Goal: Transaction & Acquisition: Purchase product/service

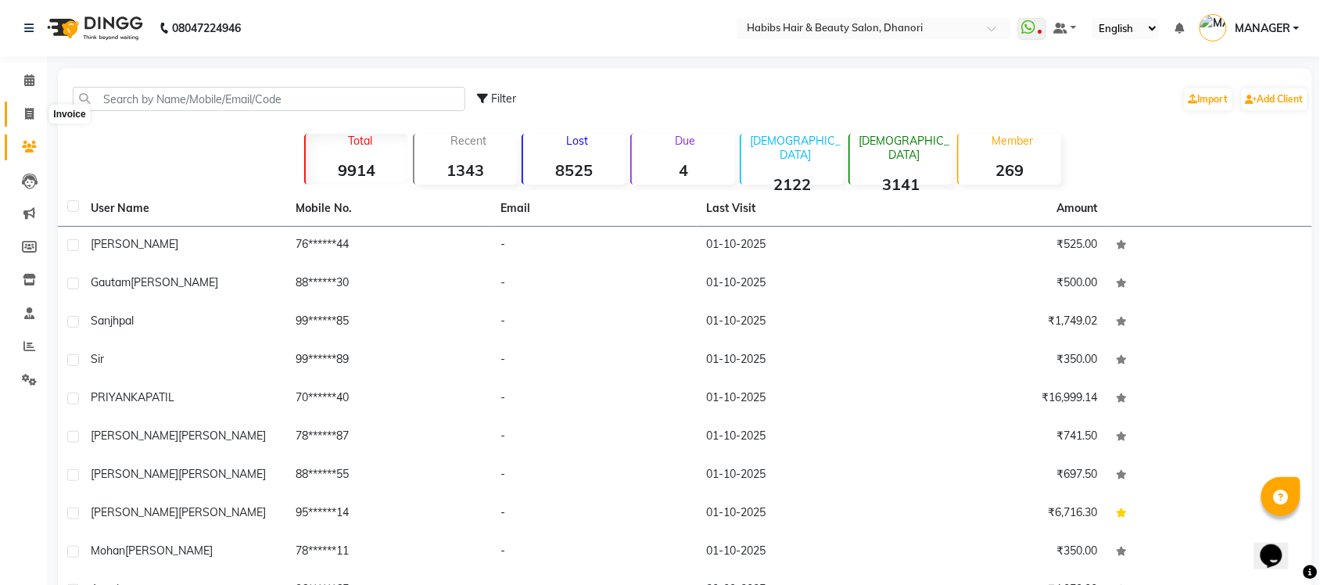
click at [41, 112] on span at bounding box center [29, 115] width 27 height 18
select select "service"
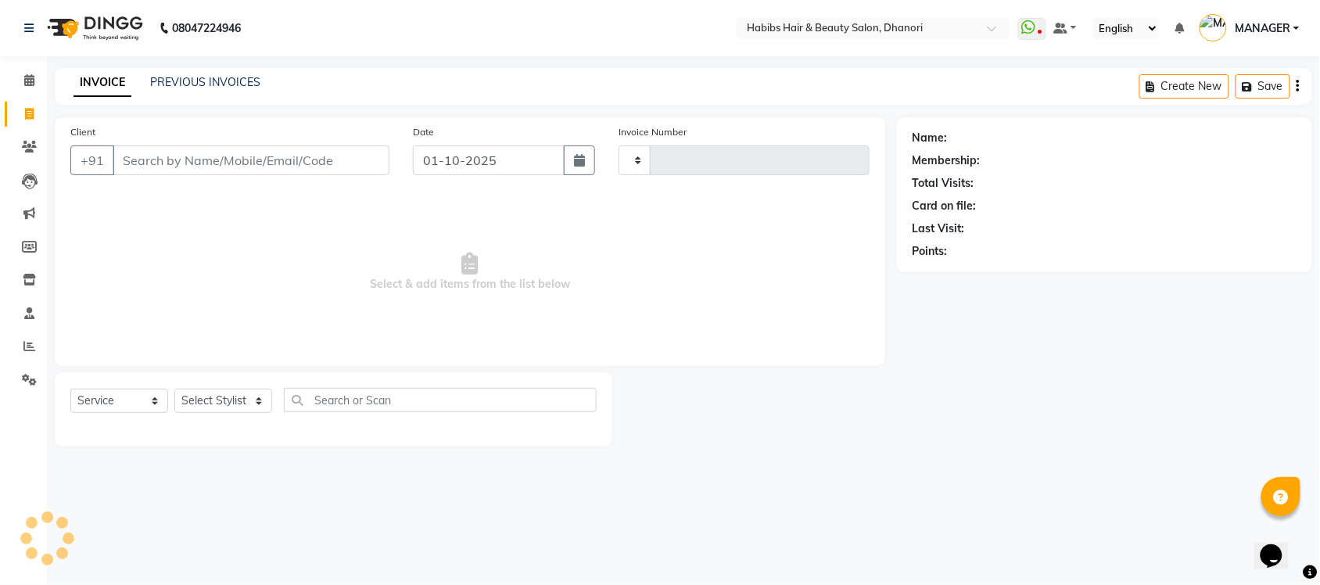
type input "4196"
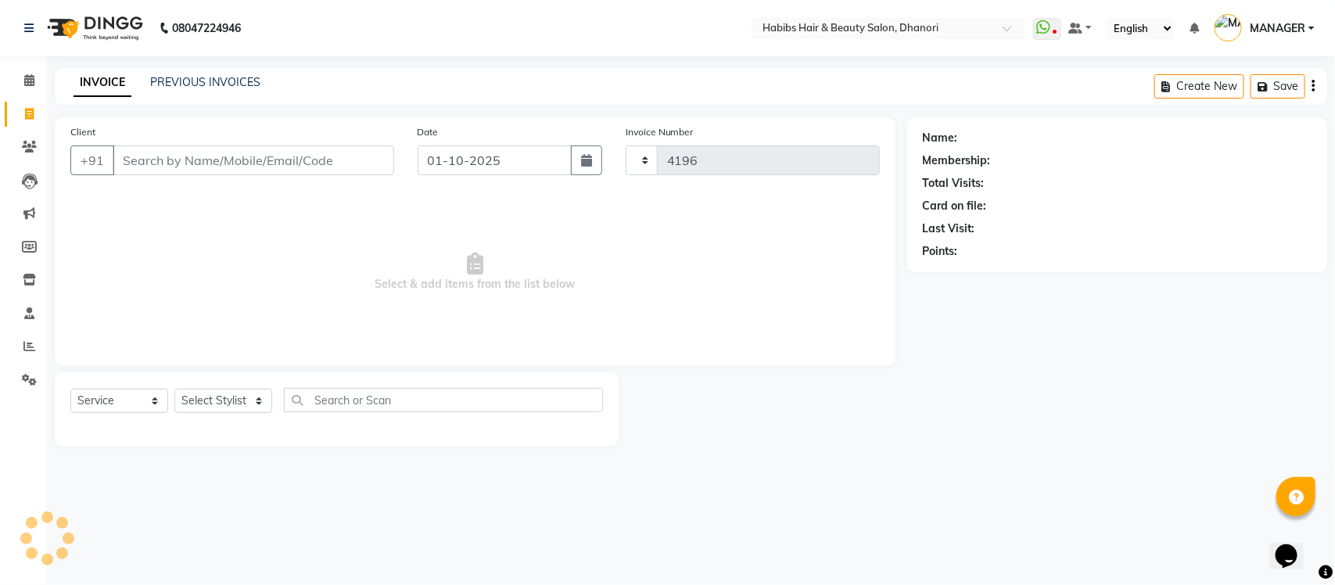
select select "4967"
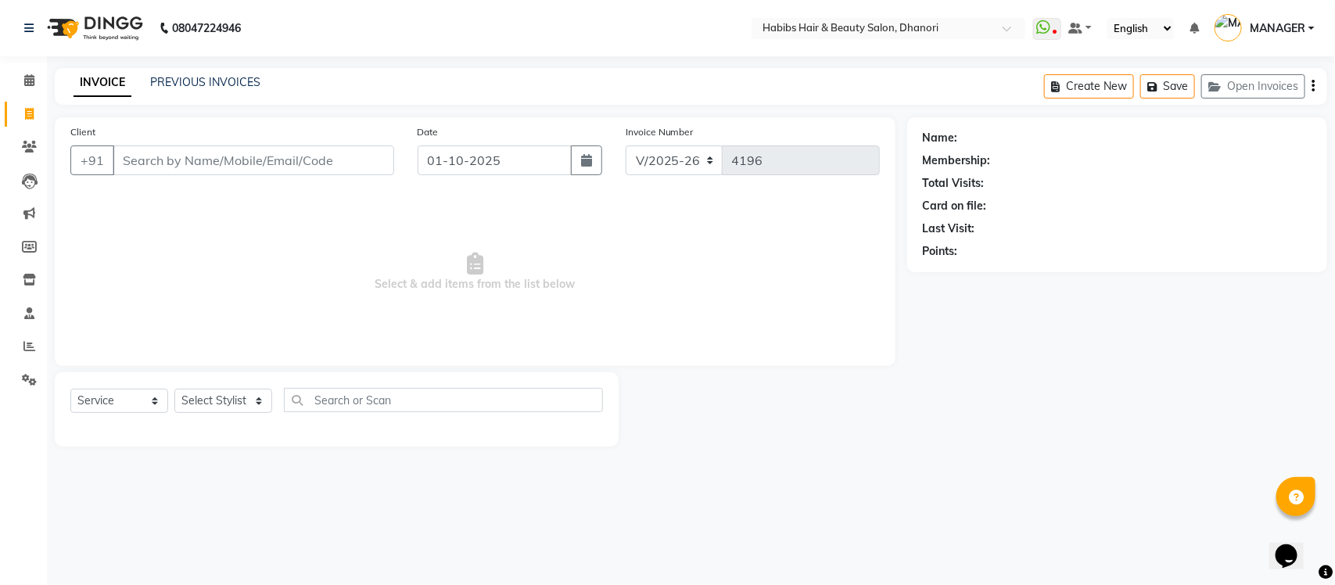
click at [160, 162] on input "Client" at bounding box center [254, 160] width 282 height 30
type input "9986370238"
click at [350, 160] on span "Add Client" at bounding box center [354, 161] width 62 height 16
select select "22"
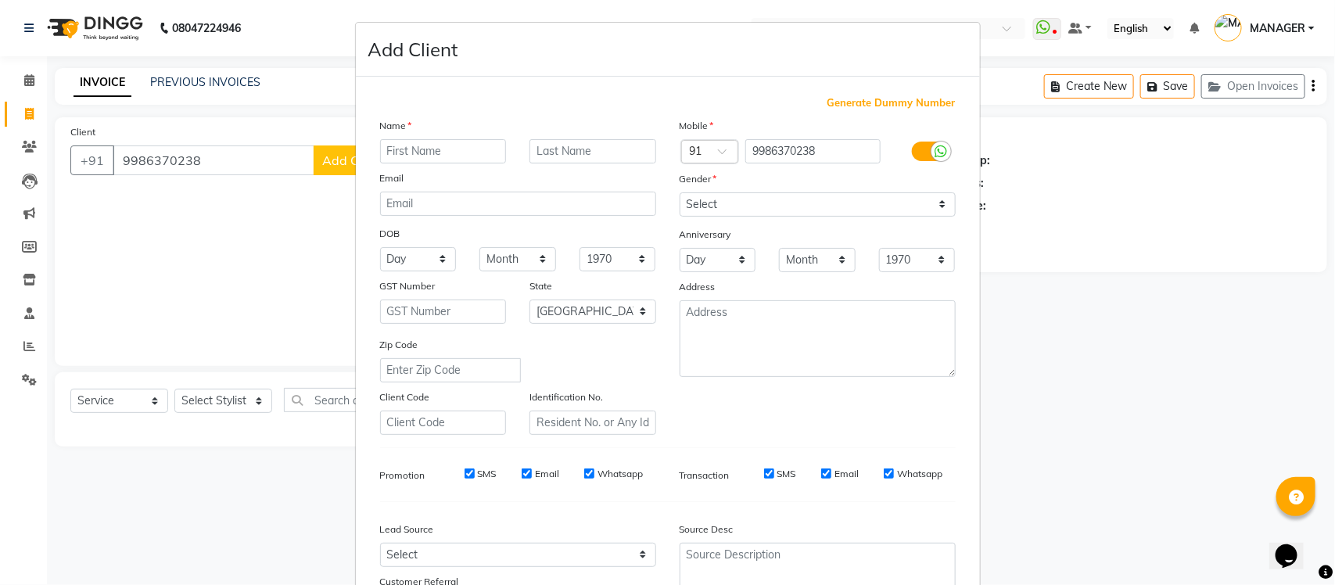
click at [435, 155] on input "text" at bounding box center [443, 151] width 127 height 24
type input "Kumar"
type input "Gaurav"
click at [757, 211] on select "Select [DEMOGRAPHIC_DATA] [DEMOGRAPHIC_DATA] Other Prefer Not To Say" at bounding box center [818, 204] width 276 height 24
select select "[DEMOGRAPHIC_DATA]"
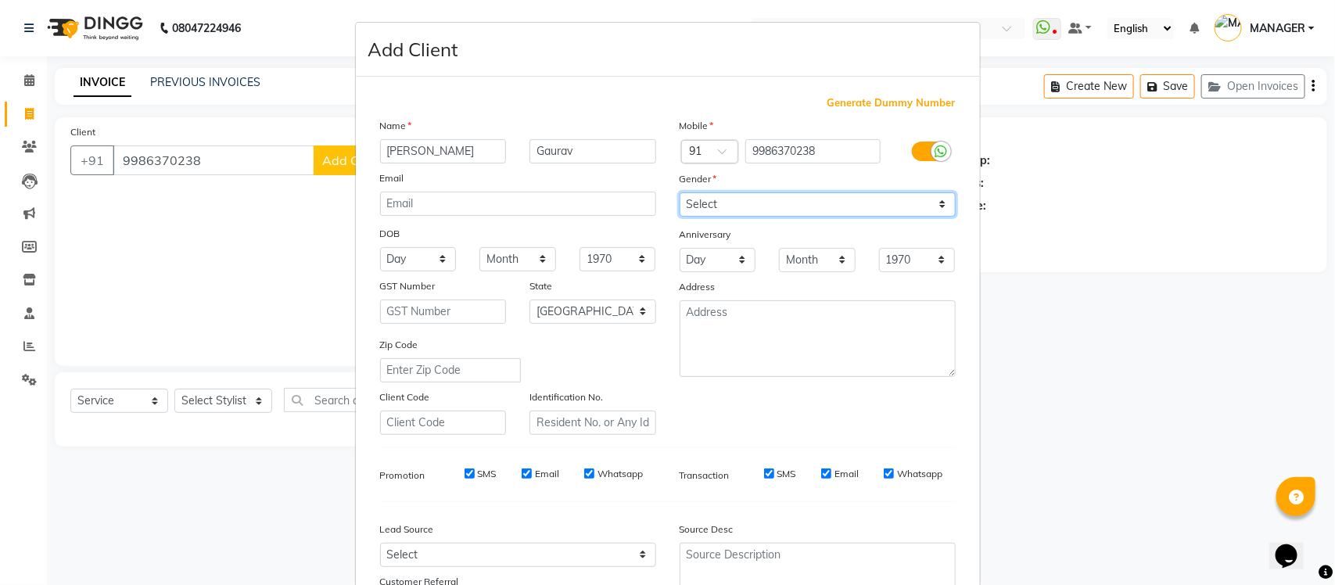
click at [680, 192] on select "Select [DEMOGRAPHIC_DATA] [DEMOGRAPHIC_DATA] Other Prefer Not To Say" at bounding box center [818, 204] width 276 height 24
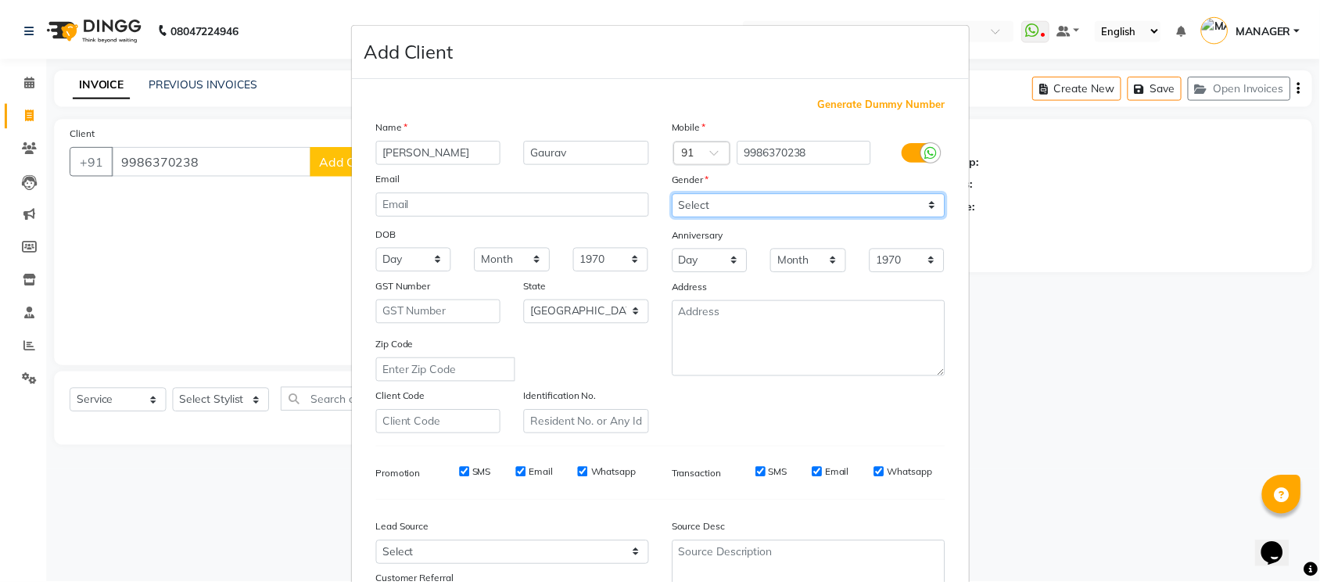
scroll to position [131, 0]
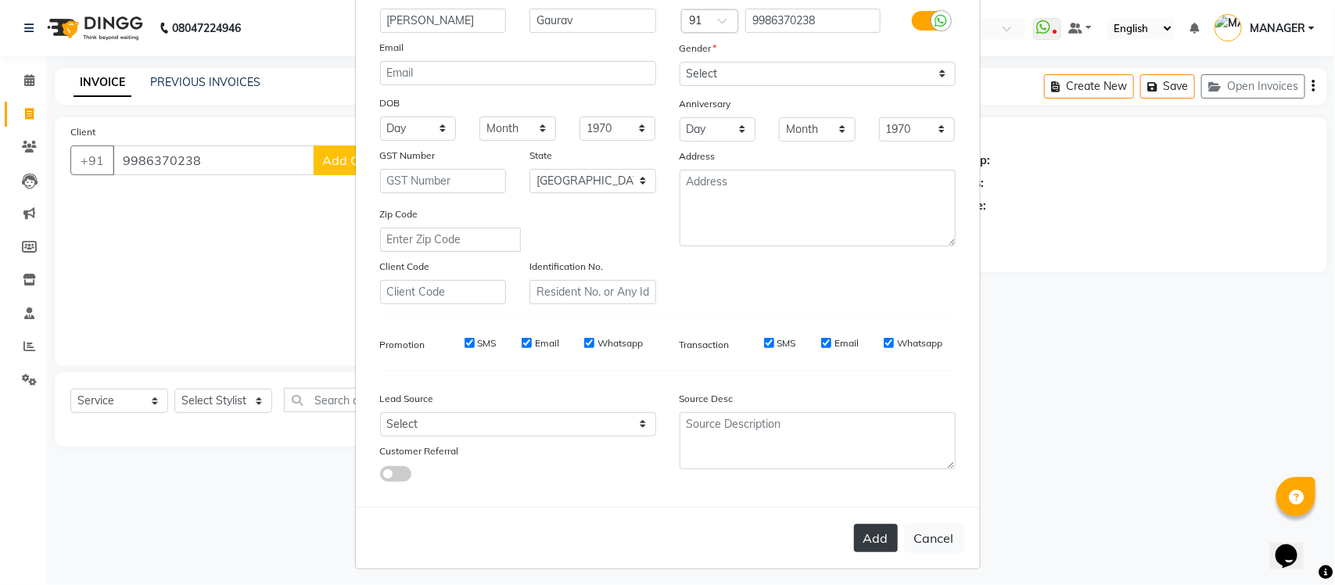
click at [877, 536] on button "Add" at bounding box center [876, 538] width 44 height 28
type input "99******38"
select select
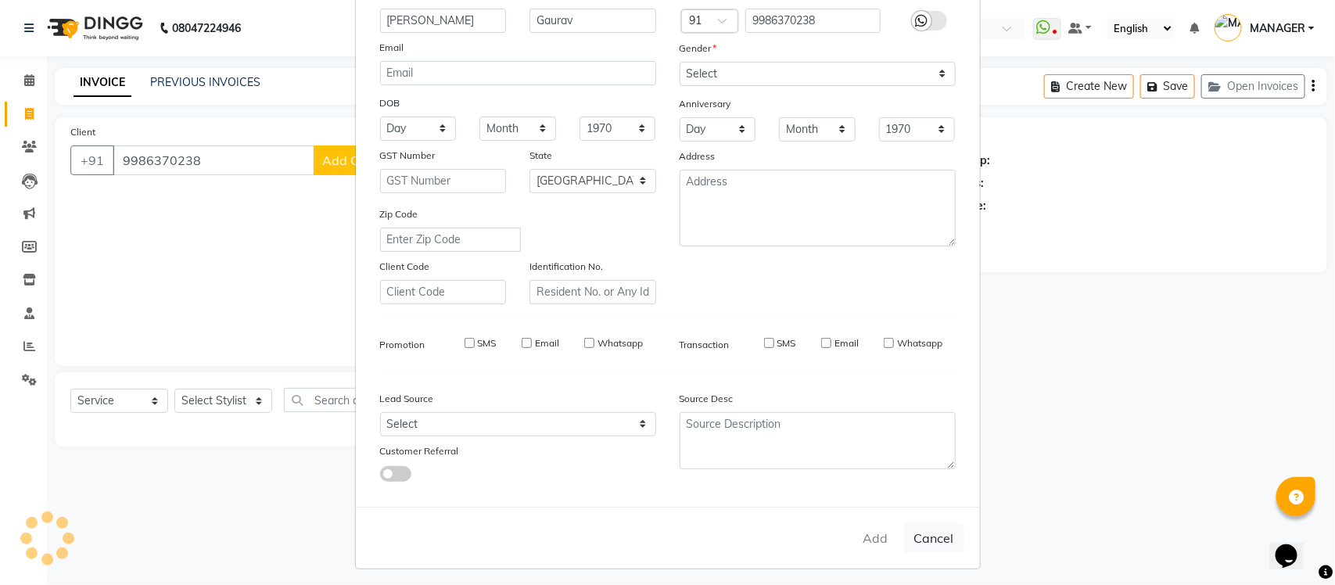
select select "null"
select select
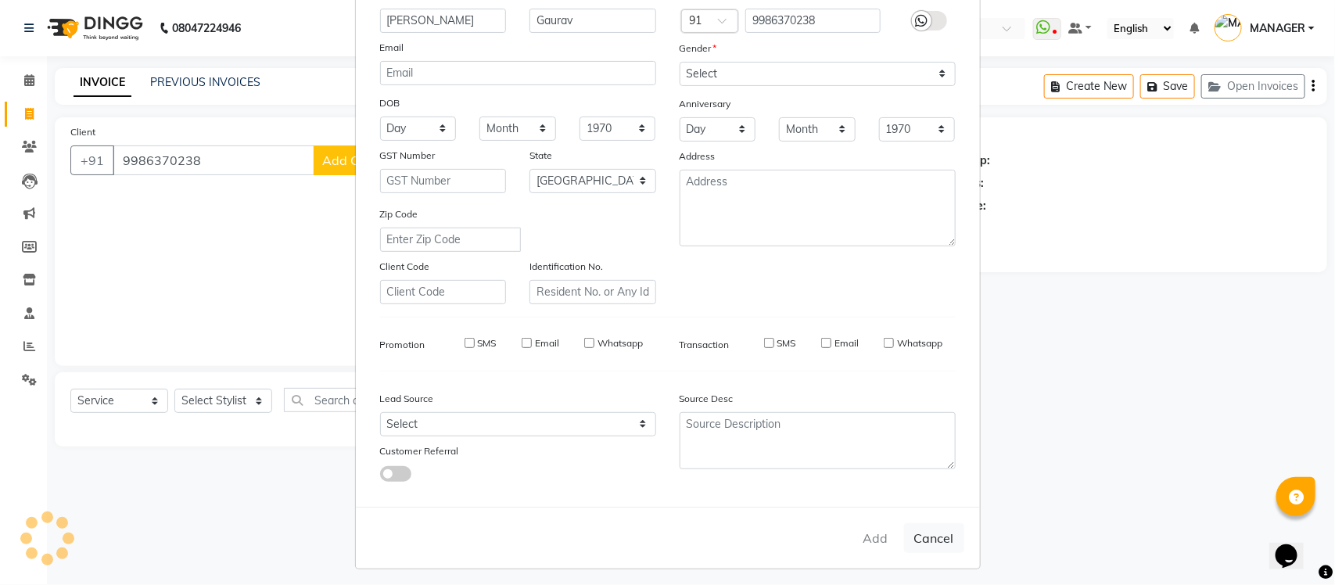
checkbox input "false"
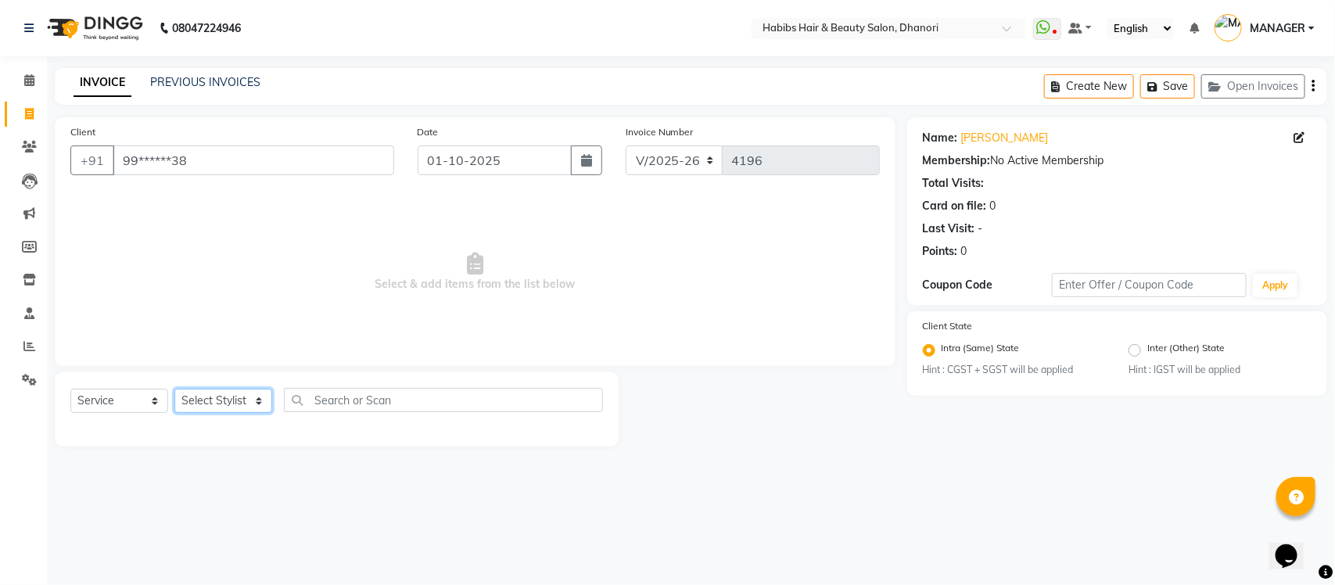
click at [244, 396] on select "Select Stylist Admin [PERSON_NAME] [PERSON_NAME] MANAGER [PERSON_NAME] [PERSON_…" at bounding box center [223, 401] width 98 height 24
select select "41588"
click at [174, 389] on select "Select Stylist Admin [PERSON_NAME] [PERSON_NAME] MANAGER [PERSON_NAME] [PERSON_…" at bounding box center [223, 401] width 98 height 24
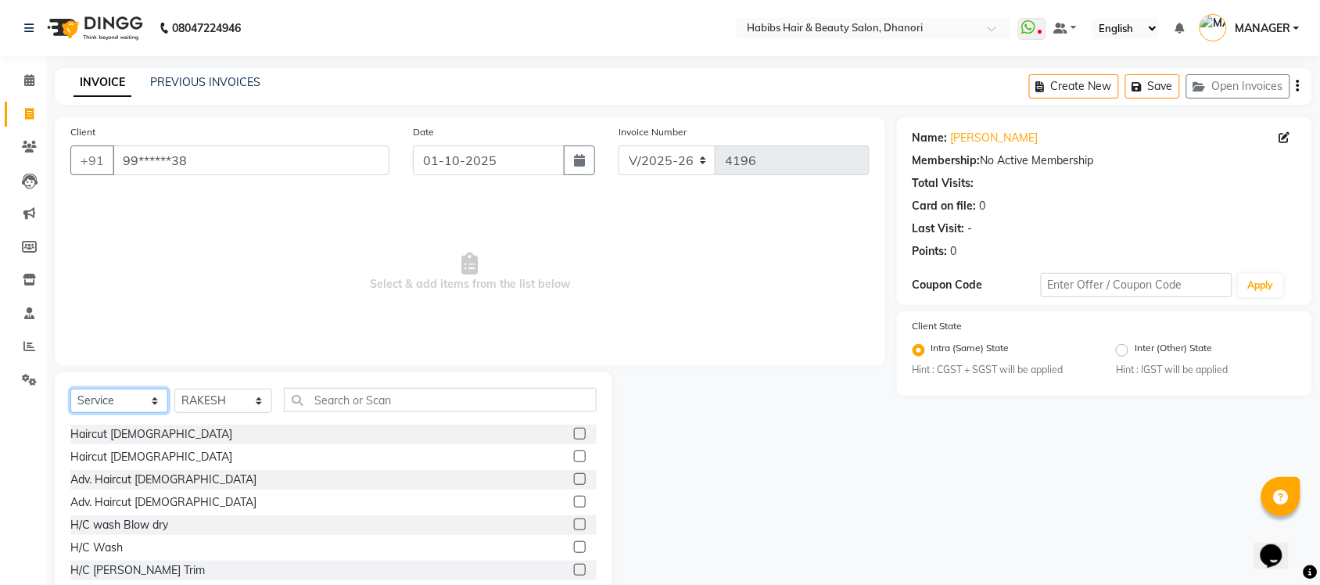
click at [106, 401] on select "Select Service Product Membership Package Voucher Prepaid Gift Card" at bounding box center [119, 401] width 98 height 24
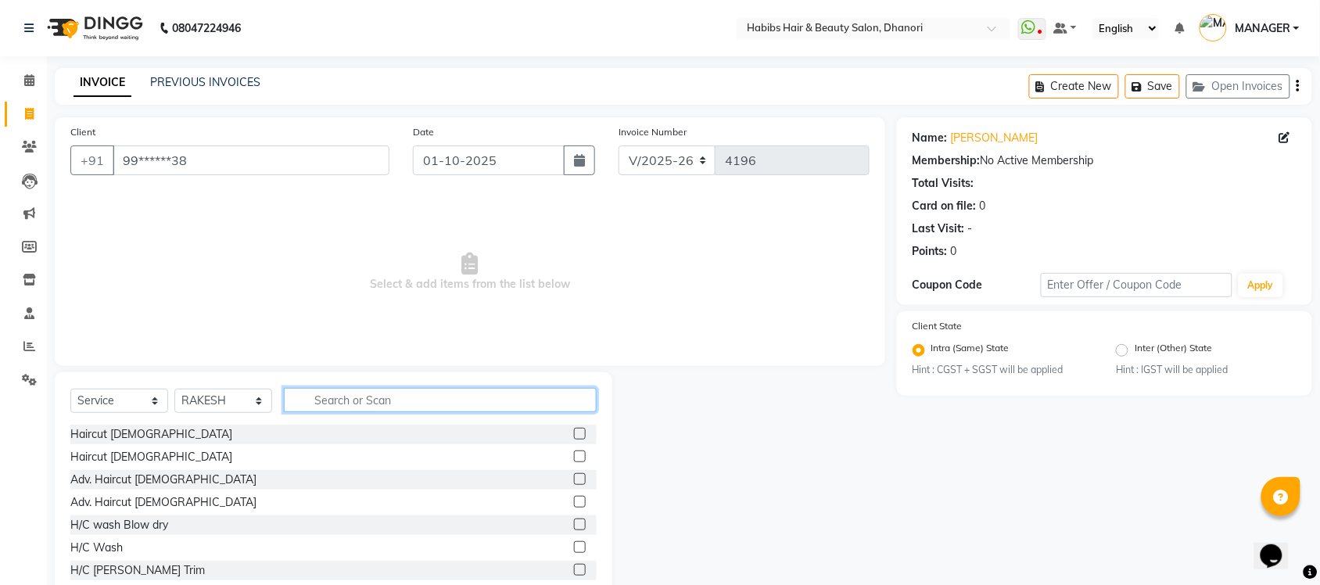
click at [306, 391] on input "text" at bounding box center [440, 400] width 313 height 24
type input "Glo"
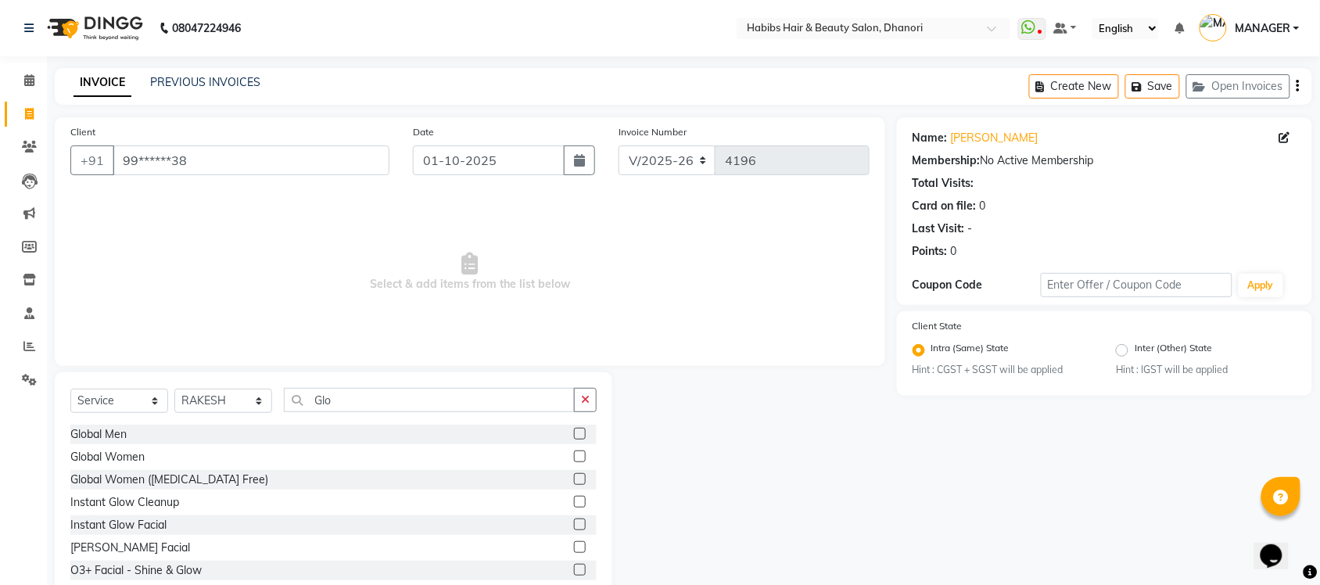
click at [574, 431] on label at bounding box center [580, 434] width 12 height 12
click at [574, 431] on input "checkbox" at bounding box center [579, 434] width 10 height 10
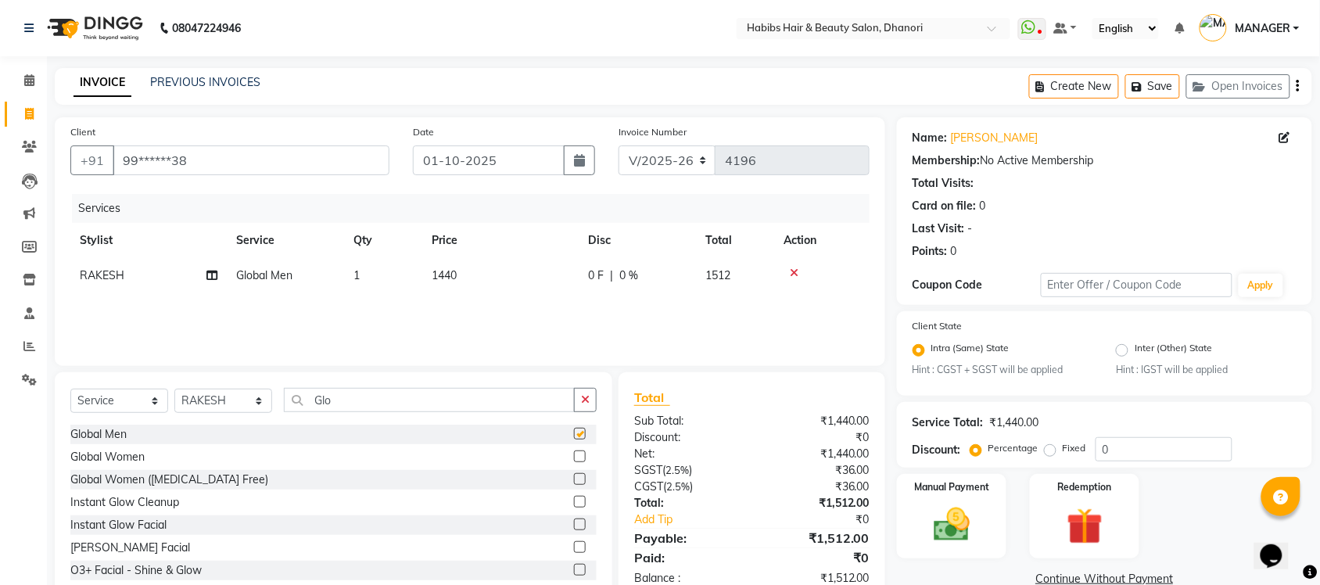
checkbox input "false"
click at [458, 283] on td "1440" at bounding box center [500, 275] width 156 height 35
select select "41588"
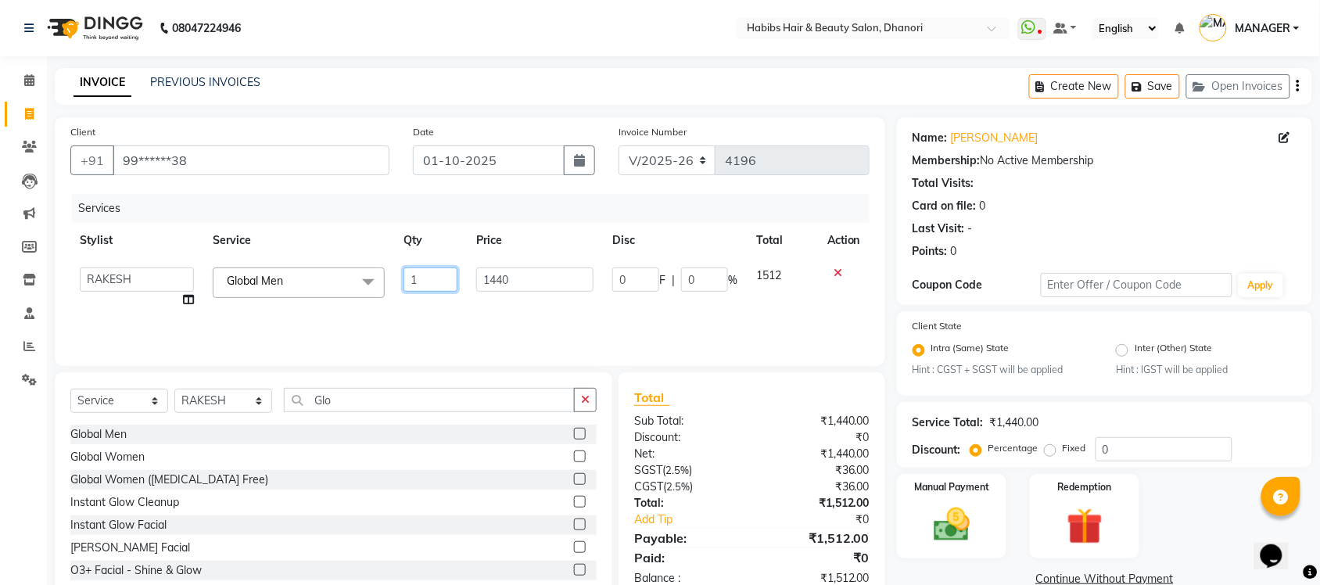
click at [458, 283] on input "1" at bounding box center [431, 280] width 54 height 24
drag, startPoint x: 458, startPoint y: 283, endPoint x: 548, endPoint y: 271, distance: 90.8
click at [548, 271] on tr "Admin Alishan ARMAN Daksha DIVYA FAIZAN IRFAN MANAGER MUZAMMIL RAKESH SAHIL SHA…" at bounding box center [469, 287] width 799 height 59
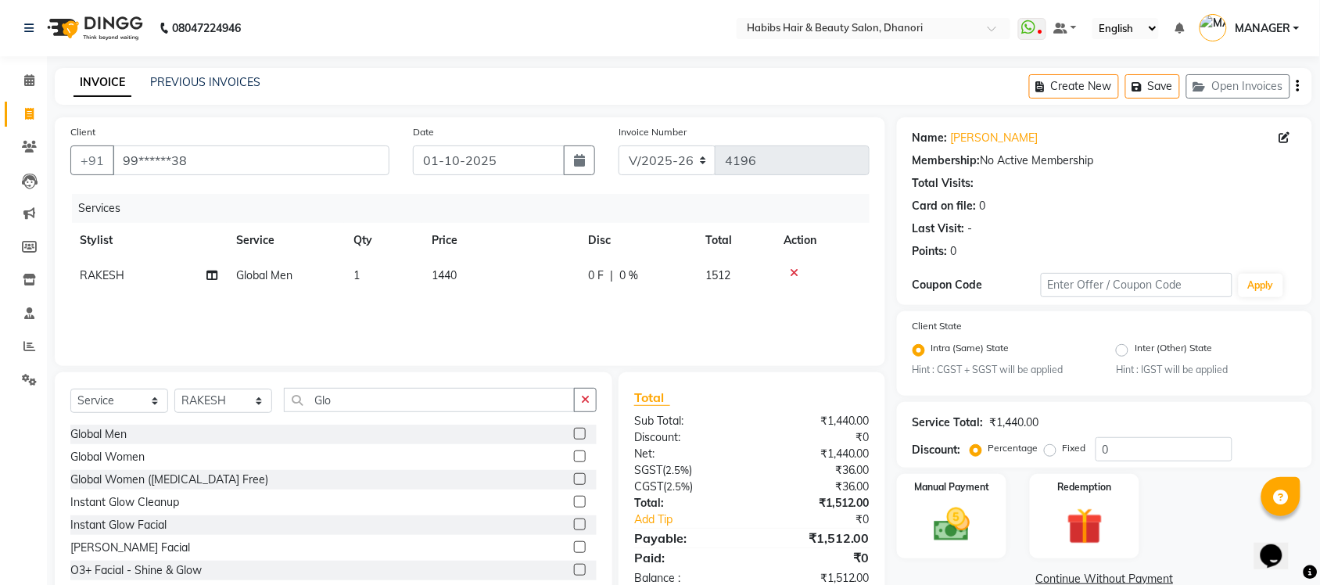
click at [548, 271] on td "1440" at bounding box center [500, 275] width 156 height 35
select select "41588"
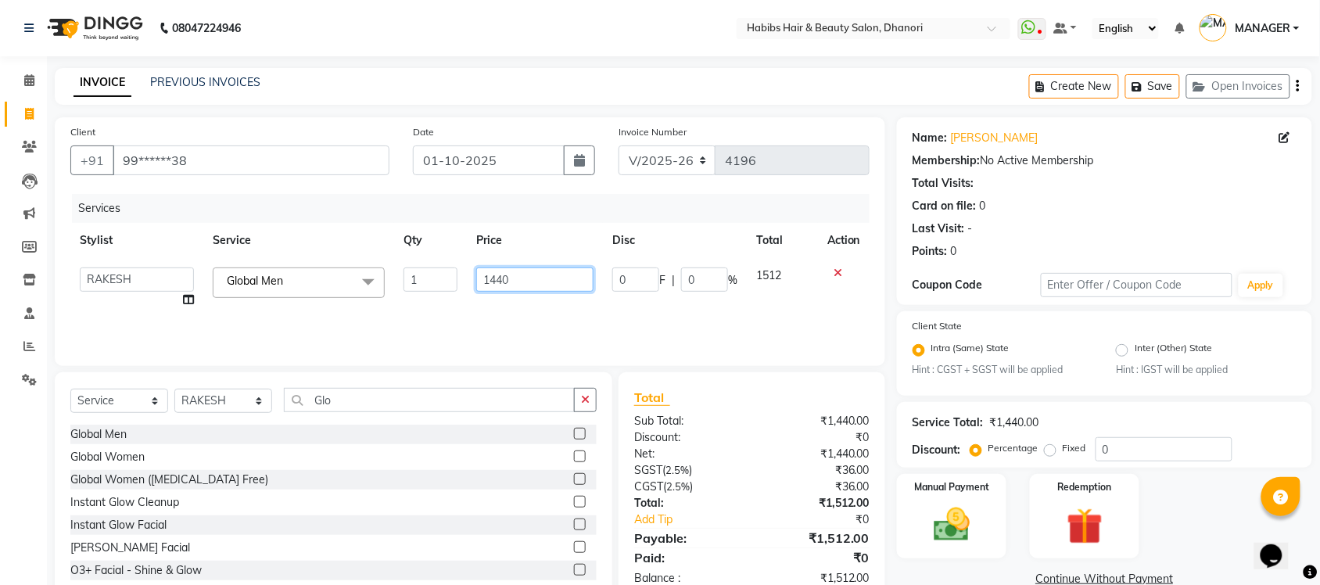
click at [548, 271] on input "1440" at bounding box center [534, 280] width 117 height 24
type input "14"
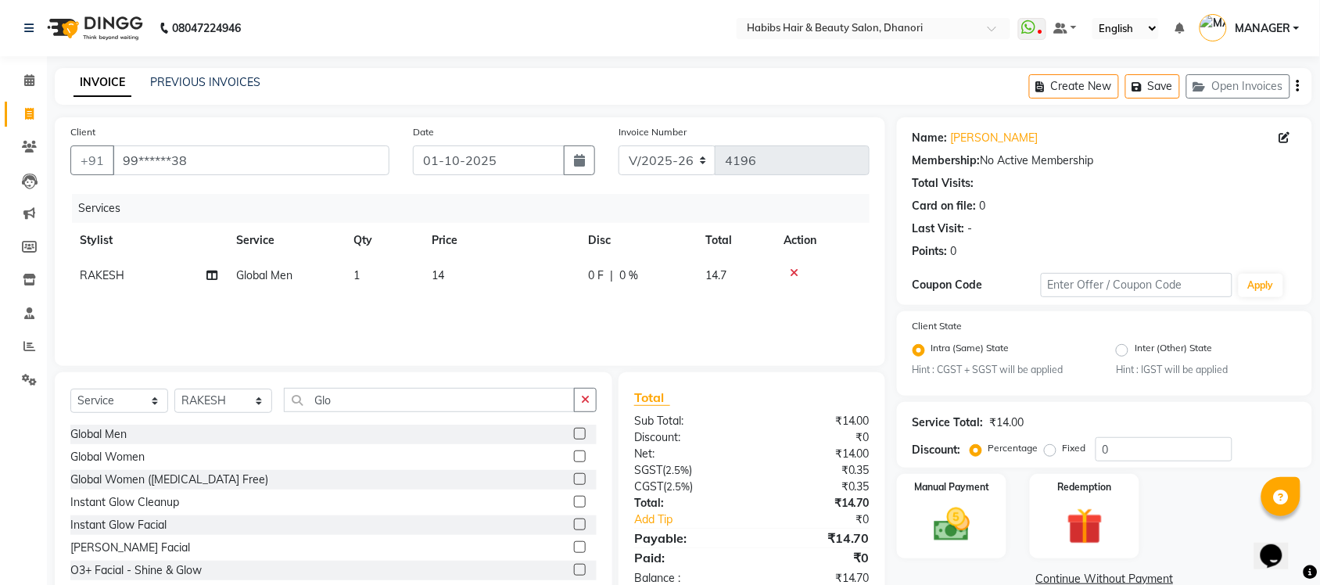
click at [583, 309] on div "Services Stylist Service Qty Price Disc Total Action RAKESH Global Men 1 14 0 F…" at bounding box center [469, 272] width 799 height 156
click at [598, 275] on span "0 F" at bounding box center [596, 276] width 16 height 16
select select "41588"
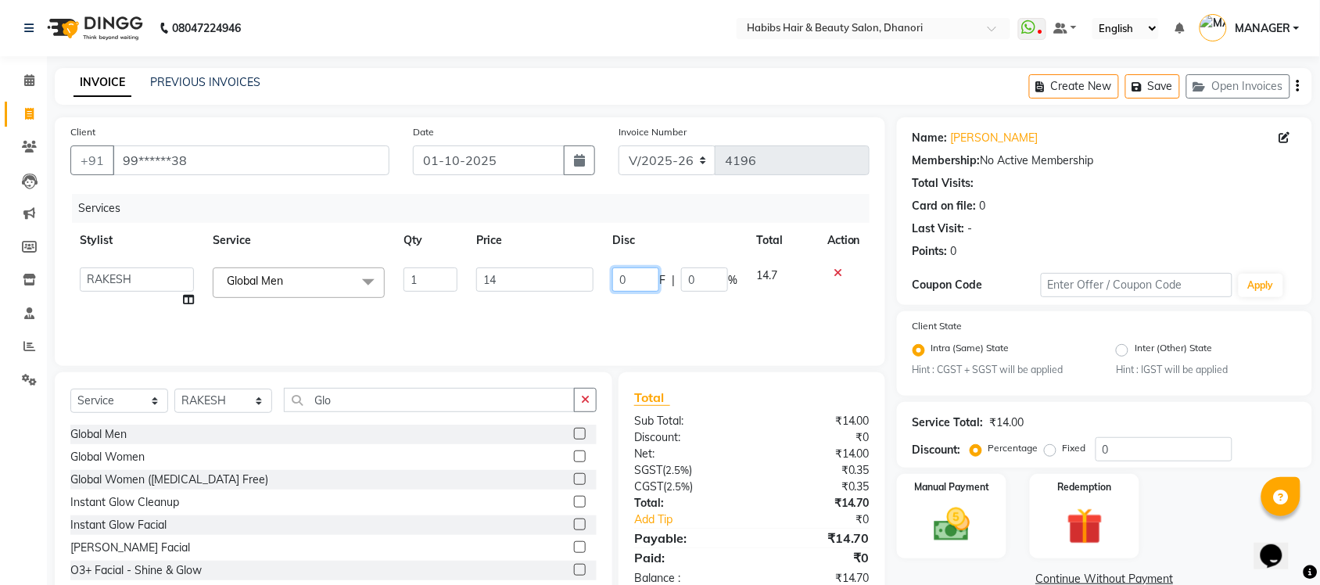
click at [649, 278] on input "0" at bounding box center [635, 280] width 47 height 24
type input "20"
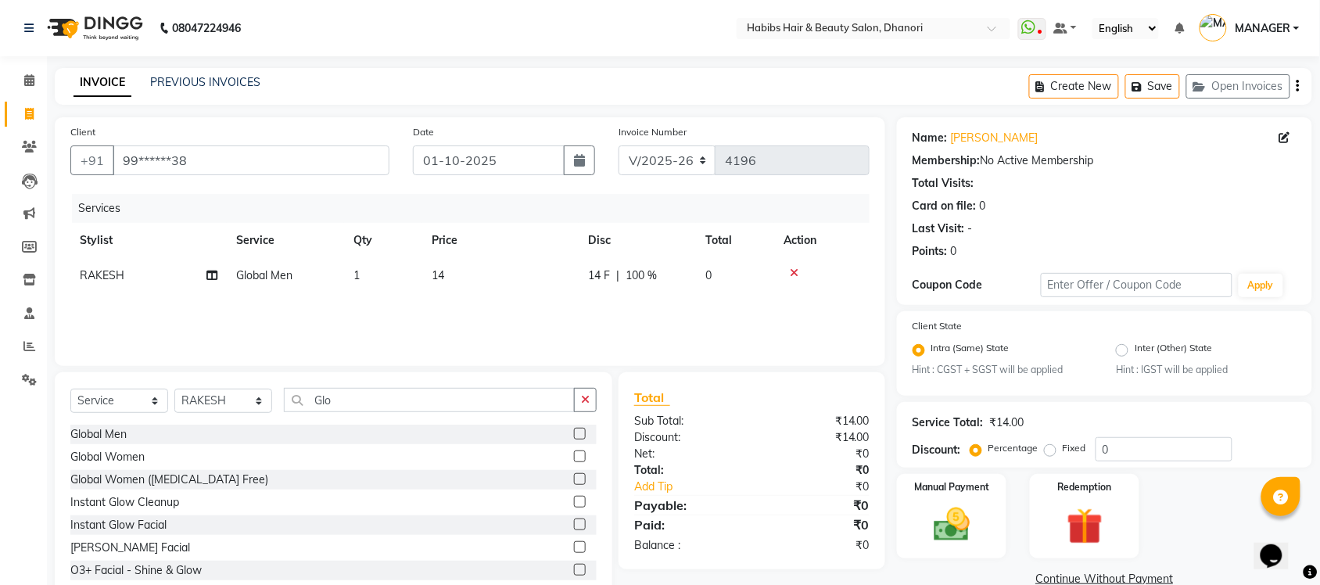
click at [632, 318] on div "Services Stylist Service Qty Price Disc Total Action RAKESH Global Men 1 14 14 …" at bounding box center [469, 272] width 799 height 156
click at [469, 275] on td "14" at bounding box center [500, 275] width 156 height 35
select select "41588"
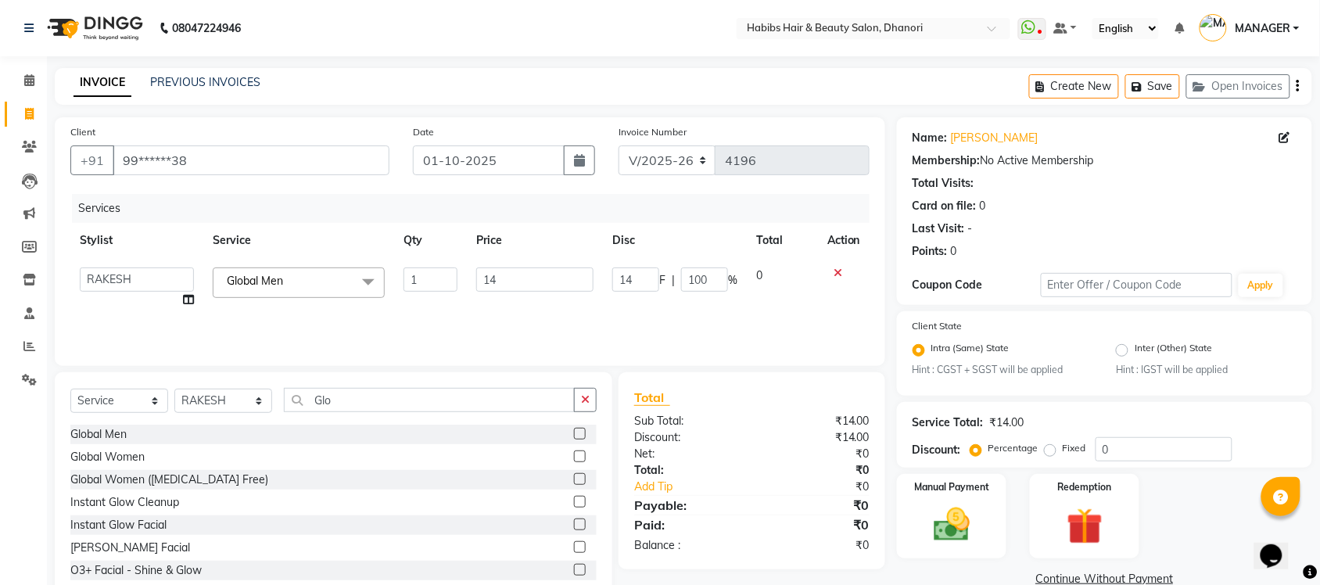
click at [469, 275] on td "14" at bounding box center [535, 287] width 136 height 59
click at [522, 275] on input "14" at bounding box center [534, 280] width 117 height 24
type input "1400"
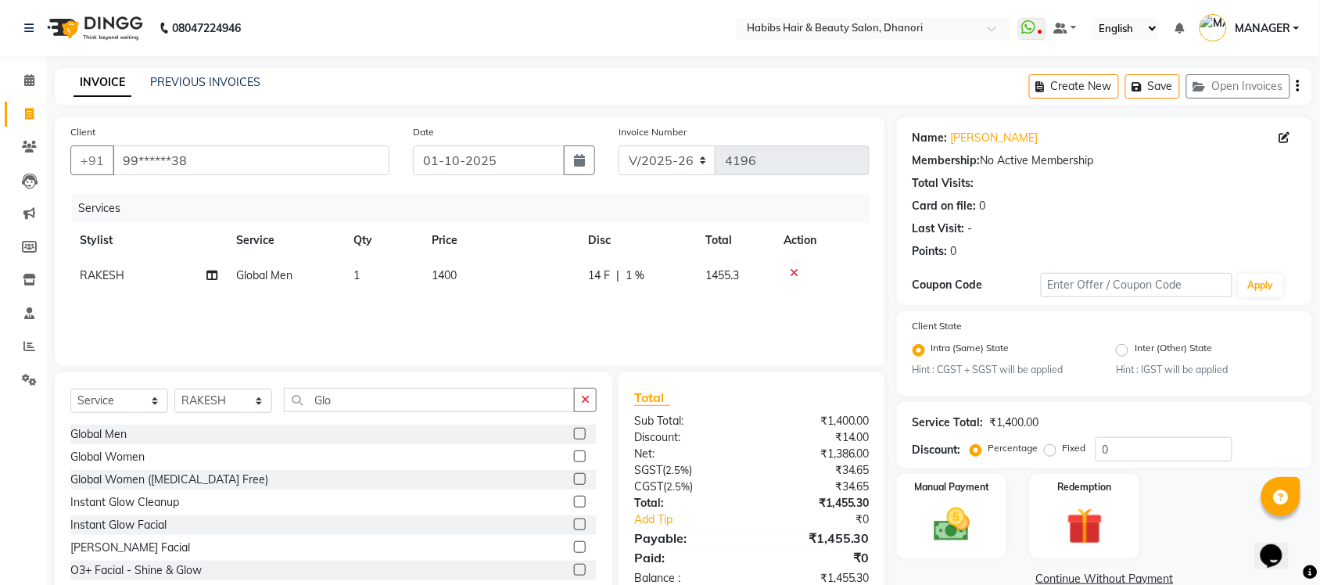
click at [532, 313] on div "Services Stylist Service Qty Price Disc Total Action RAKESH Global Men 1 1400 1…" at bounding box center [469, 272] width 799 height 156
click at [1147, 450] on input "0" at bounding box center [1164, 449] width 137 height 24
type input "20"
click at [687, 317] on div "Services Stylist Service Qty Price Disc Total Action RAKESH Global Men 1 1400 2…" at bounding box center [469, 272] width 799 height 156
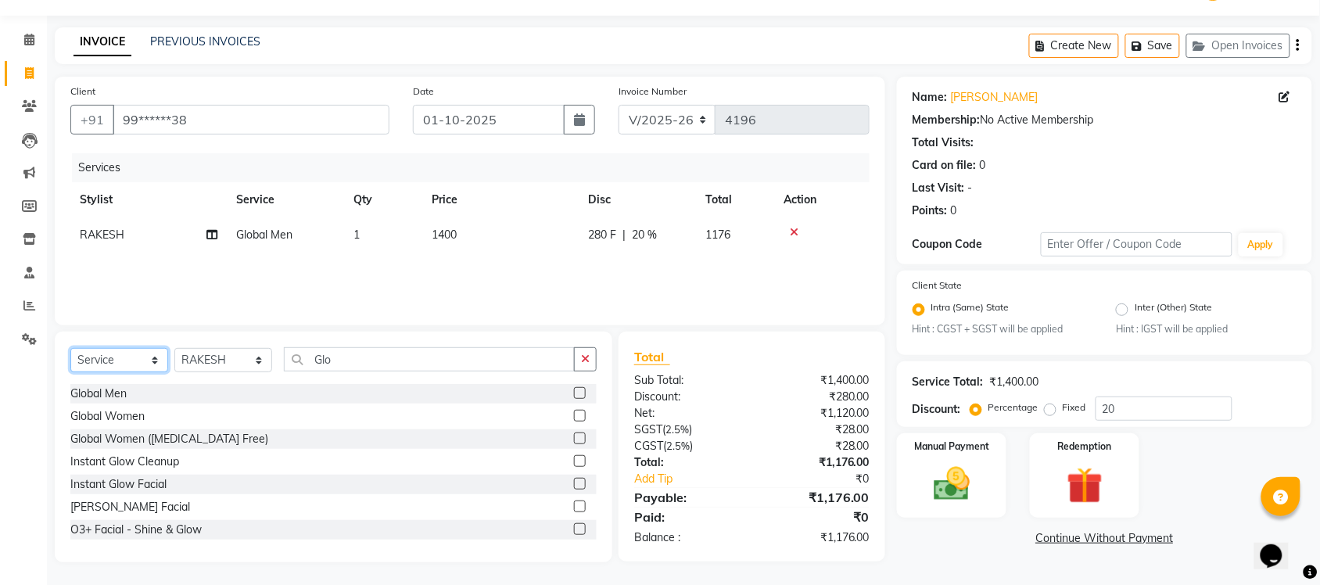
click at [96, 352] on select "Select Service Product Membership Package Voucher Prepaid Gift Card" at bounding box center [119, 360] width 98 height 24
click at [70, 348] on select "Select Service Product Membership Package Voucher Prepaid Gift Card" at bounding box center [119, 360] width 98 height 24
click at [574, 411] on label at bounding box center [580, 416] width 12 height 12
click at [574, 411] on input "checkbox" at bounding box center [579, 416] width 10 height 10
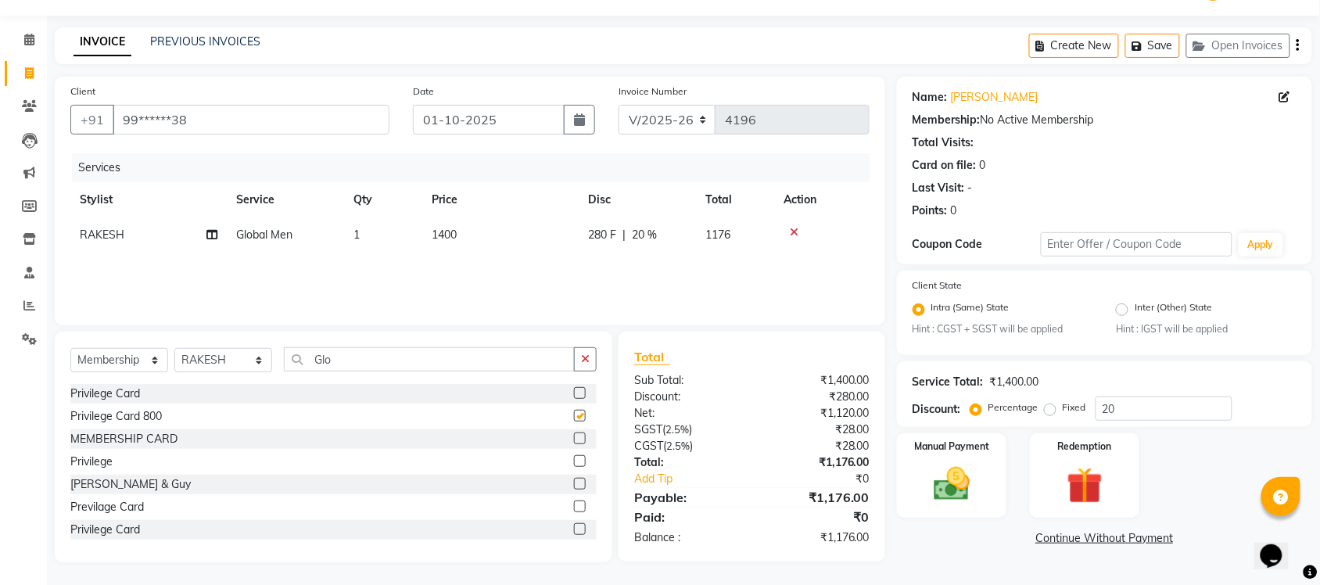
select select "select"
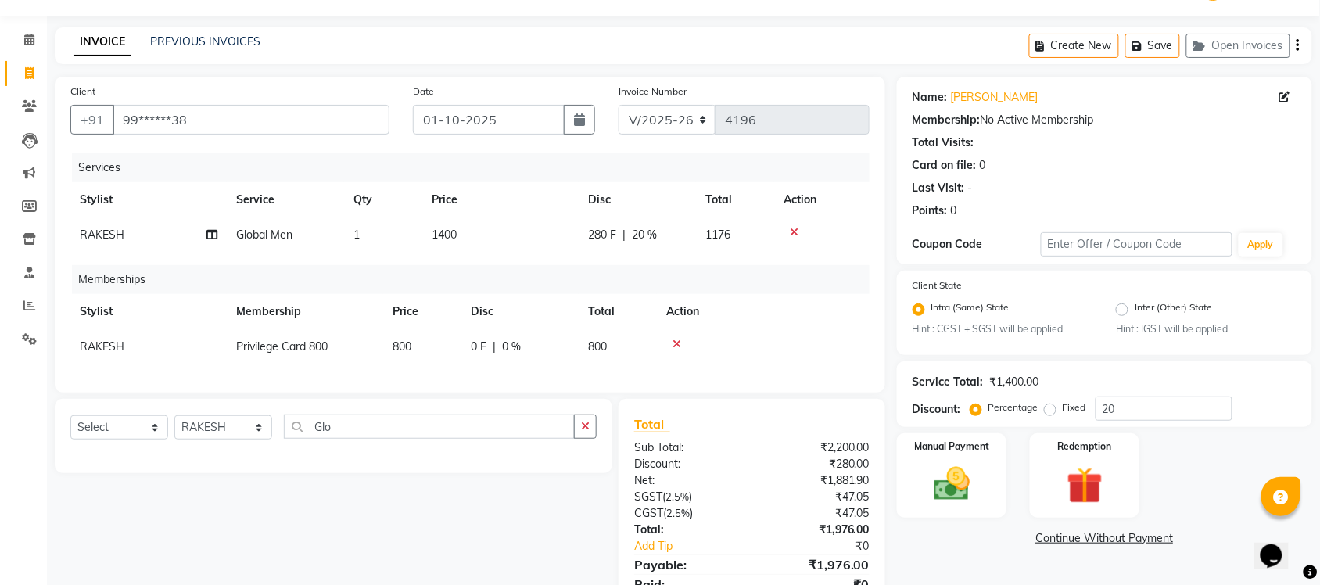
scroll to position [122, 0]
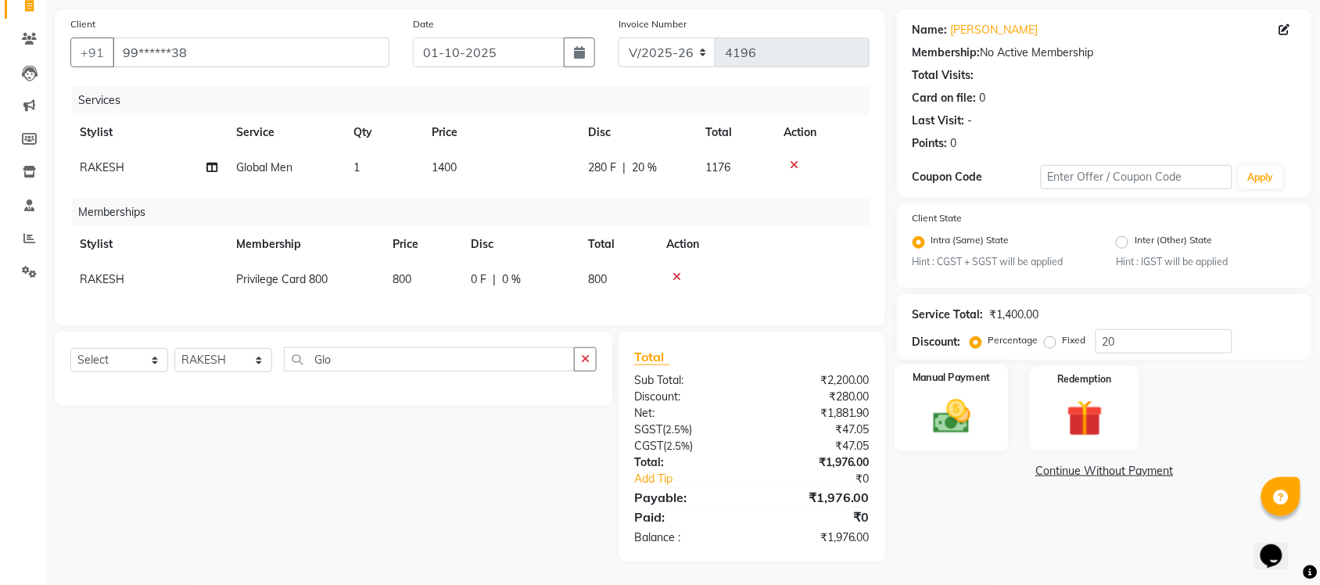
click at [970, 412] on img at bounding box center [951, 417] width 61 height 43
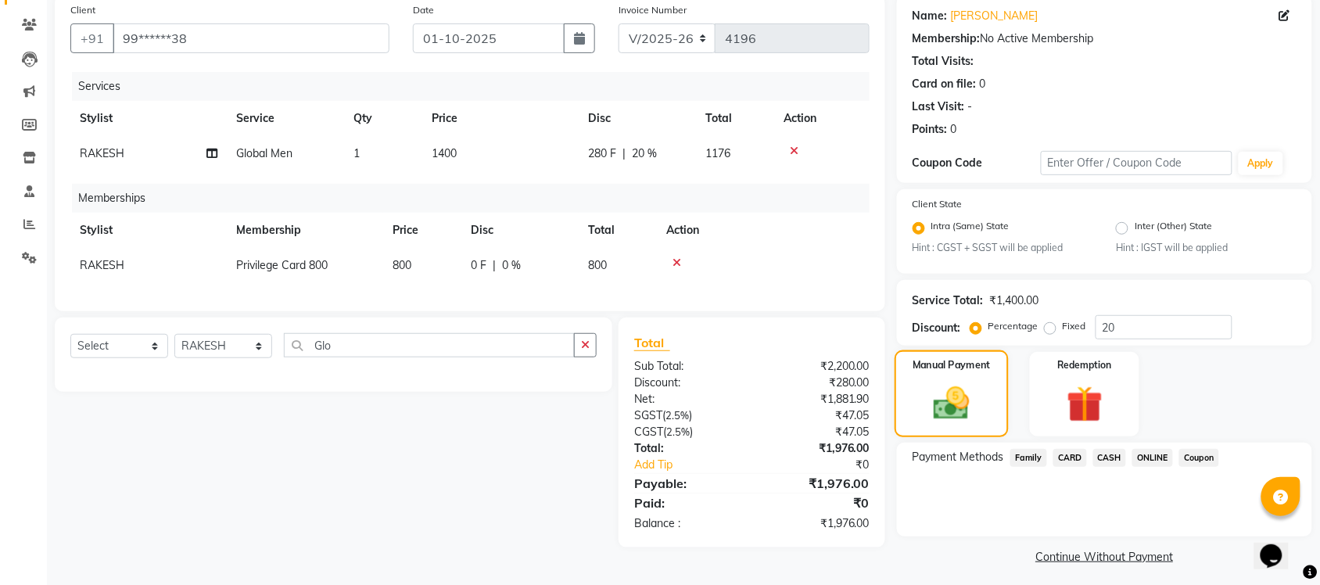
scroll to position [127, 0]
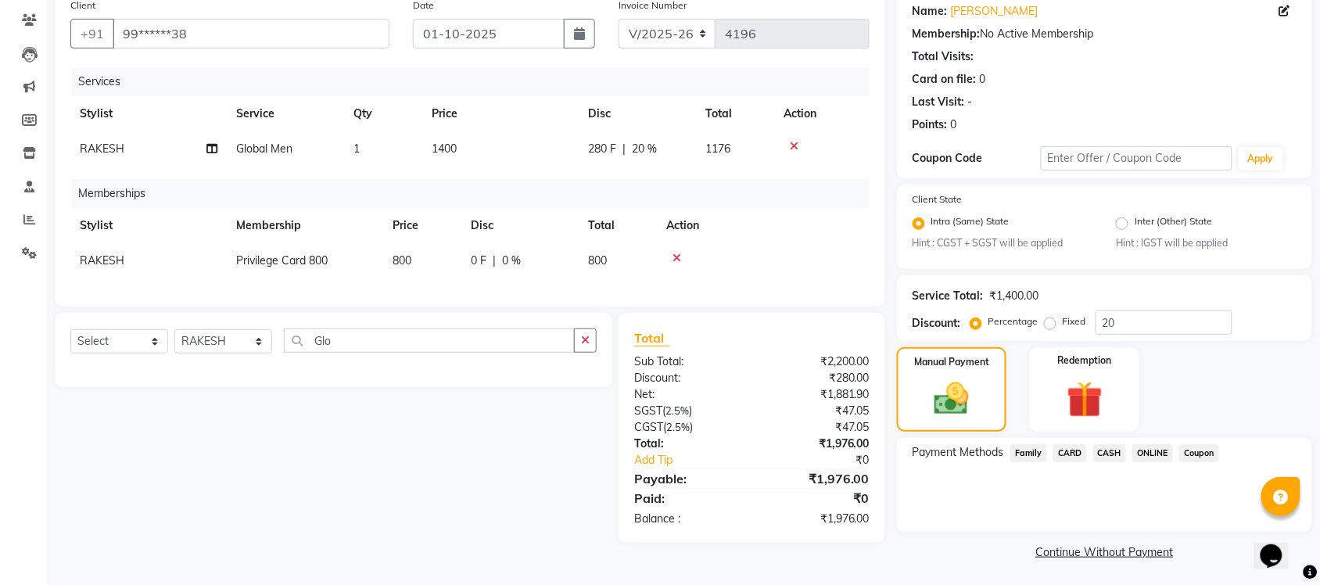
click at [1154, 444] on span "ONLINE" at bounding box center [1153, 453] width 41 height 18
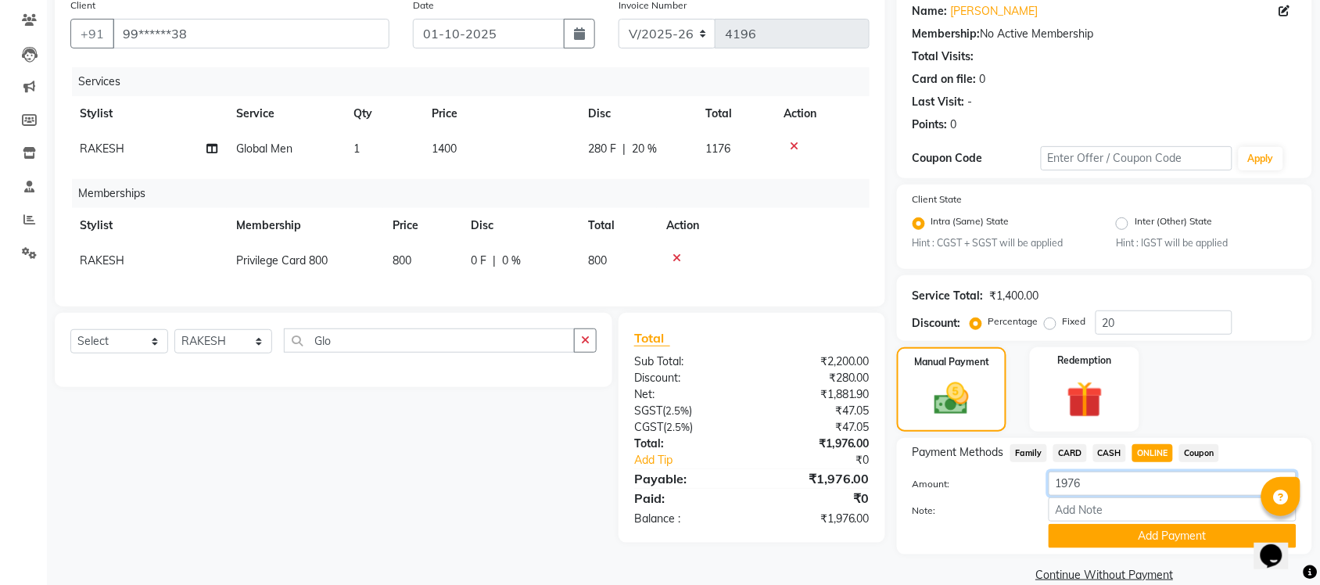
click at [1120, 487] on input "1976" at bounding box center [1173, 484] width 248 height 24
type input "800"
click at [1119, 525] on button "Add Payment" at bounding box center [1173, 536] width 248 height 24
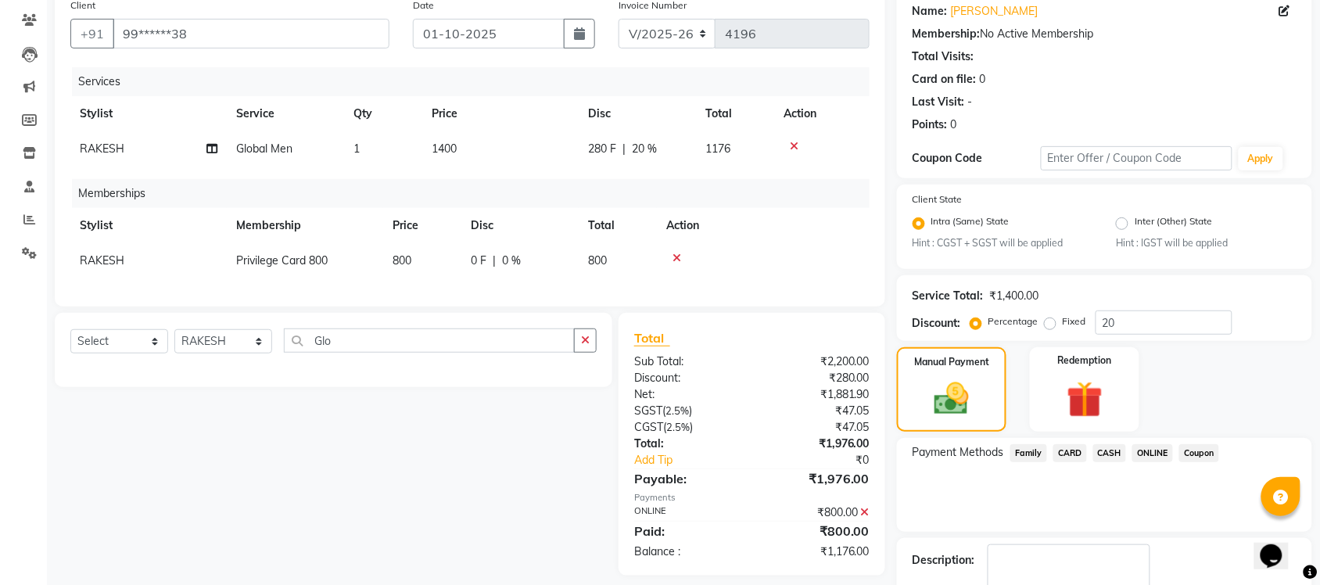
click at [1146, 455] on span "ONLINE" at bounding box center [1153, 453] width 41 height 18
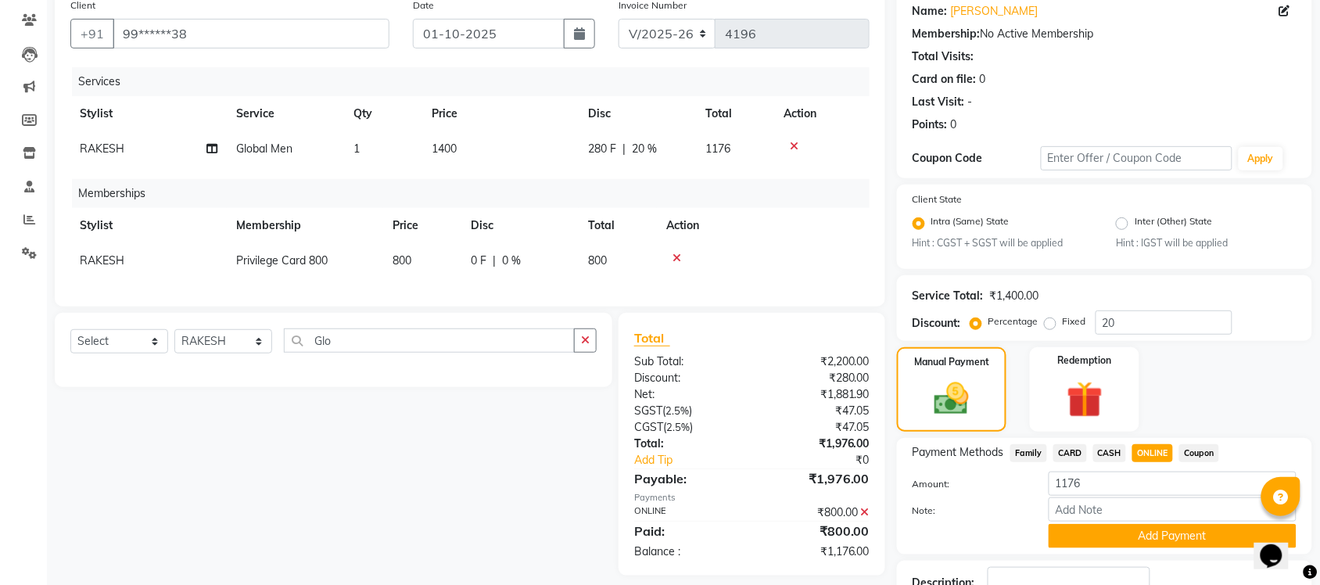
scroll to position [237, 0]
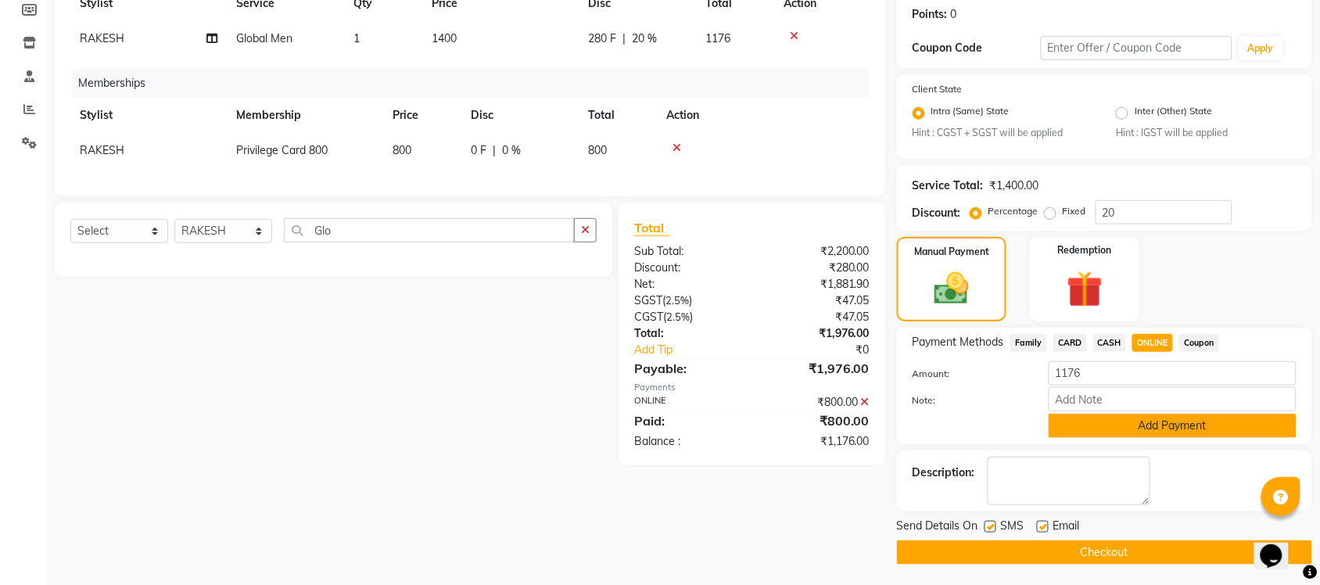
click at [1151, 414] on button "Add Payment" at bounding box center [1173, 426] width 248 height 24
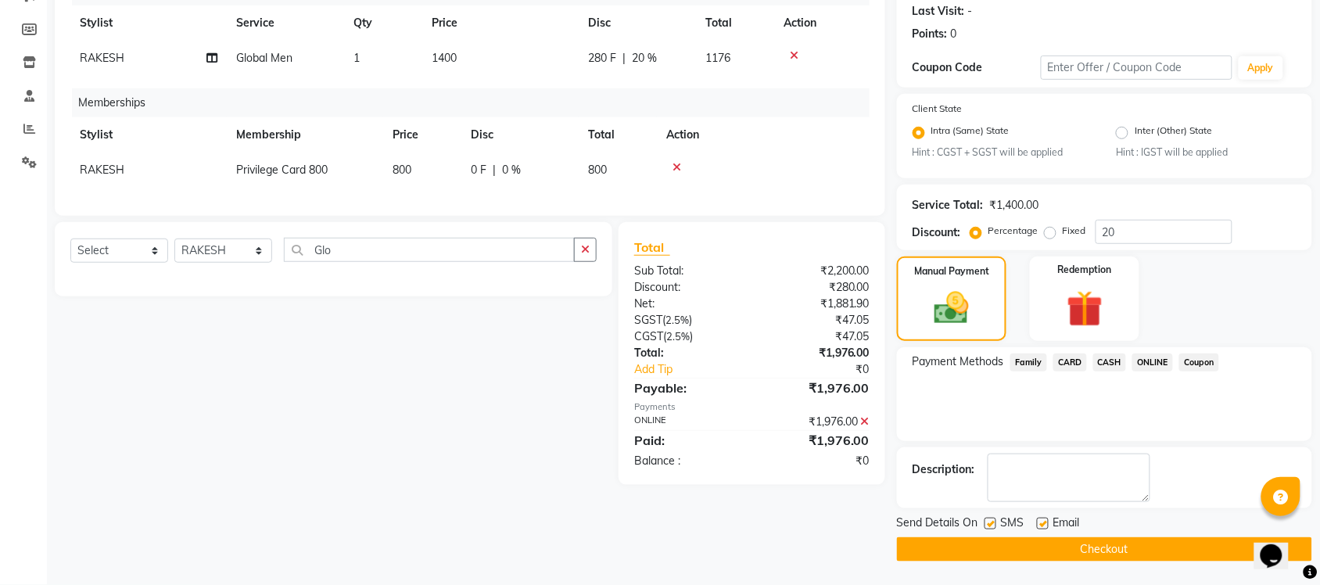
scroll to position [216, 0]
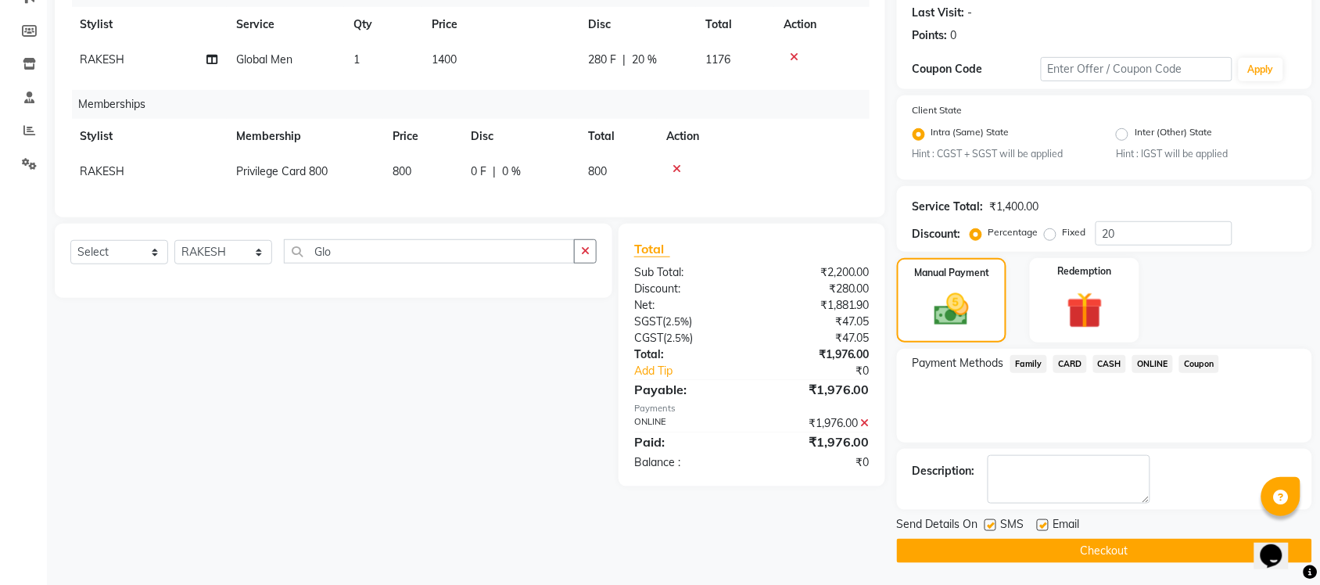
click at [1123, 541] on button "Checkout" at bounding box center [1104, 551] width 415 height 24
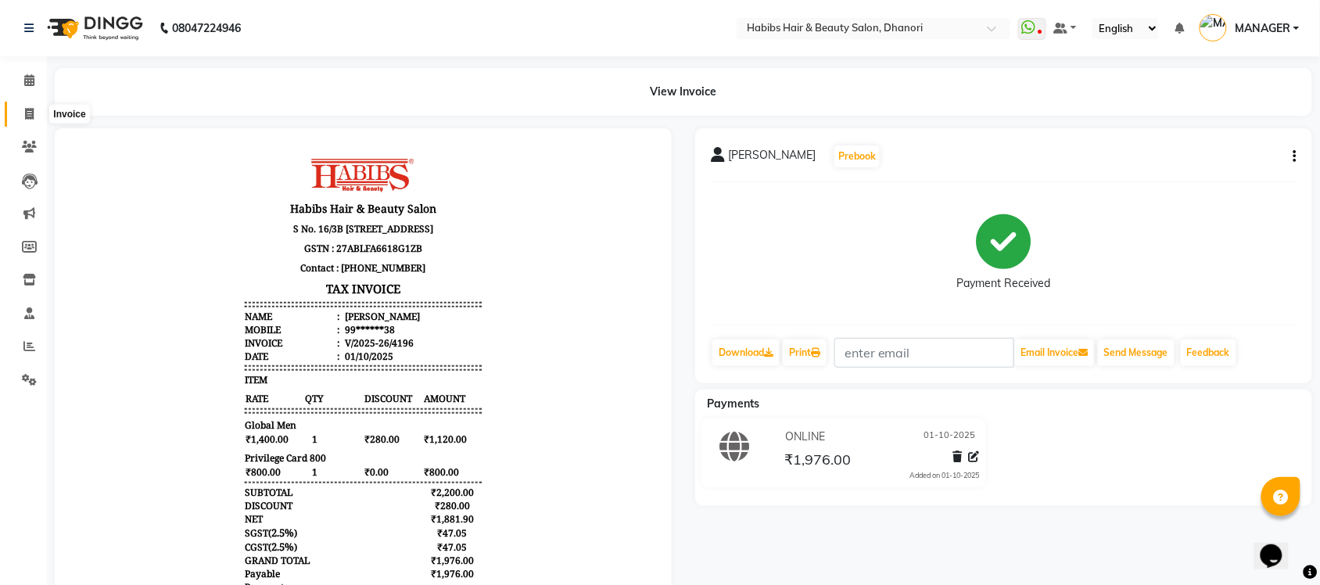
click at [31, 111] on icon at bounding box center [29, 114] width 9 height 12
select select "4967"
select select "service"
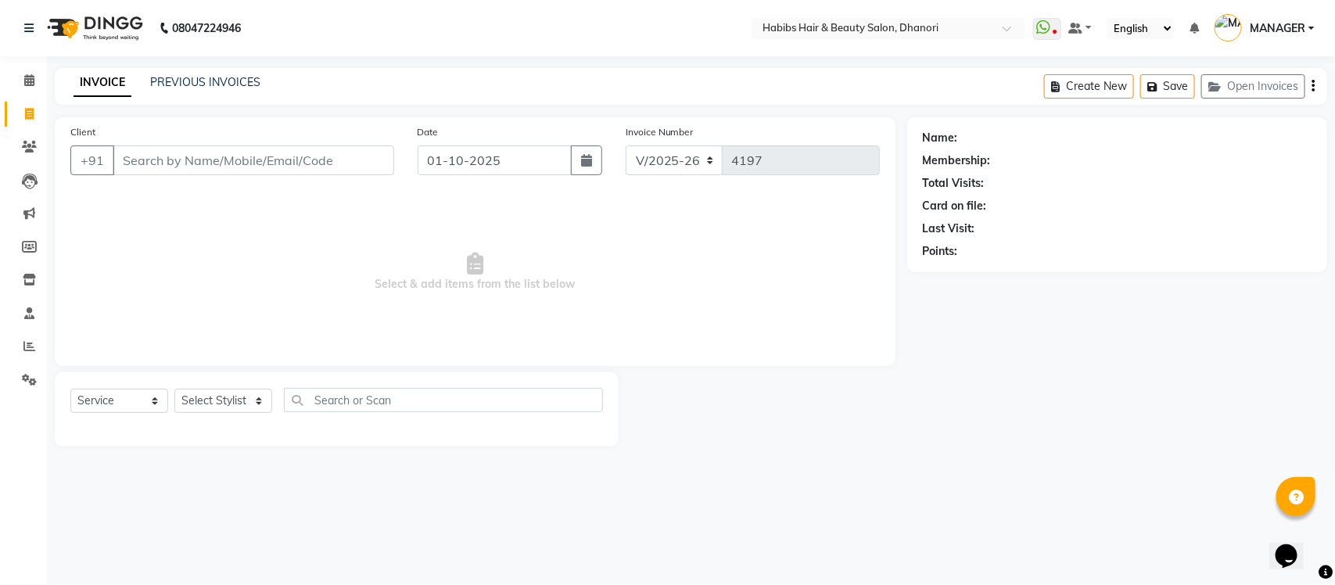
click at [240, 156] on input "Client" at bounding box center [254, 160] width 282 height 30
type input "9920868744"
click at [356, 169] on button "Add Client" at bounding box center [354, 160] width 81 height 30
select select "22"
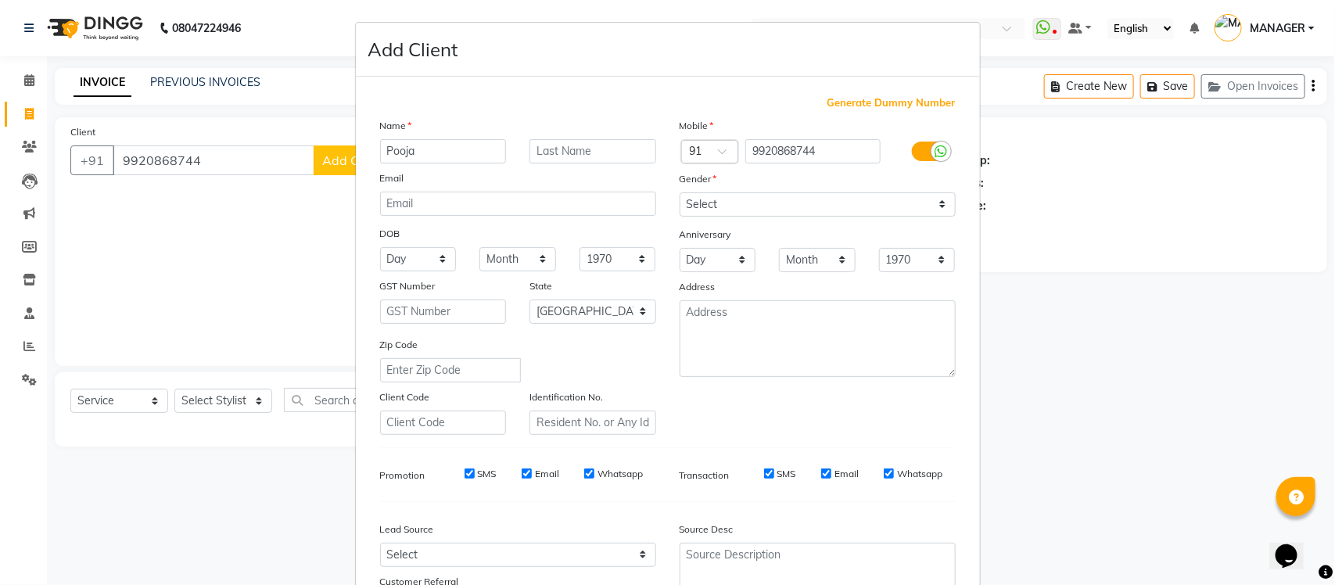
type input "Pooja"
click at [537, 143] on input "hgde" at bounding box center [593, 151] width 127 height 24
type input "Hegde"
click at [822, 206] on select "Select [DEMOGRAPHIC_DATA] [DEMOGRAPHIC_DATA] Other Prefer Not To Say" at bounding box center [818, 204] width 276 height 24
select select "female"
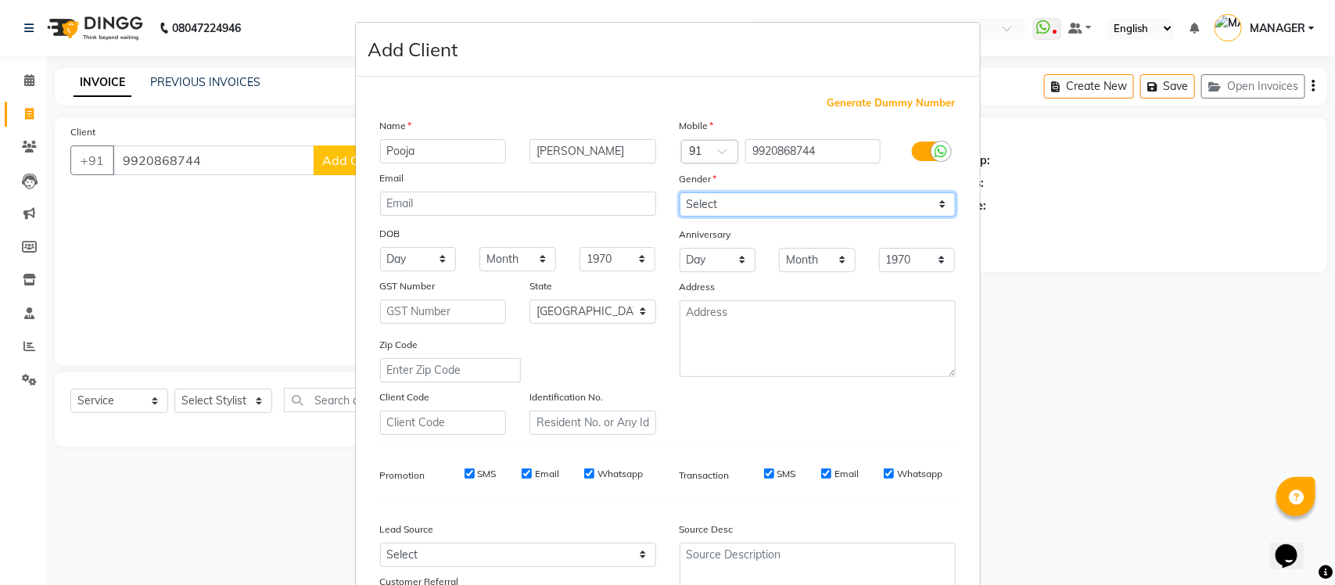
click at [680, 192] on select "Select [DEMOGRAPHIC_DATA] [DEMOGRAPHIC_DATA] Other Prefer Not To Say" at bounding box center [818, 204] width 276 height 24
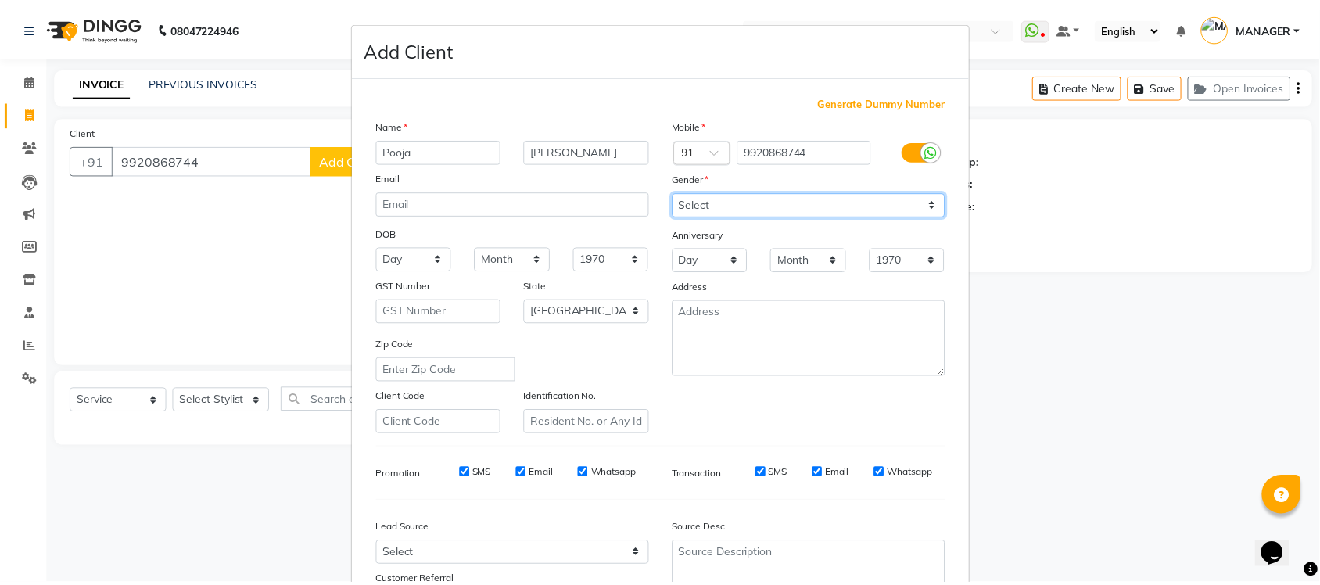
scroll to position [131, 0]
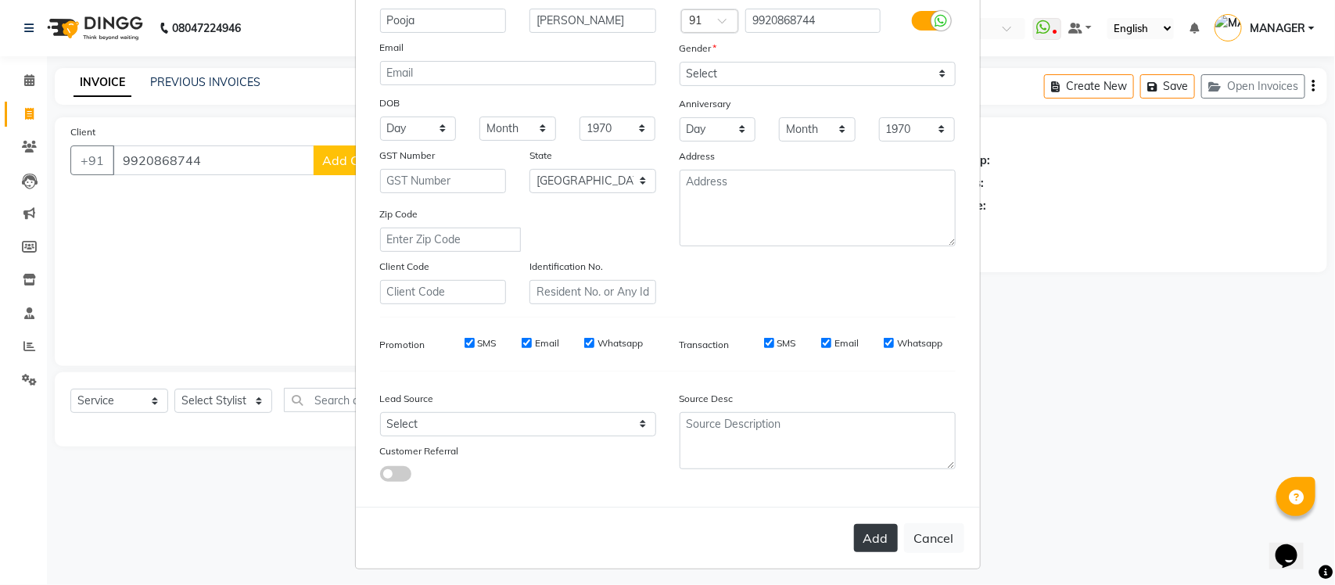
click at [862, 537] on button "Add" at bounding box center [876, 538] width 44 height 28
type input "99******44"
select select
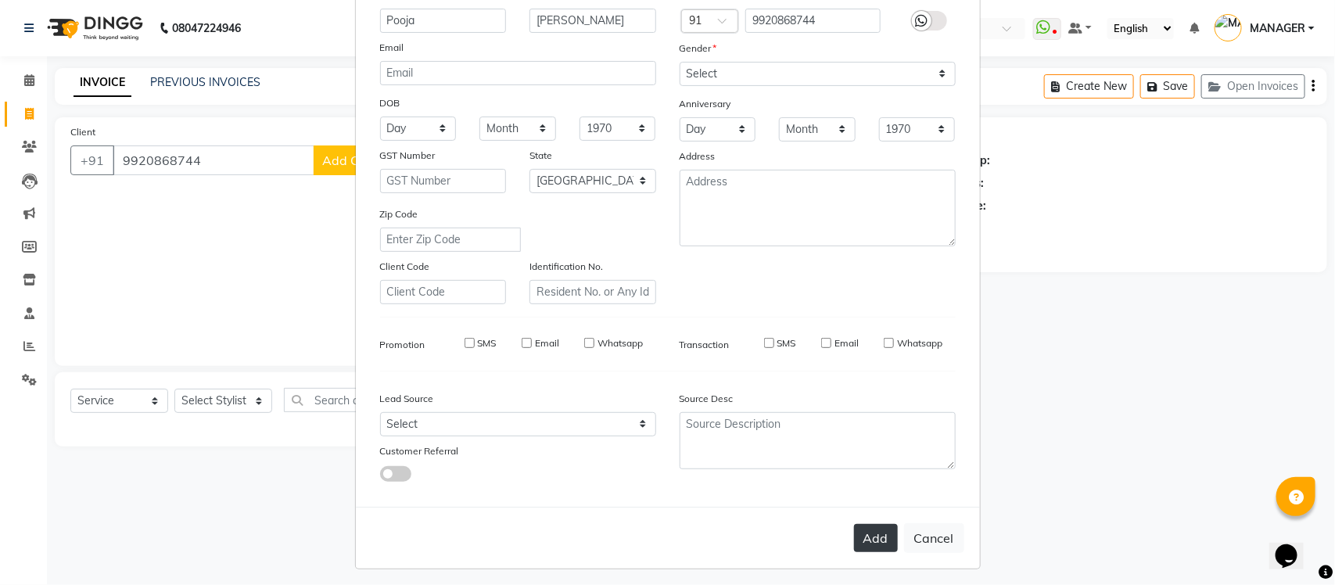
select select "null"
select select
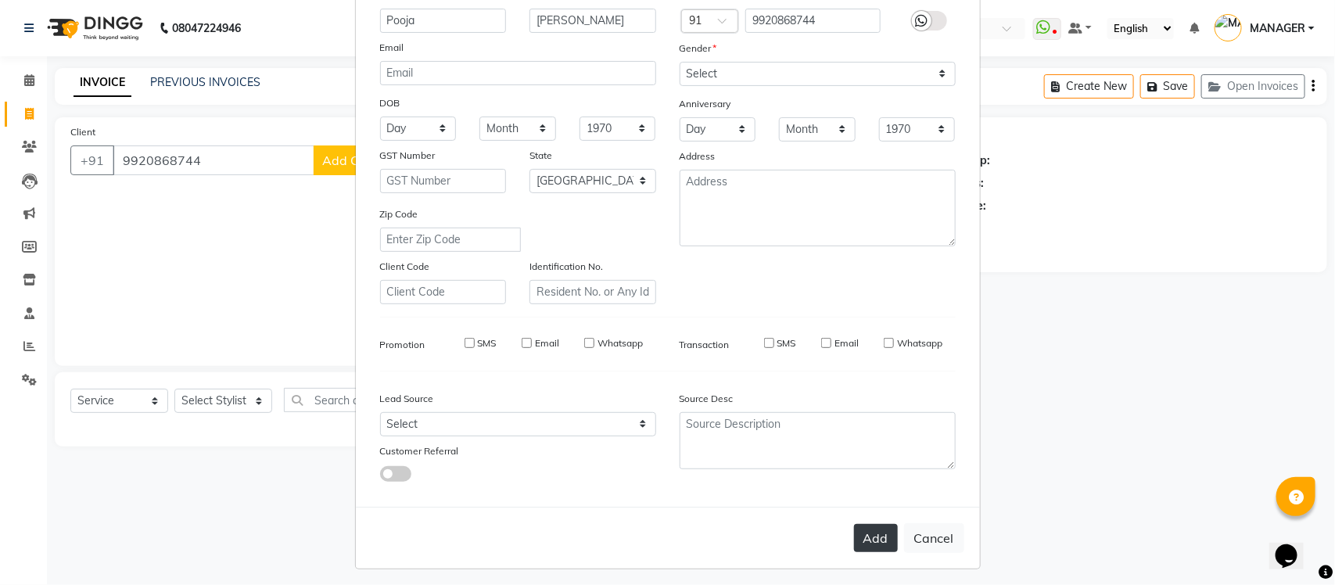
checkbox input "false"
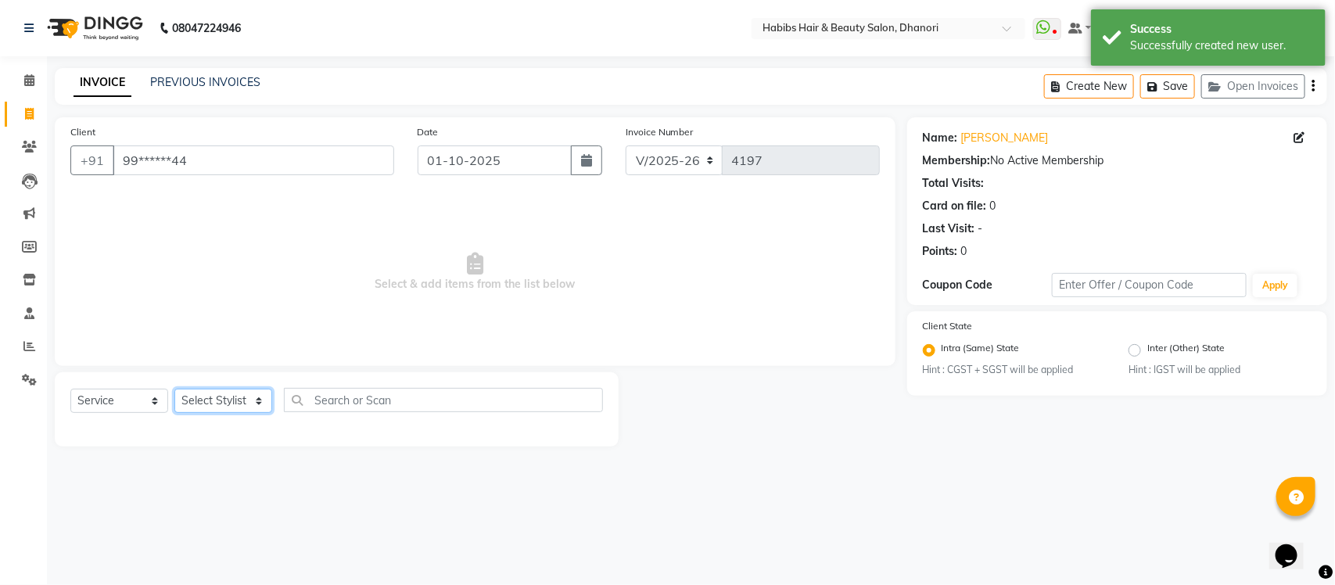
click at [219, 408] on select "Select Stylist Admin [PERSON_NAME] [PERSON_NAME] MANAGER [PERSON_NAME] [PERSON_…" at bounding box center [223, 401] width 98 height 24
select select "31280"
click at [174, 389] on select "Select Stylist Admin [PERSON_NAME] [PERSON_NAME] MANAGER [PERSON_NAME] [PERSON_…" at bounding box center [223, 401] width 98 height 24
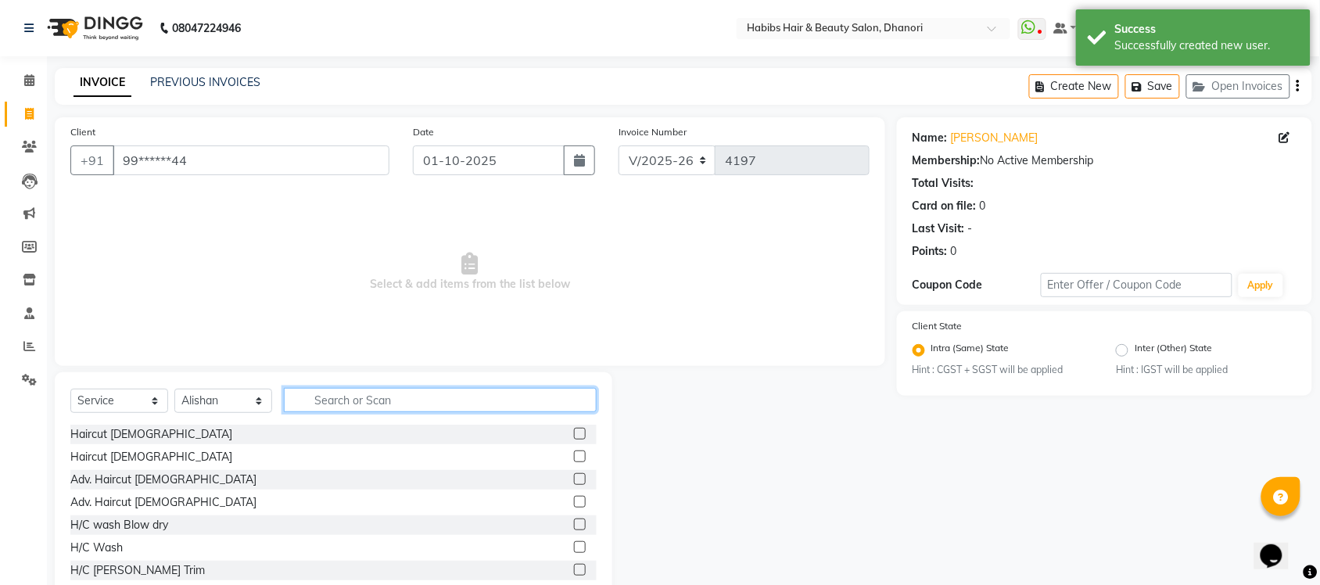
click at [342, 388] on input "text" at bounding box center [440, 400] width 313 height 24
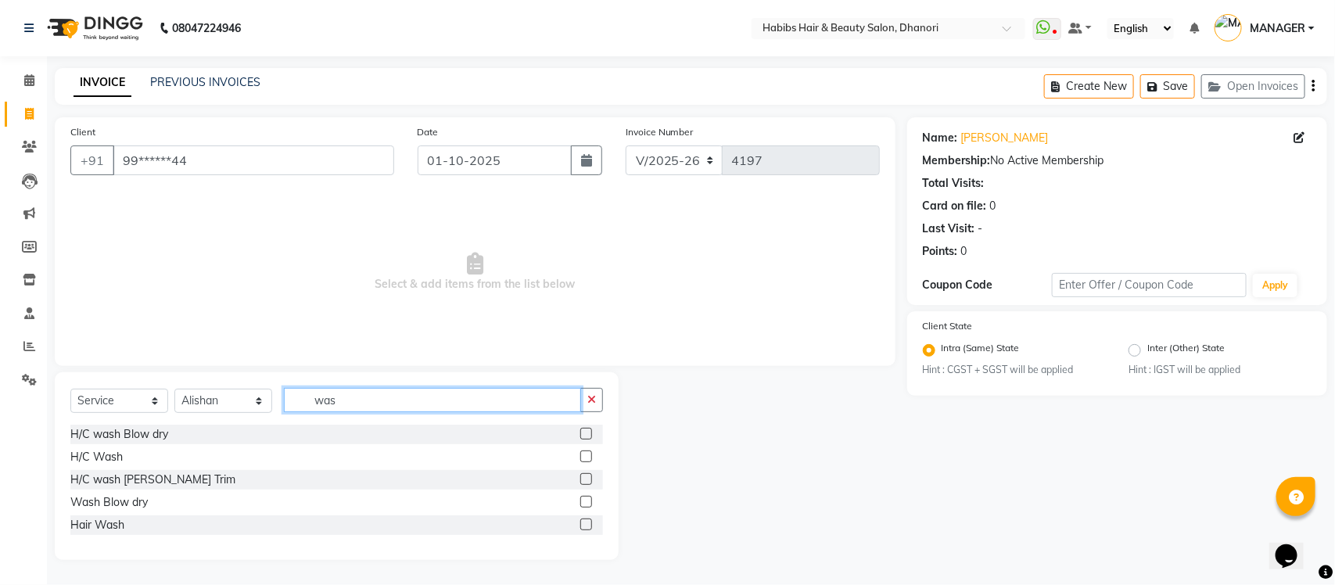
type input "was"
click at [589, 524] on label at bounding box center [586, 525] width 12 height 12
click at [589, 524] on input "checkbox" at bounding box center [585, 525] width 10 height 10
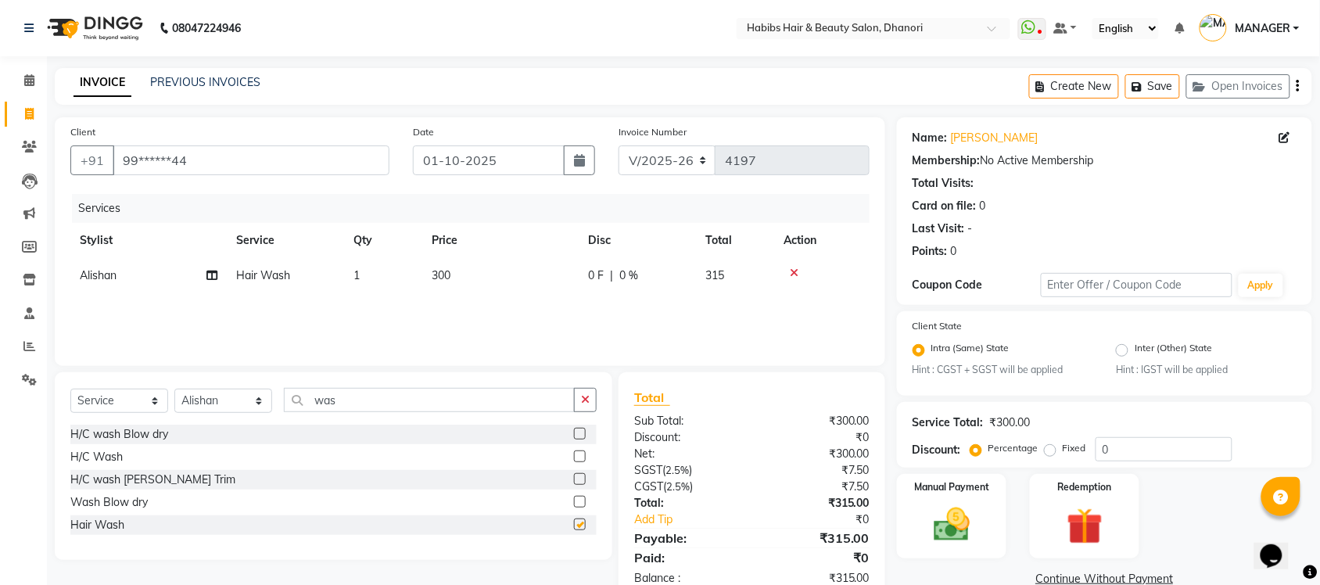
checkbox input "false"
click at [443, 287] on td "300" at bounding box center [500, 275] width 156 height 35
select select "31280"
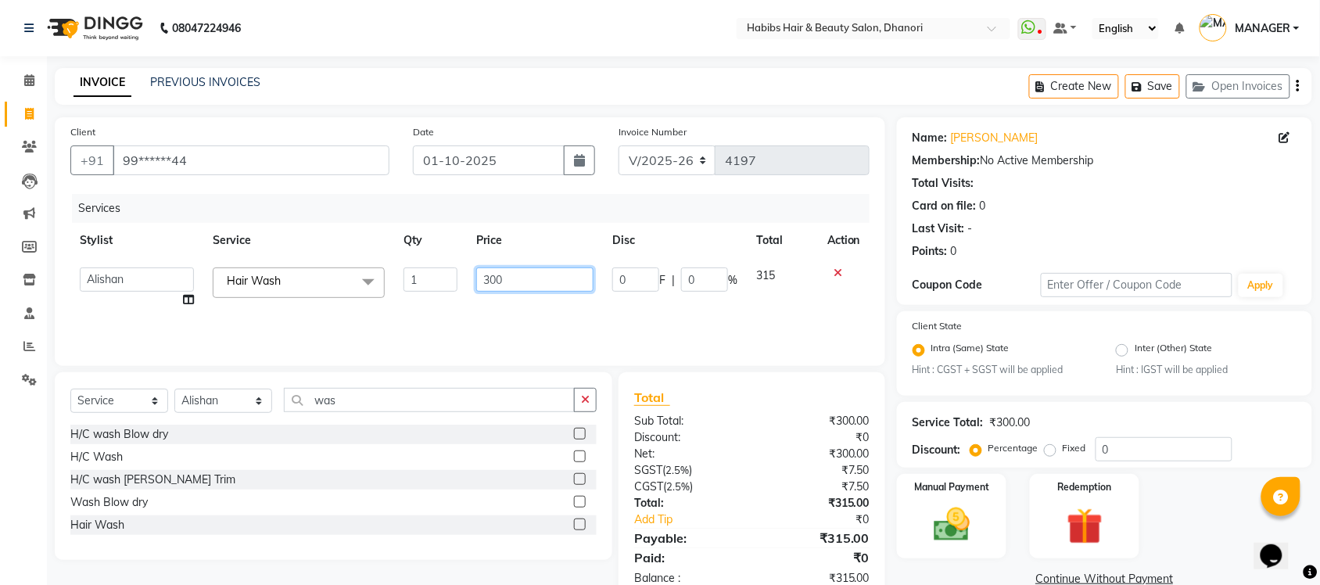
click at [486, 280] on input "300" at bounding box center [534, 280] width 117 height 24
type input "450"
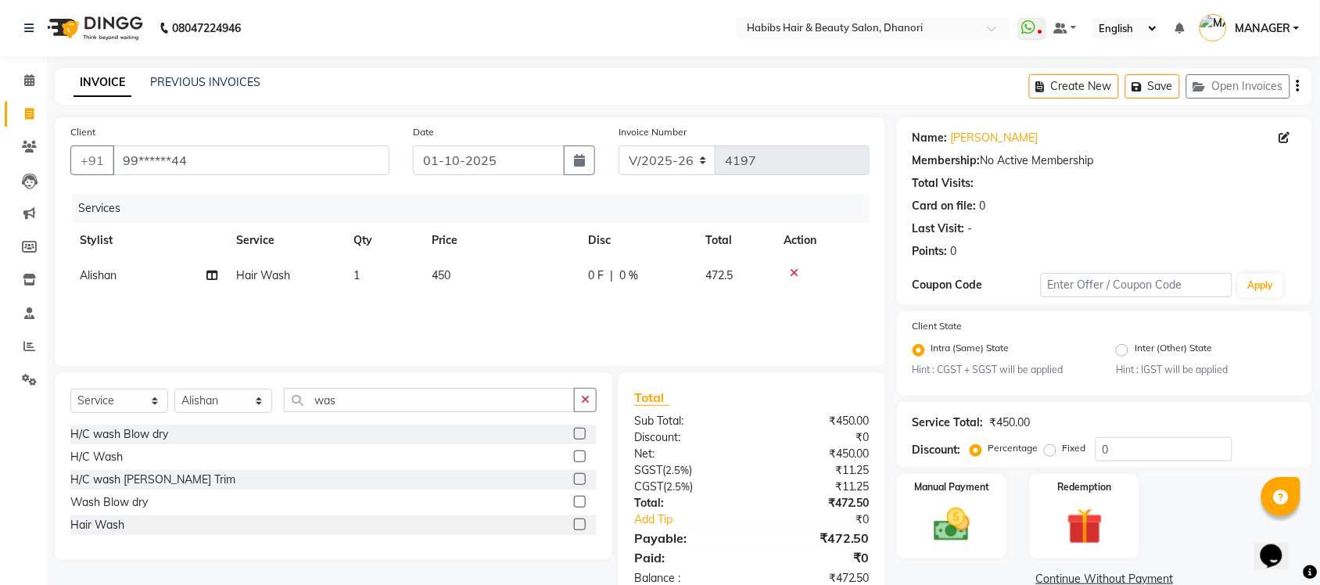
click at [487, 317] on div "Services Stylist Service Qty Price Disc Total Action Alishan Hair Wash 1 450 0 …" at bounding box center [469, 272] width 799 height 156
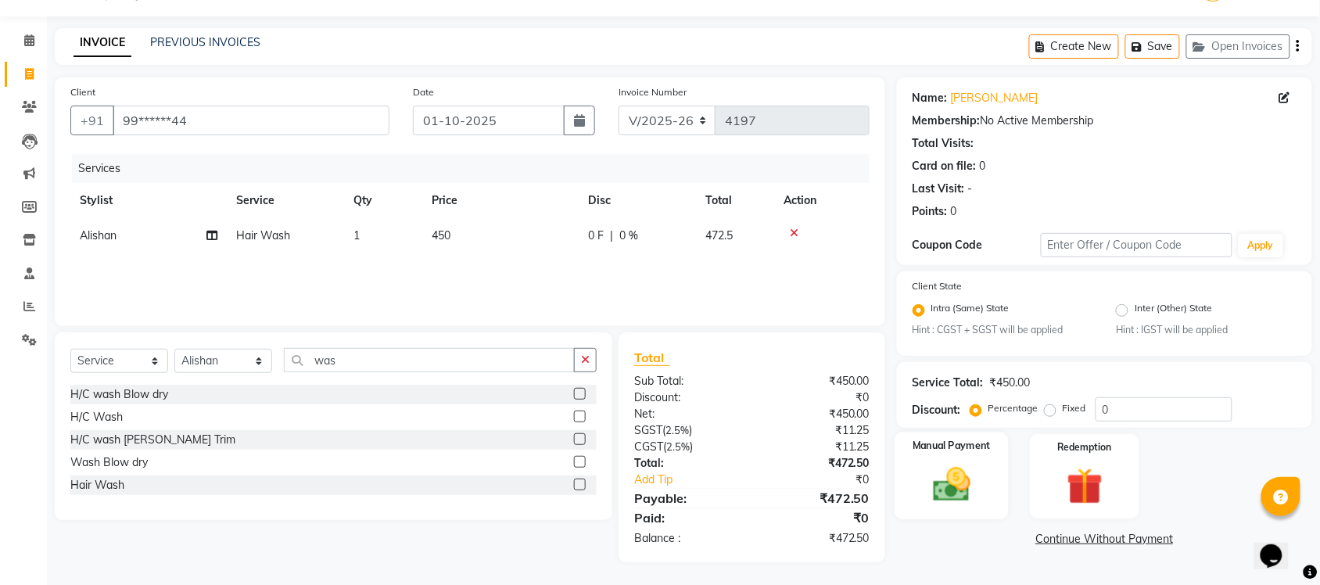
click at [932, 464] on img at bounding box center [951, 485] width 61 height 43
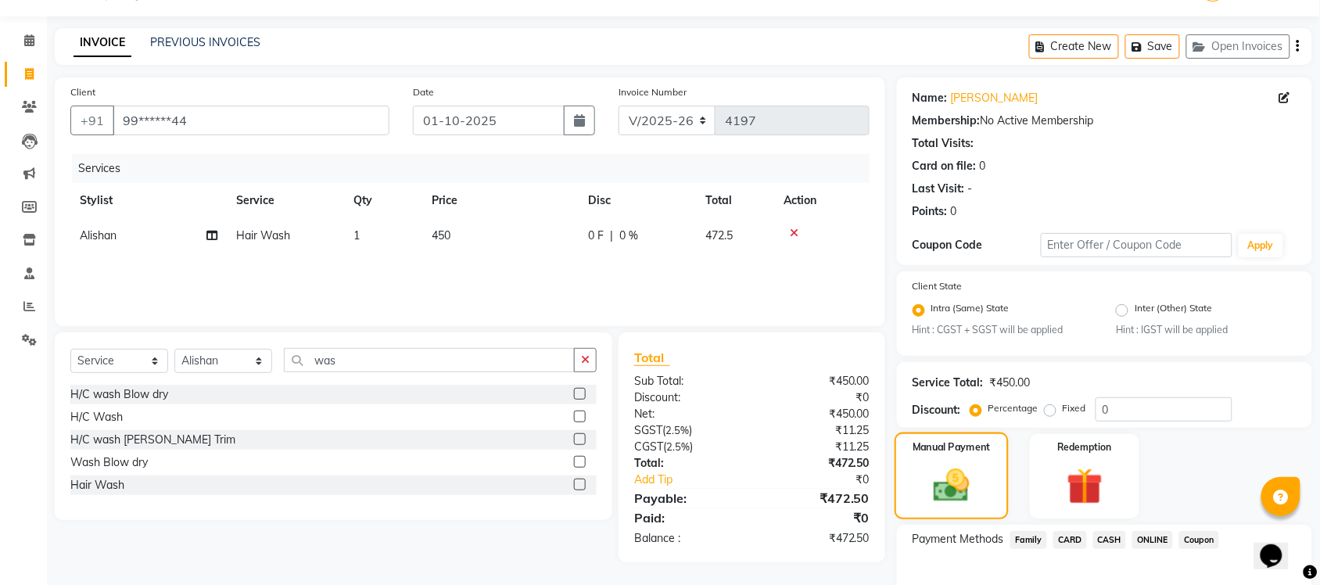
scroll to position [127, 0]
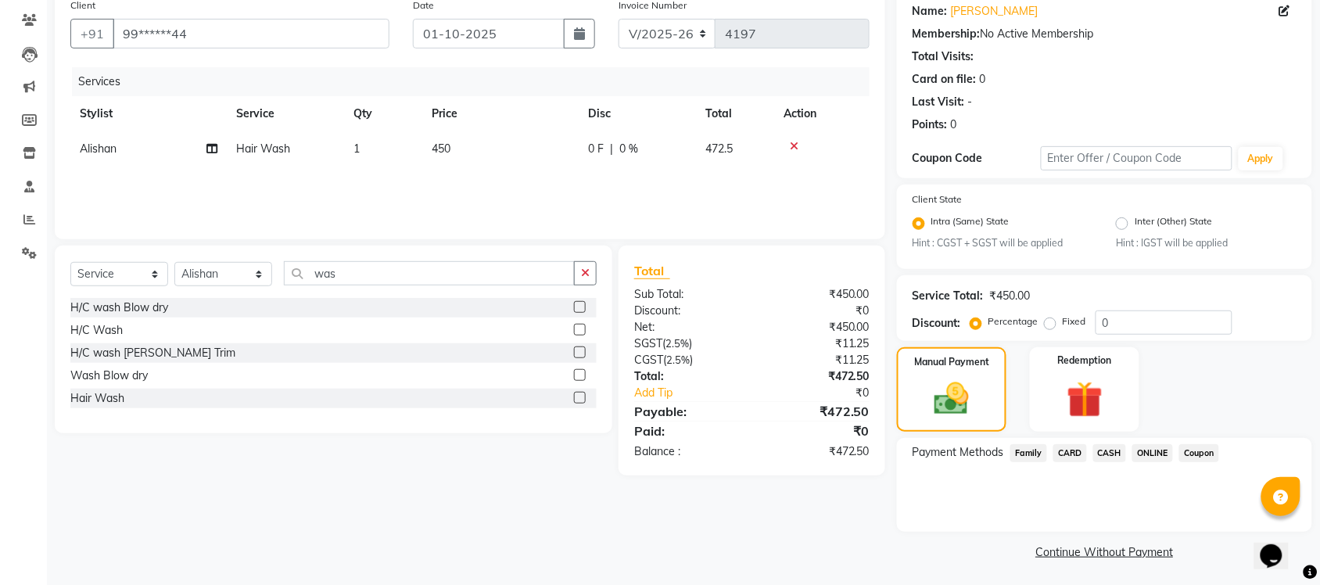
click at [1151, 448] on span "ONLINE" at bounding box center [1153, 453] width 41 height 18
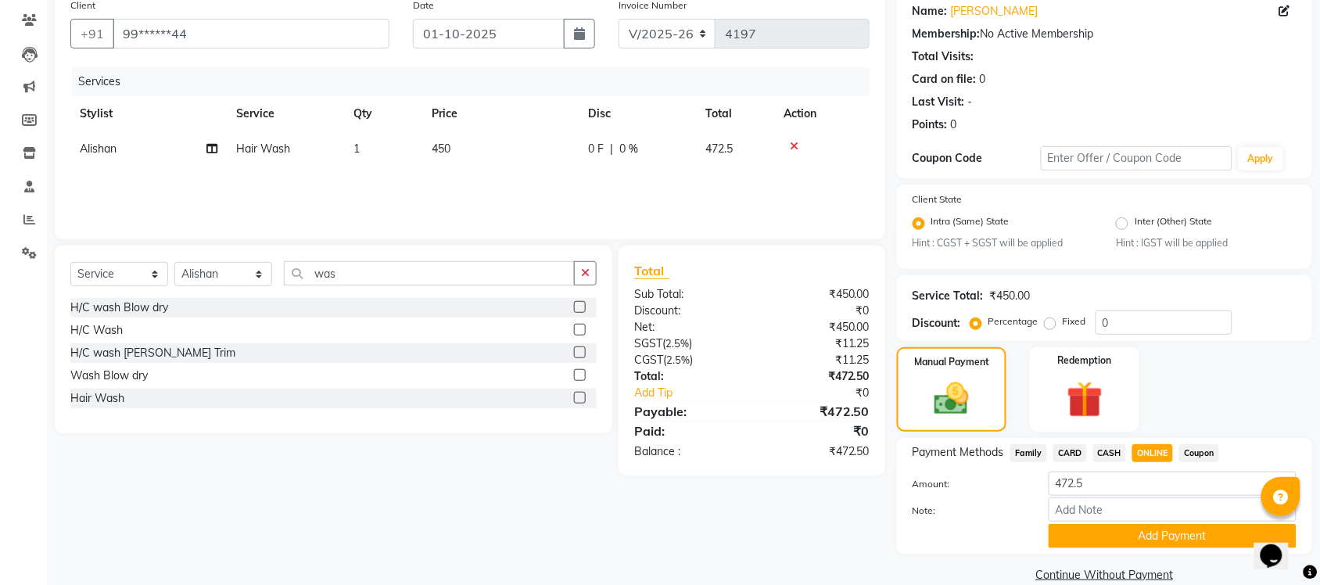
scroll to position [149, 0]
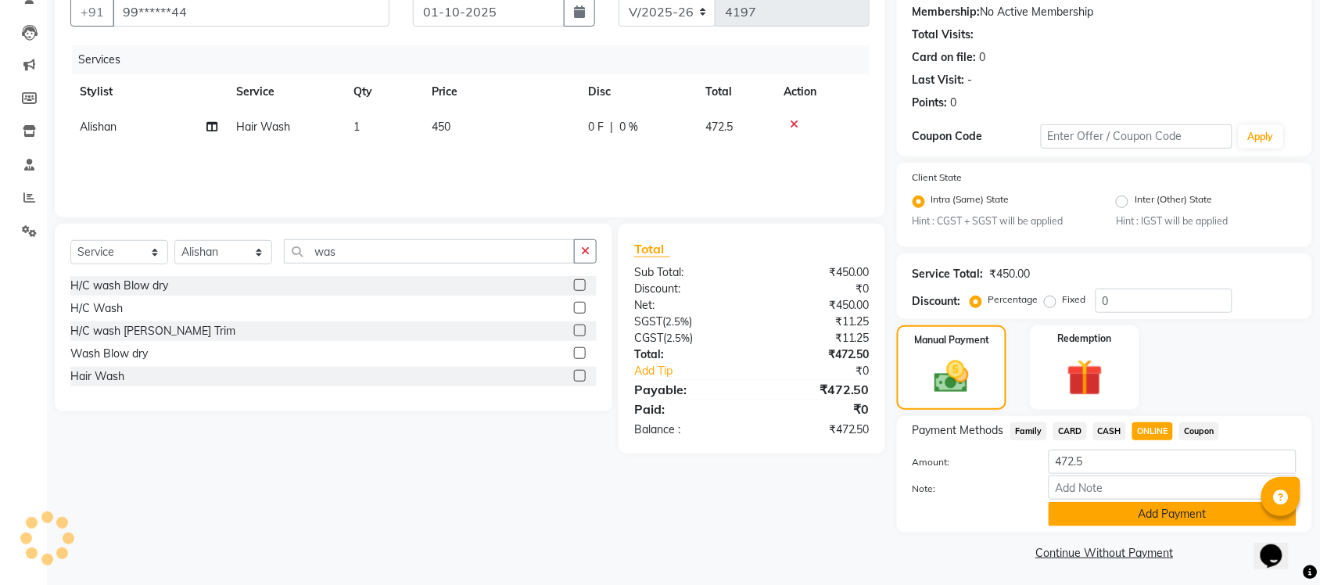
click at [1158, 515] on button "Add Payment" at bounding box center [1173, 514] width 248 height 24
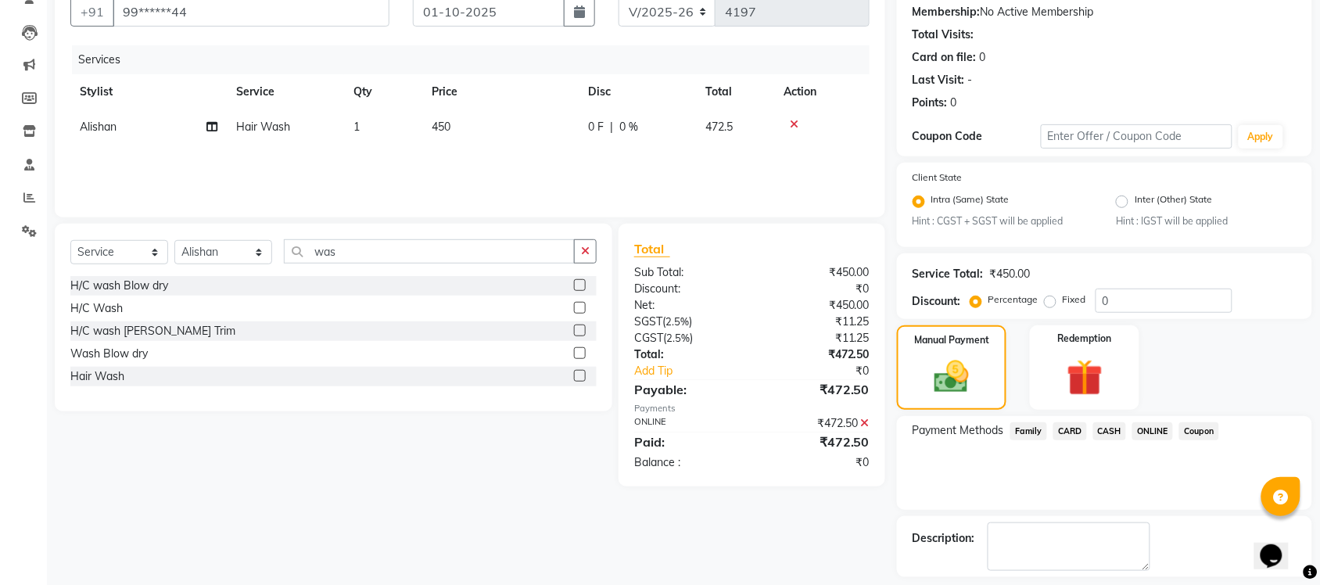
scroll to position [216, 0]
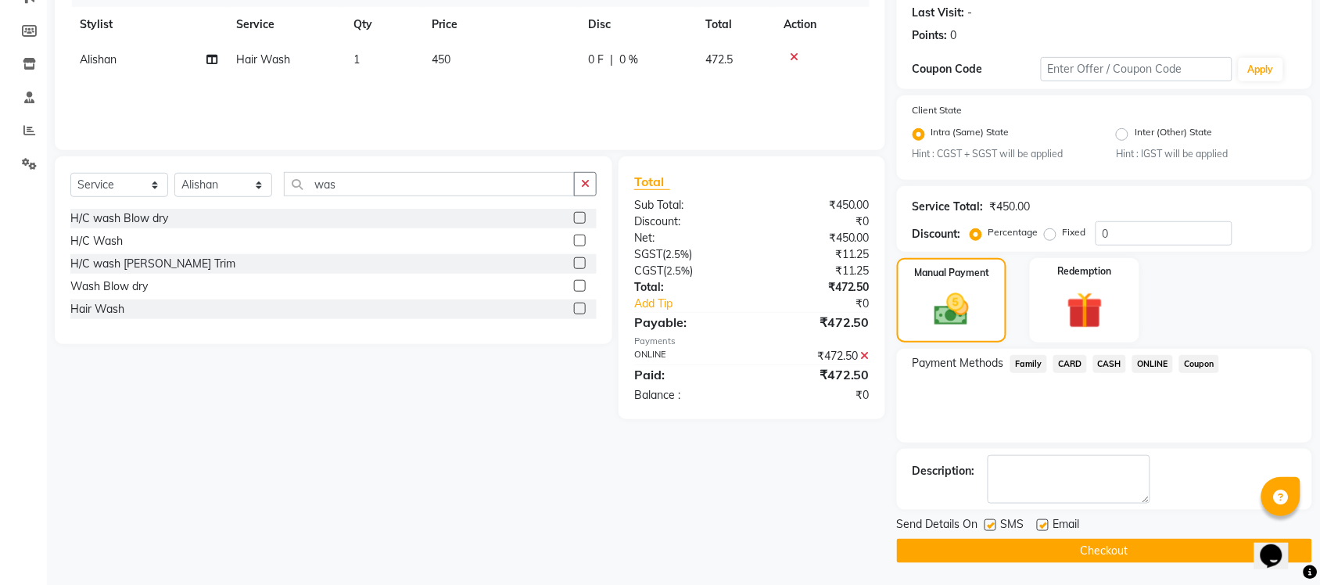
click at [1164, 559] on button "Checkout" at bounding box center [1104, 551] width 415 height 24
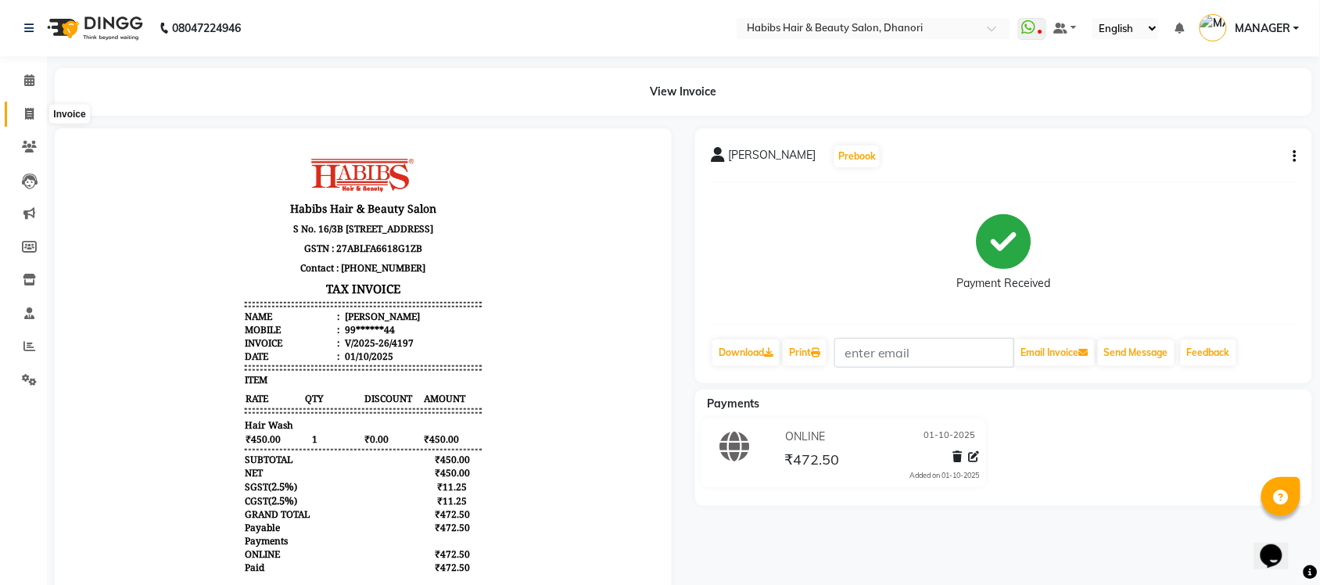
click at [30, 116] on icon at bounding box center [29, 114] width 9 height 12
select select "4967"
select select "service"
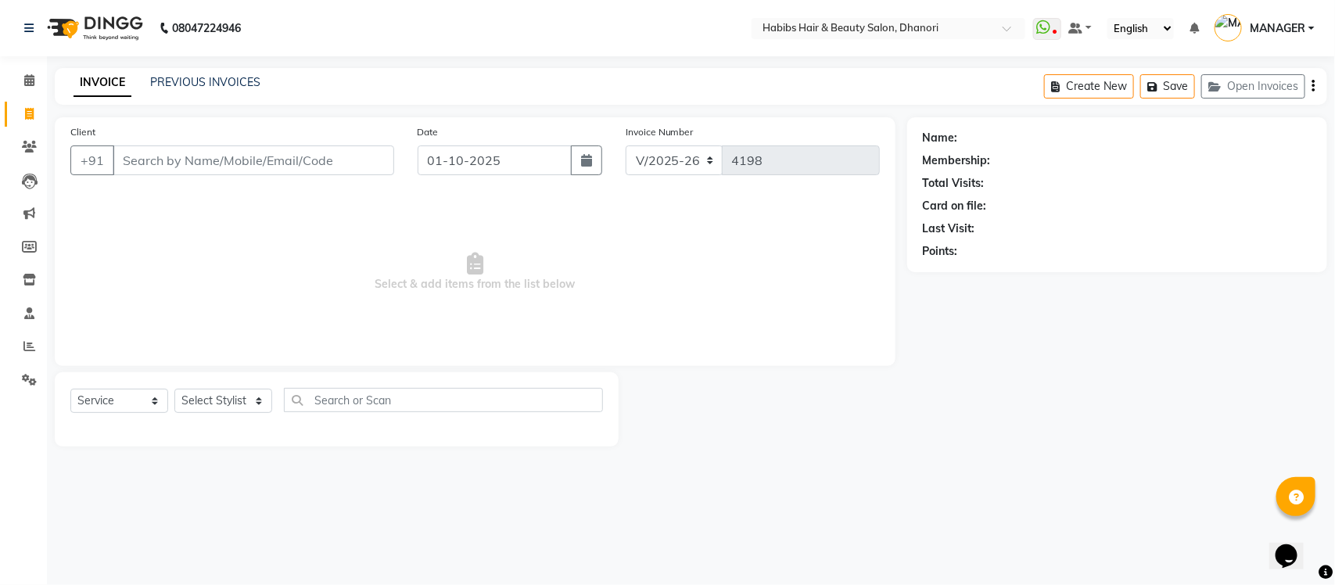
click at [249, 166] on input "Client" at bounding box center [254, 160] width 282 height 30
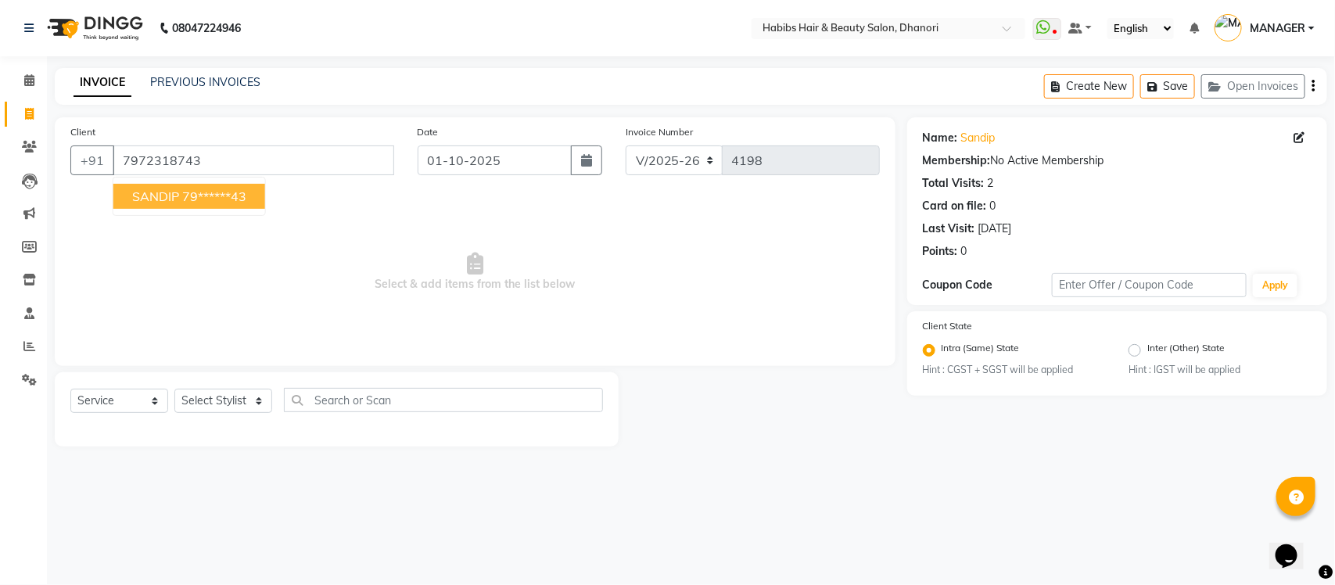
click at [237, 184] on button "SANDIP 79******43" at bounding box center [189, 196] width 152 height 25
type input "79******43"
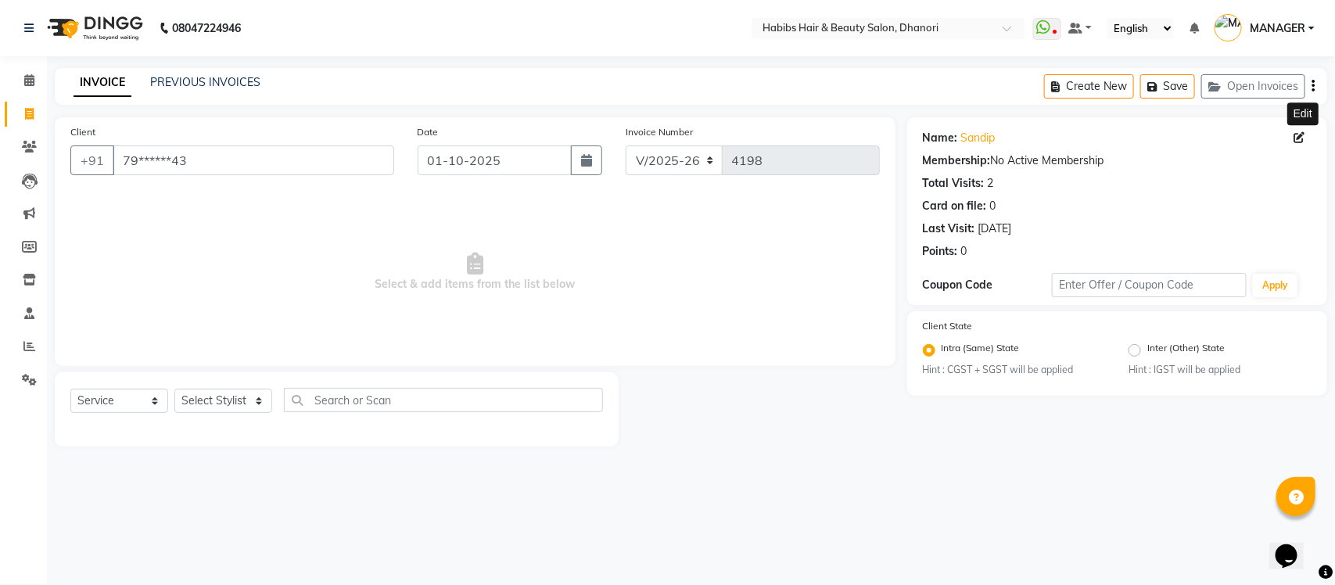
click at [1296, 134] on icon at bounding box center [1300, 137] width 11 height 11
select select
select select "[DEMOGRAPHIC_DATA]"
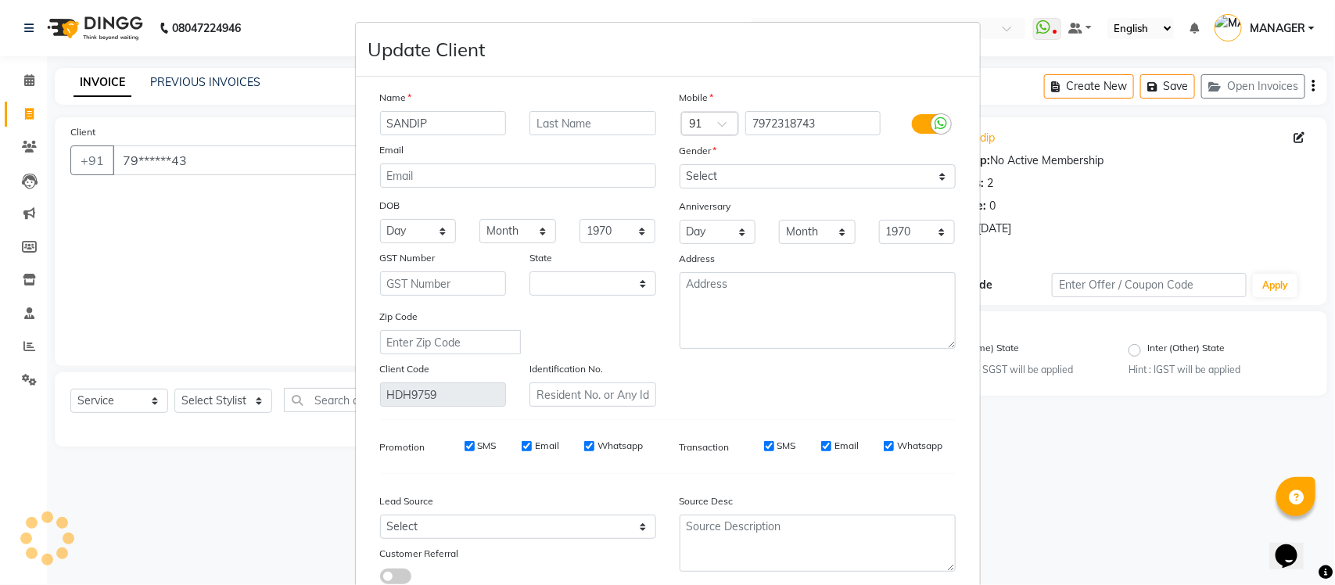
select select "22"
type input "S"
type input "Arnav"
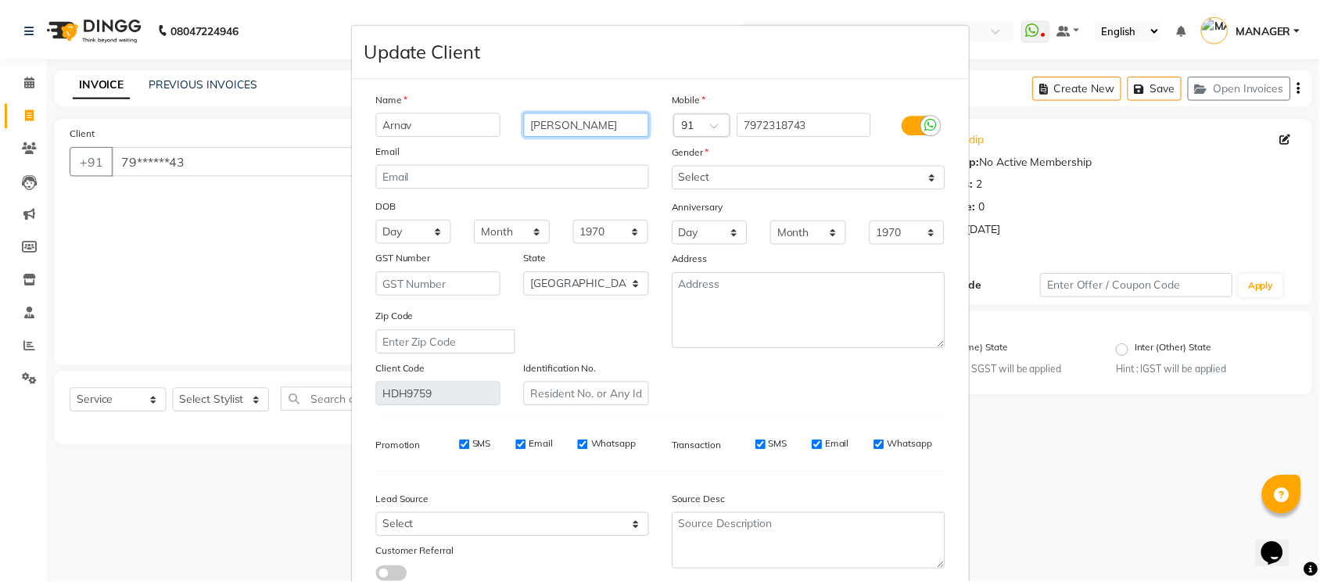
scroll to position [103, 0]
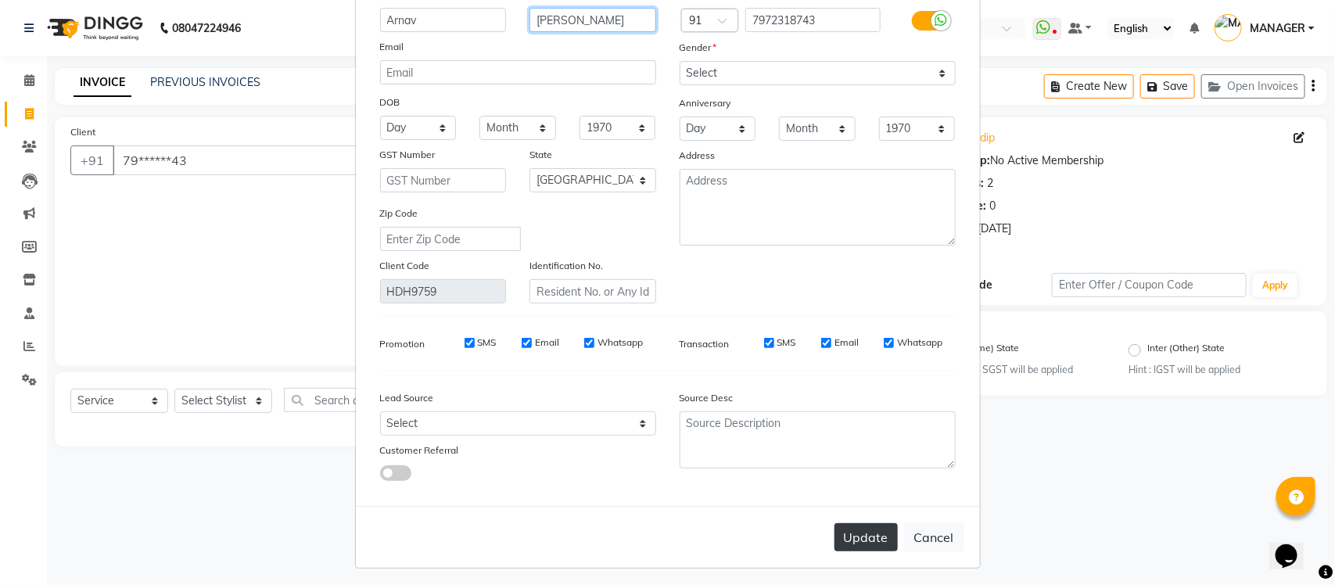
type input "Karkhile"
click at [857, 526] on button "Update" at bounding box center [866, 537] width 63 height 28
select select
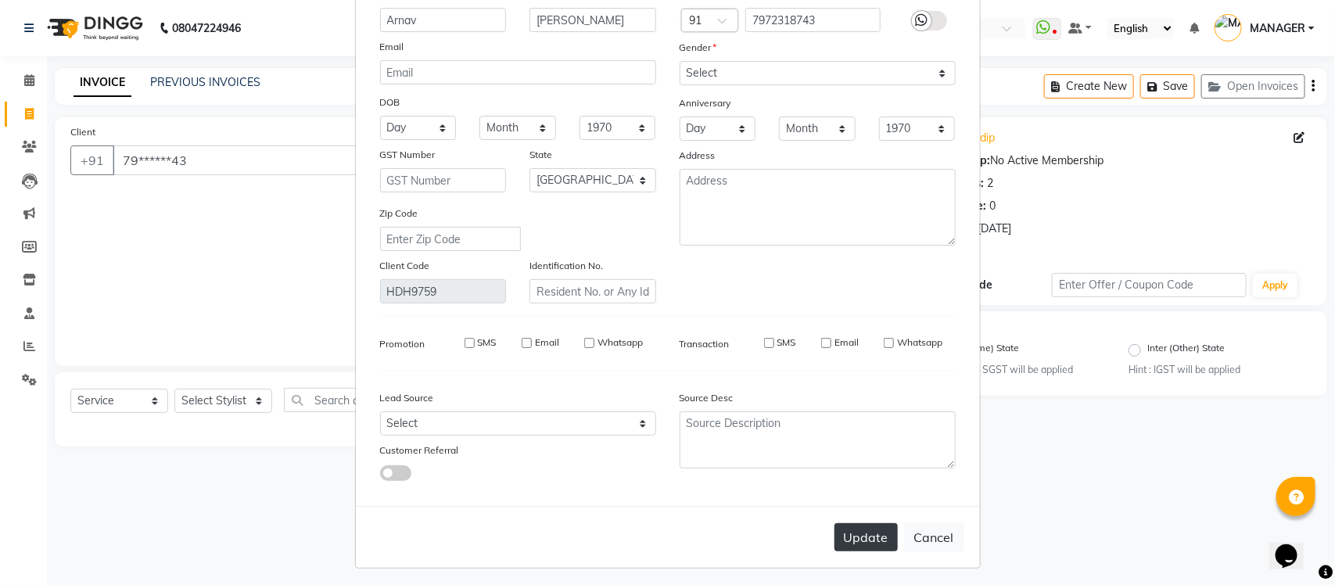
select select "null"
select select
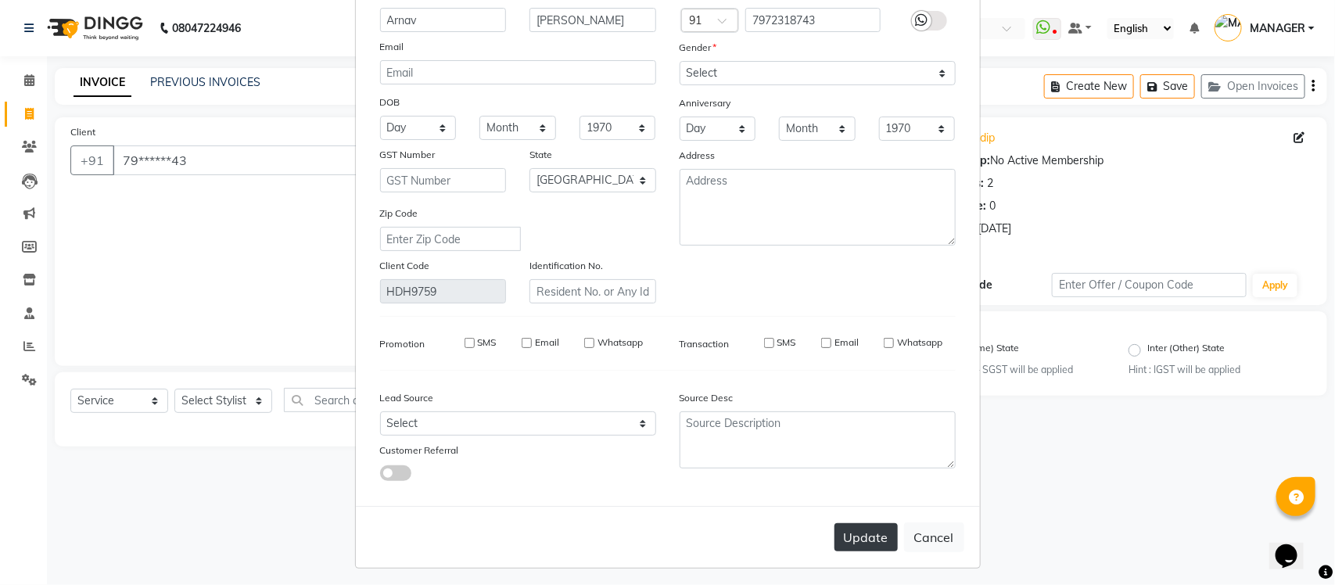
checkbox input "false"
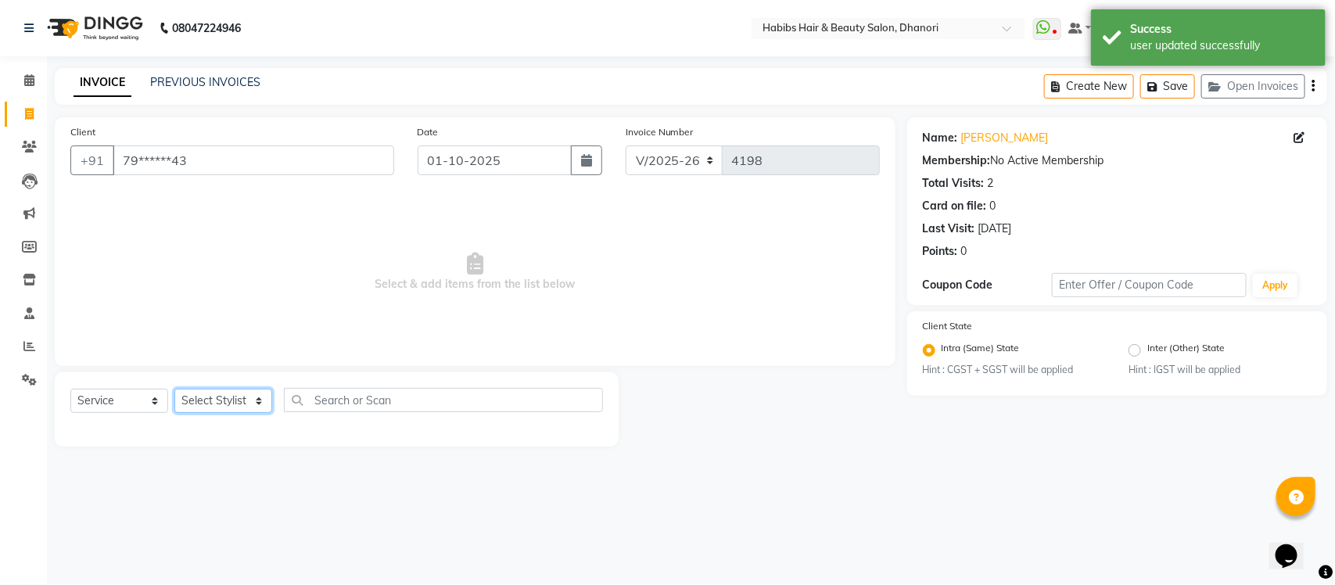
click at [214, 408] on select "Select Stylist Admin [PERSON_NAME] [PERSON_NAME] MANAGER [PERSON_NAME] [PERSON_…" at bounding box center [223, 401] width 98 height 24
select select "86440"
click at [174, 389] on select "Select Stylist Admin [PERSON_NAME] [PERSON_NAME] MANAGER [PERSON_NAME] [PERSON_…" at bounding box center [223, 401] width 98 height 24
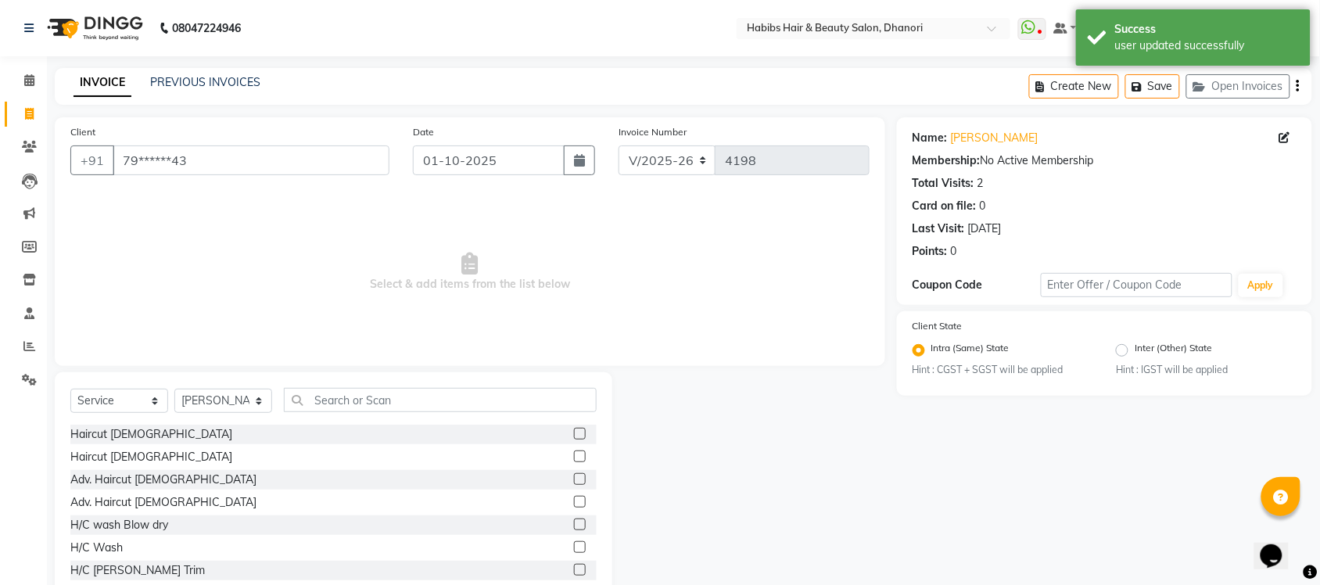
click at [574, 438] on label at bounding box center [580, 434] width 12 height 12
click at [574, 438] on input "checkbox" at bounding box center [579, 434] width 10 height 10
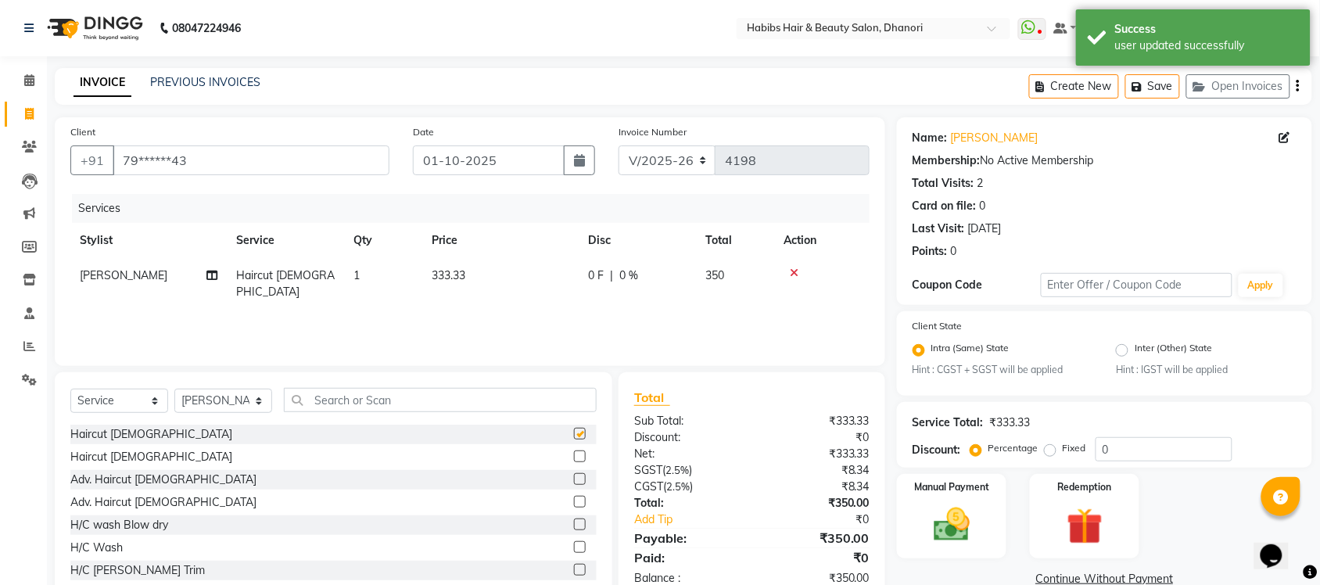
checkbox input "false"
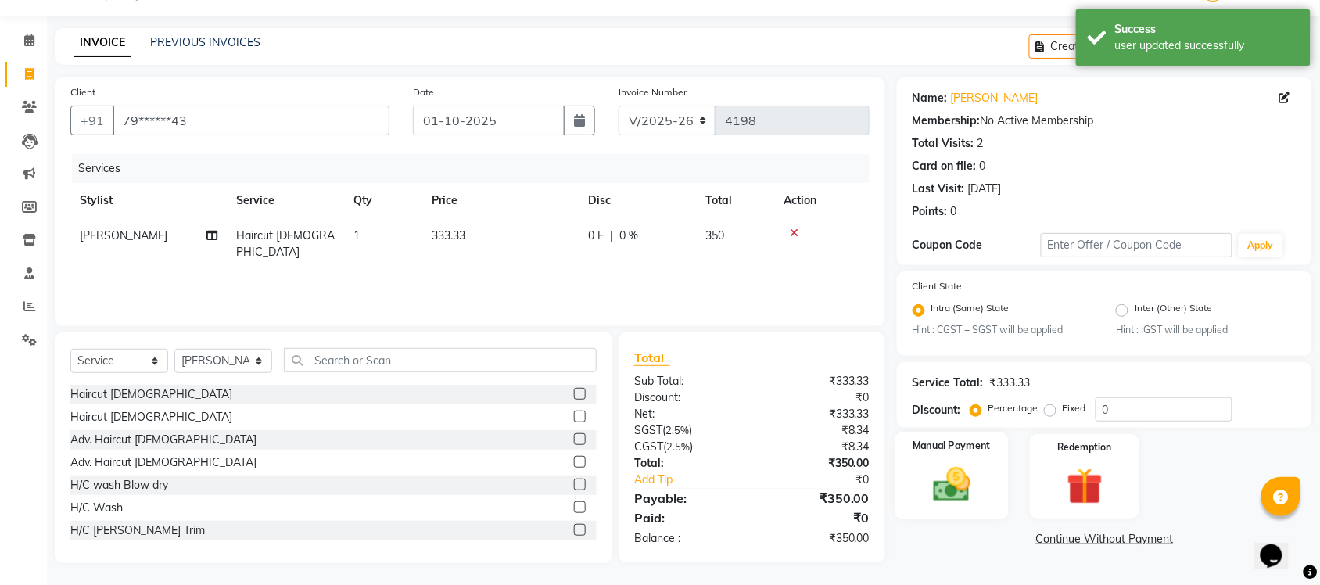
click at [963, 472] on img at bounding box center [951, 485] width 61 height 43
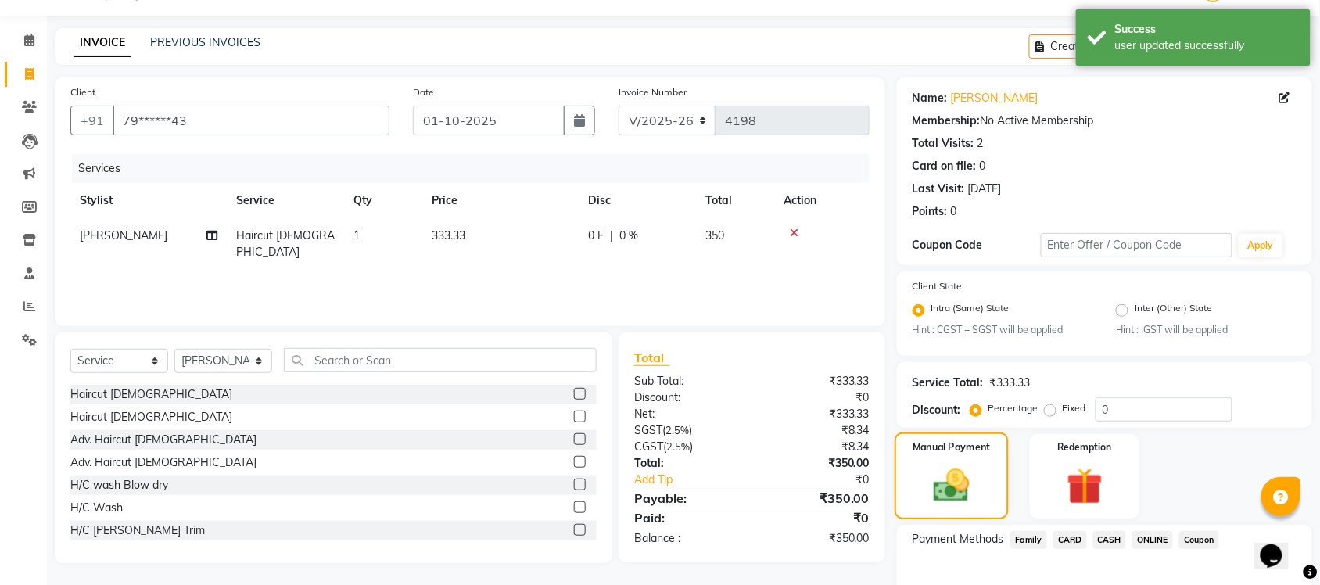
scroll to position [127, 0]
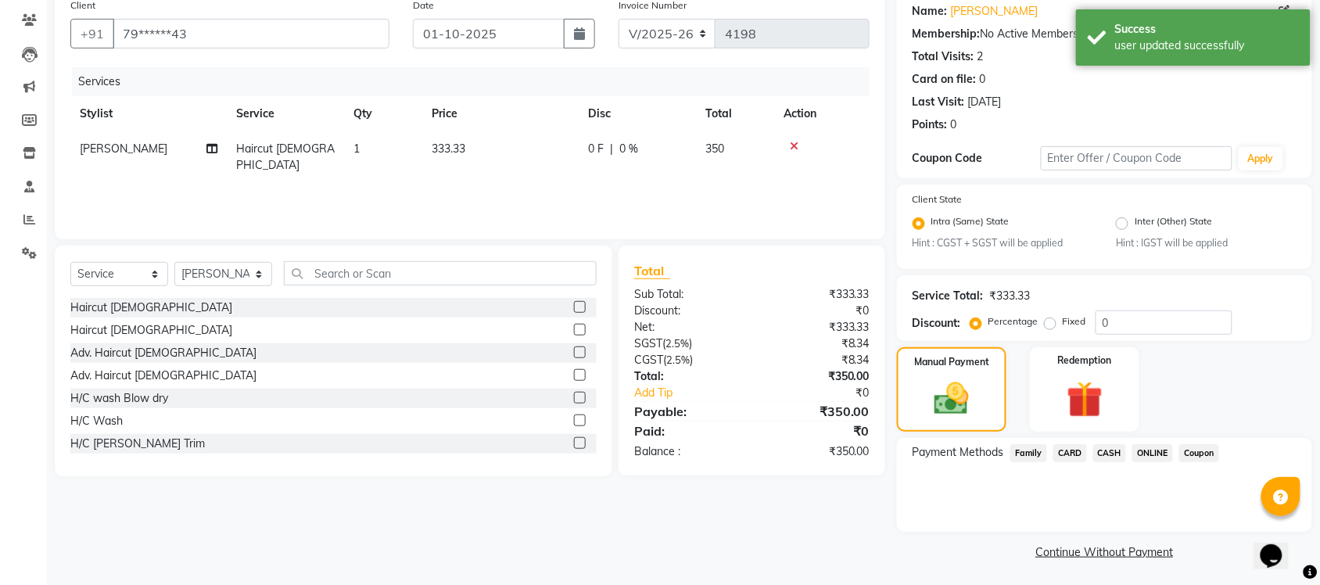
click at [1139, 447] on span "ONLINE" at bounding box center [1153, 453] width 41 height 18
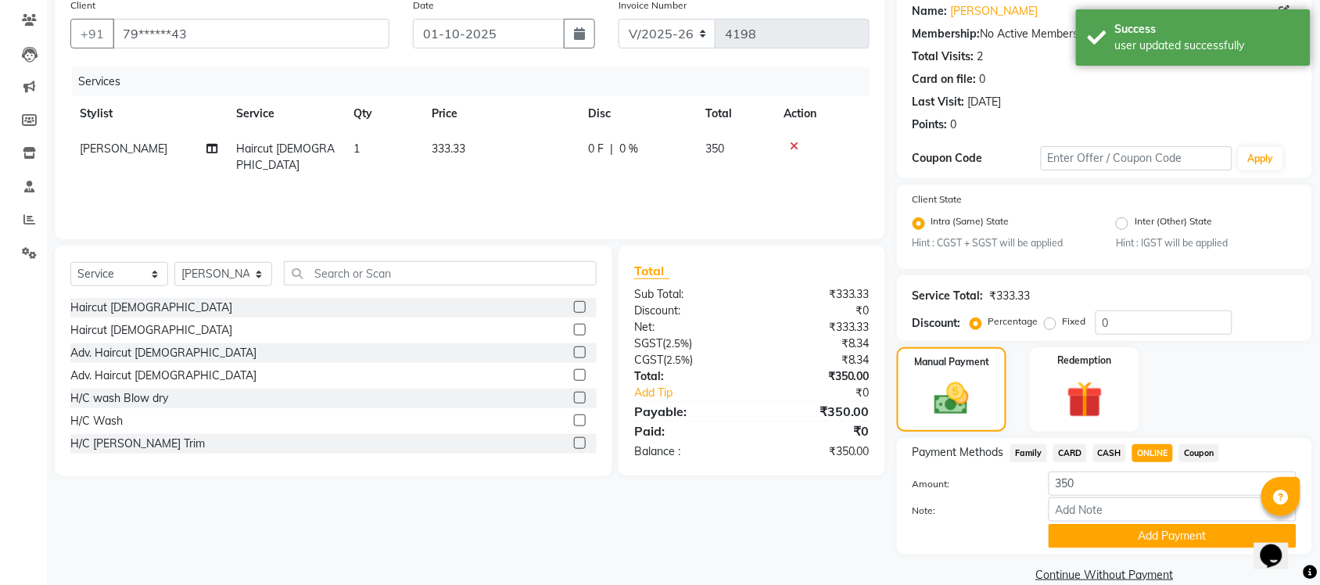
scroll to position [149, 0]
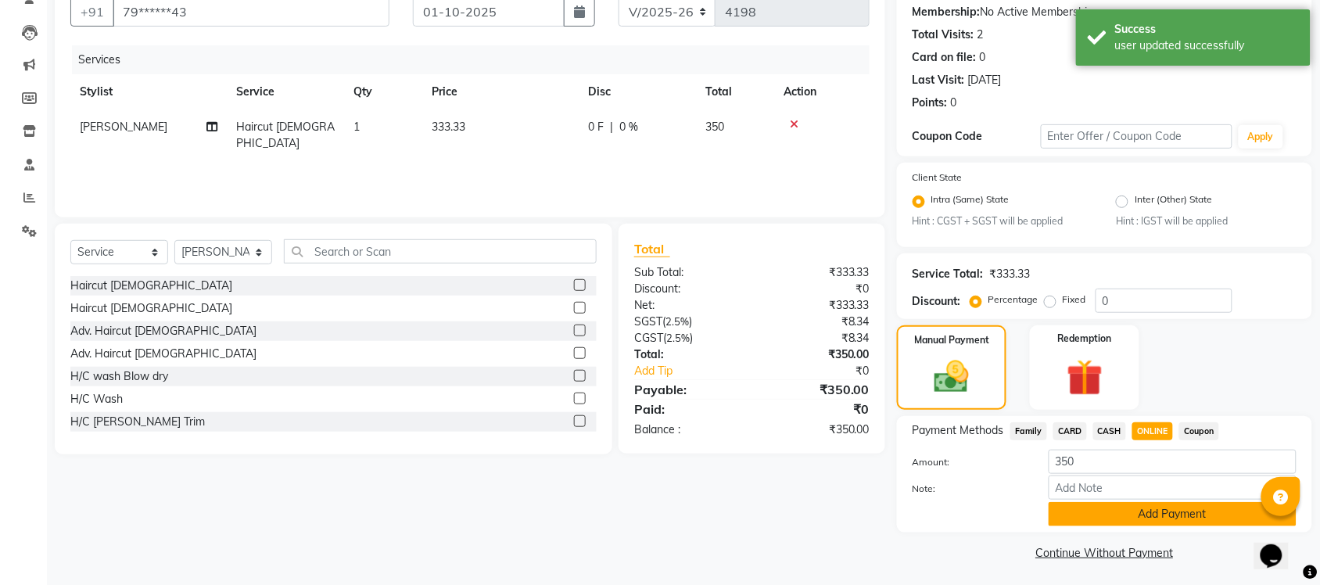
click at [1144, 502] on button "Add Payment" at bounding box center [1173, 514] width 248 height 24
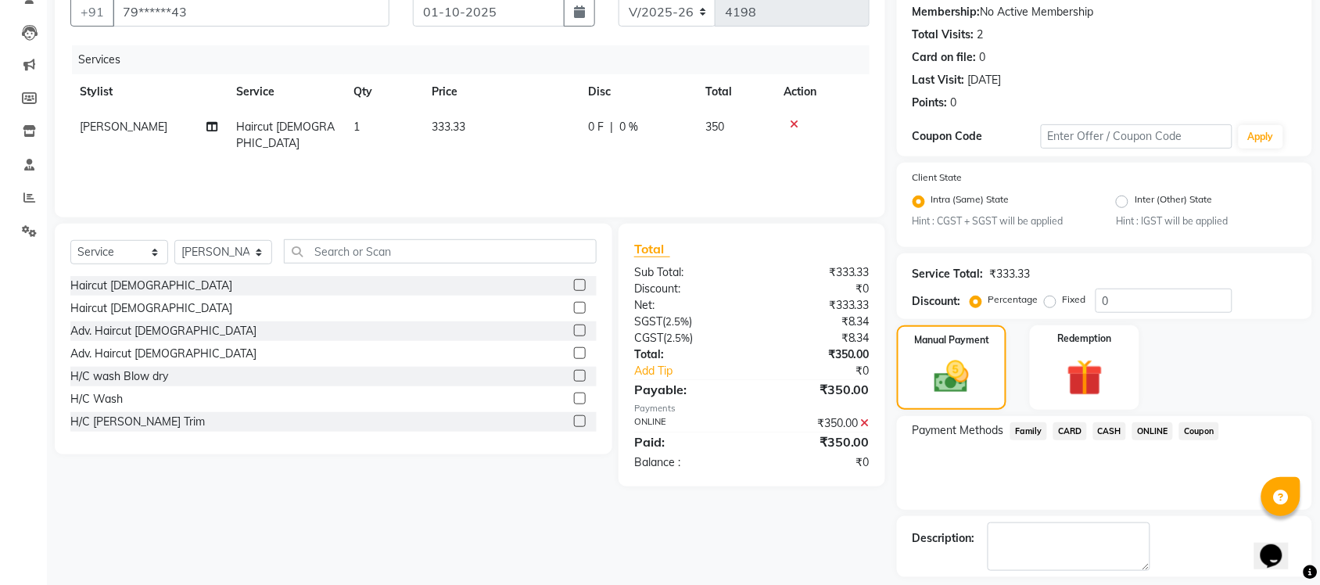
scroll to position [216, 0]
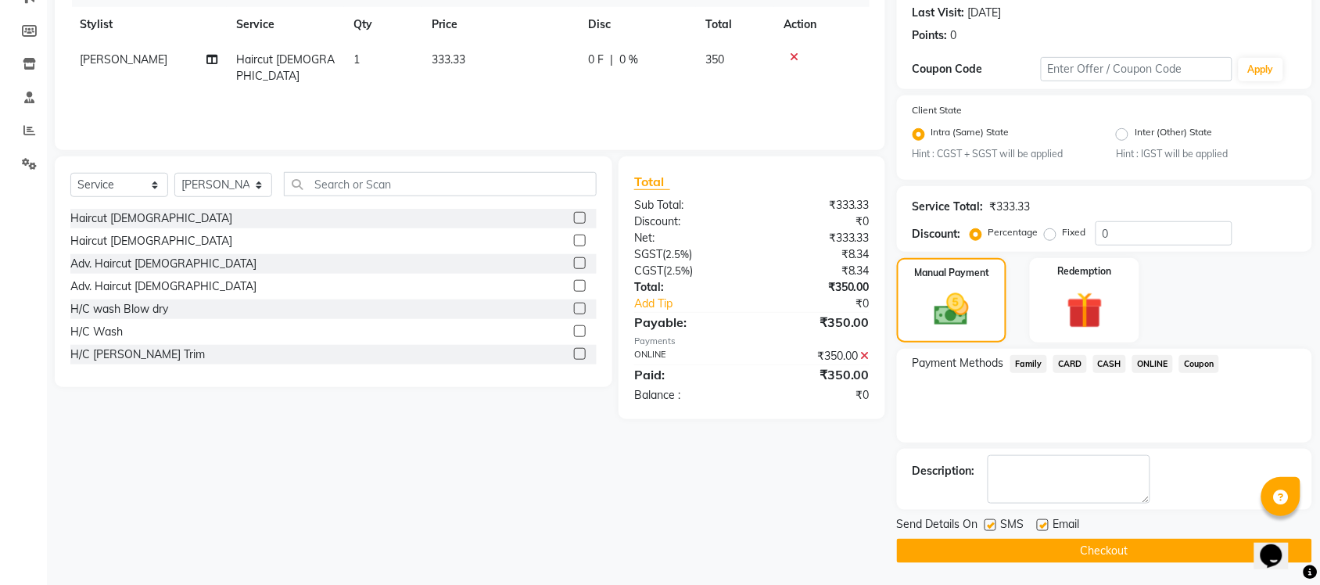
click at [1137, 555] on button "Checkout" at bounding box center [1104, 551] width 415 height 24
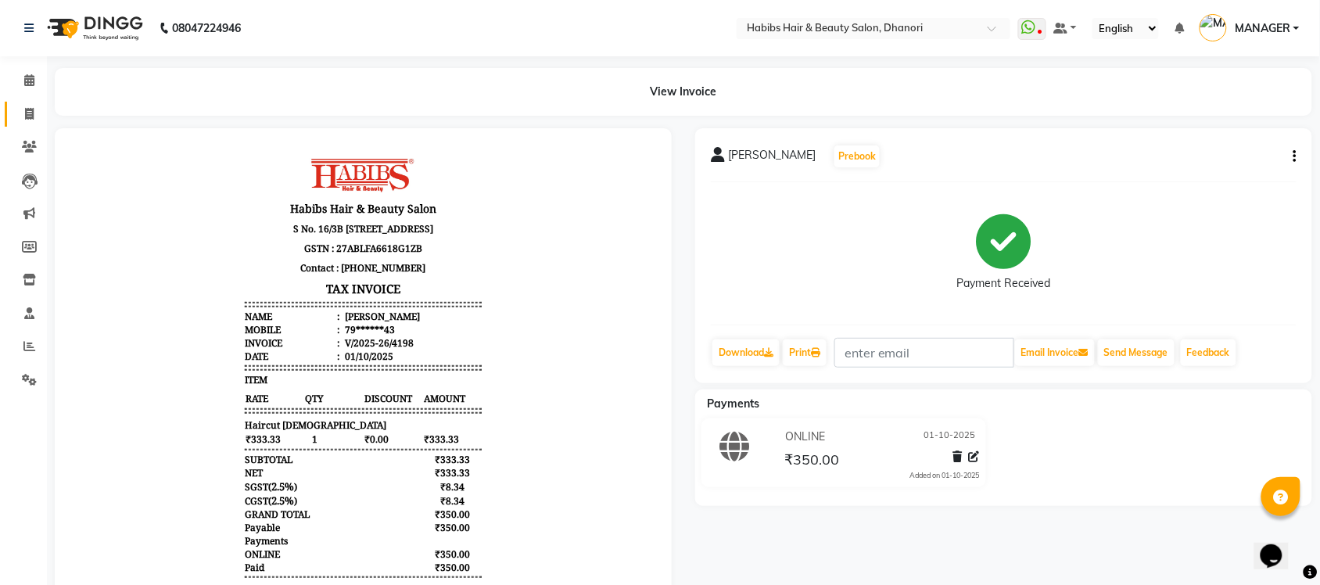
click at [12, 121] on link "Invoice" at bounding box center [24, 115] width 38 height 26
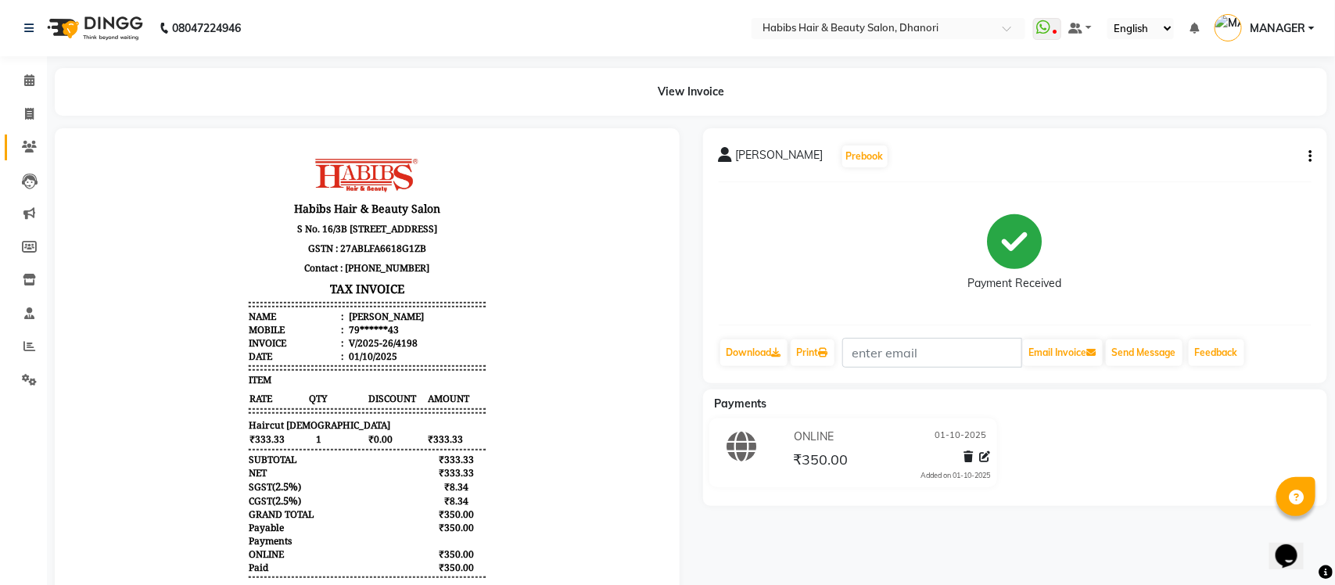
select select "4967"
select select "service"
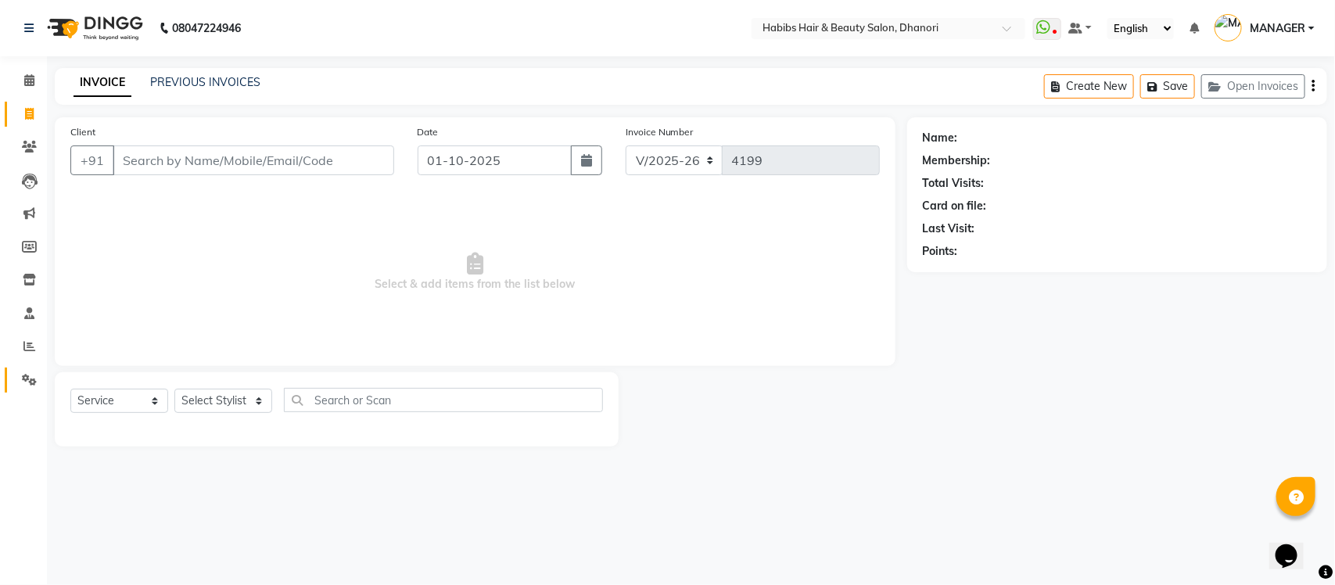
click at [32, 389] on link "Settings" at bounding box center [24, 381] width 38 height 26
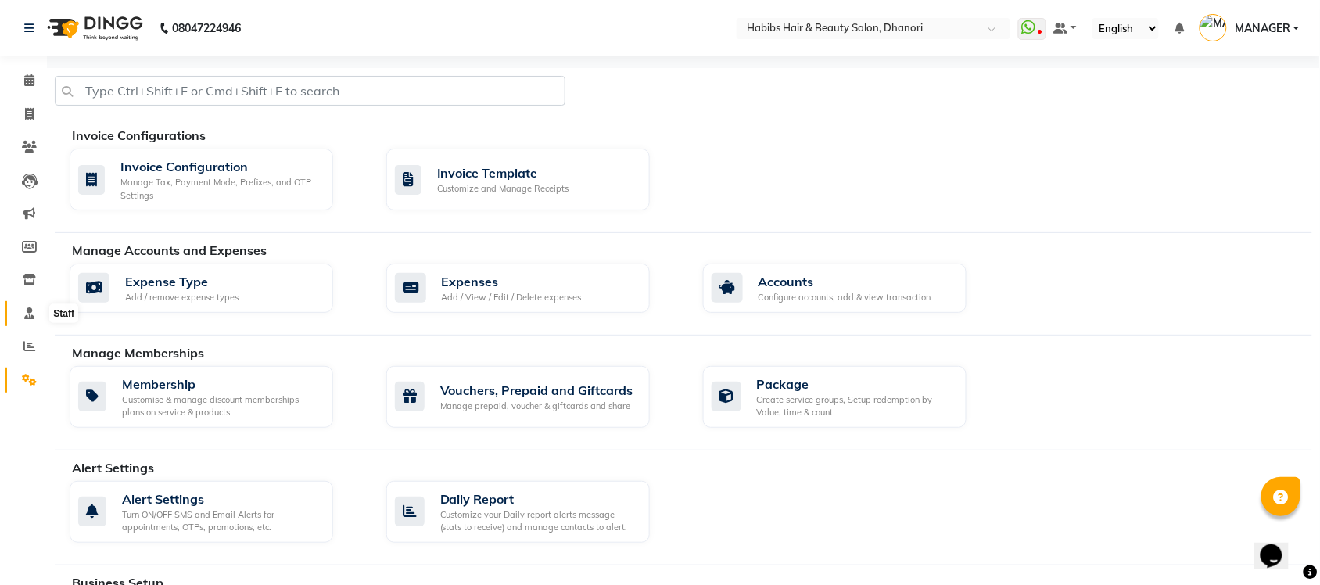
click at [24, 310] on icon at bounding box center [29, 313] width 10 height 12
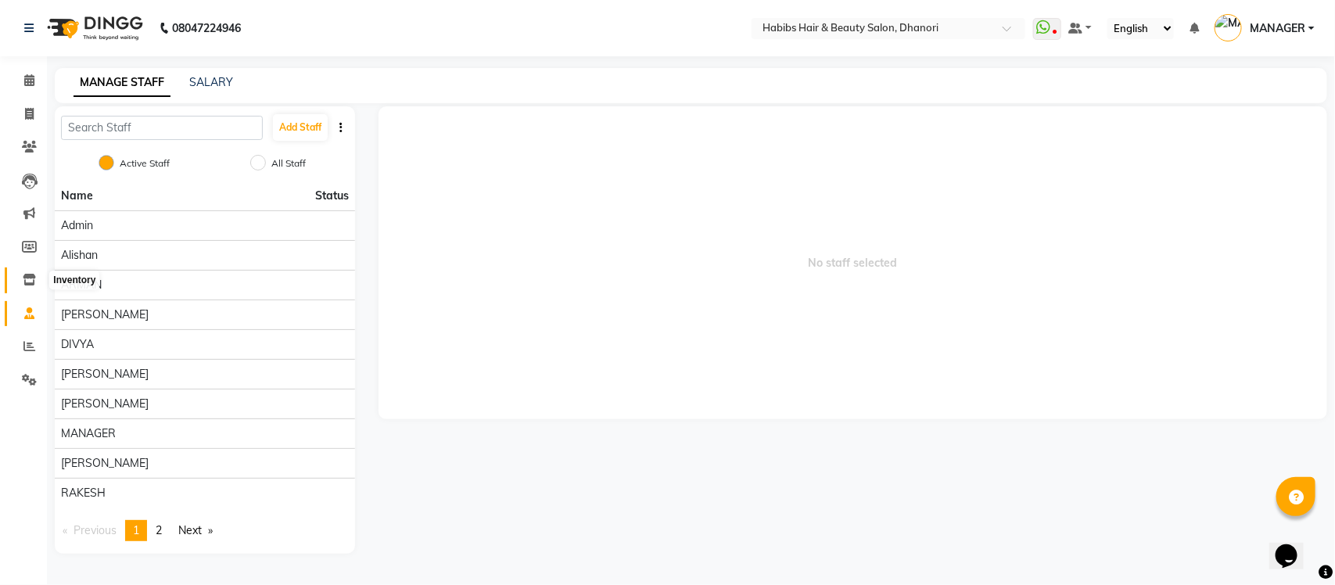
click at [20, 284] on span at bounding box center [29, 280] width 27 height 18
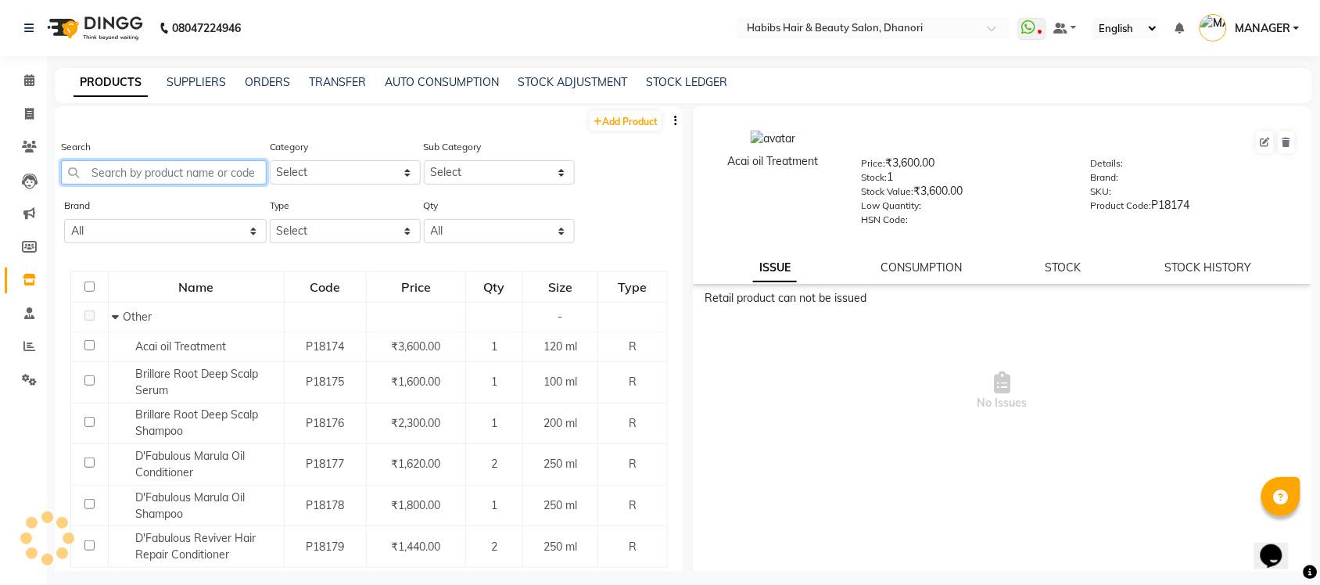
click at [128, 177] on input "text" at bounding box center [164, 172] width 206 height 24
click at [16, 117] on span at bounding box center [29, 115] width 27 height 18
select select "service"
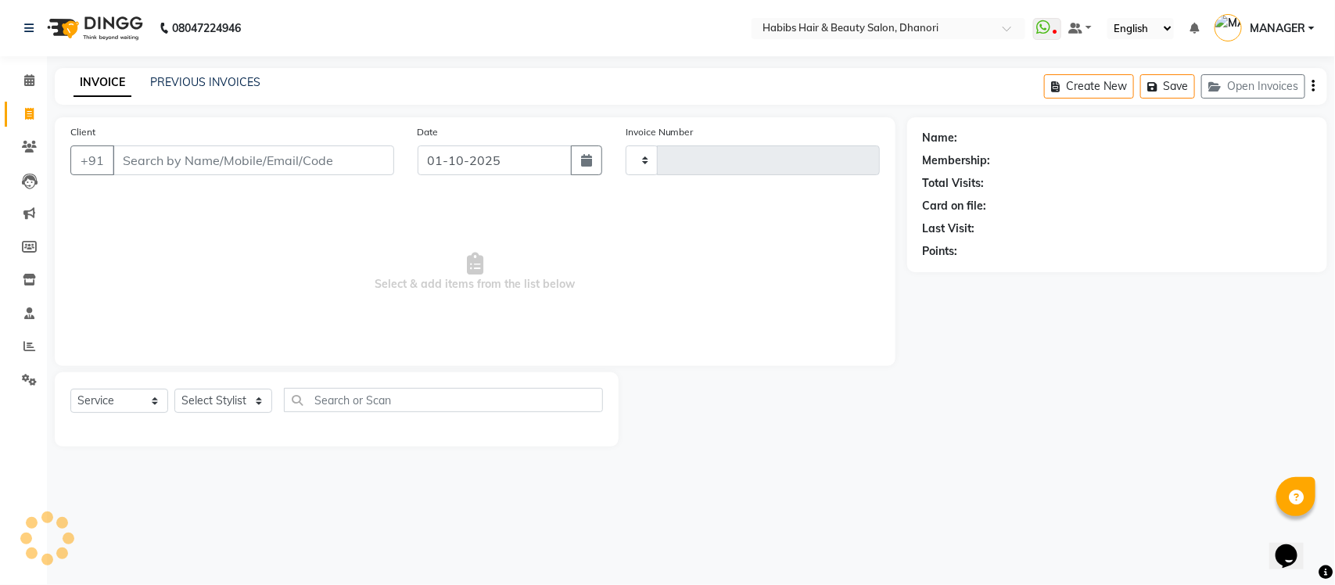
type input "4199"
select select "4967"
click at [23, 284] on icon at bounding box center [29, 280] width 13 height 12
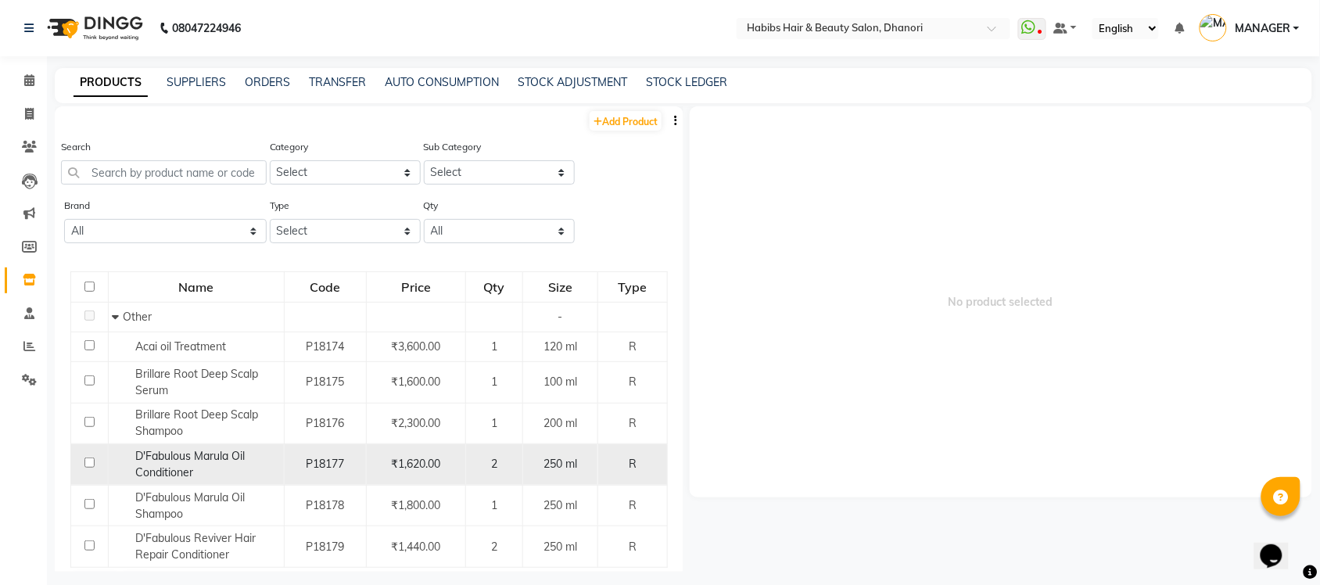
scroll to position [43, 0]
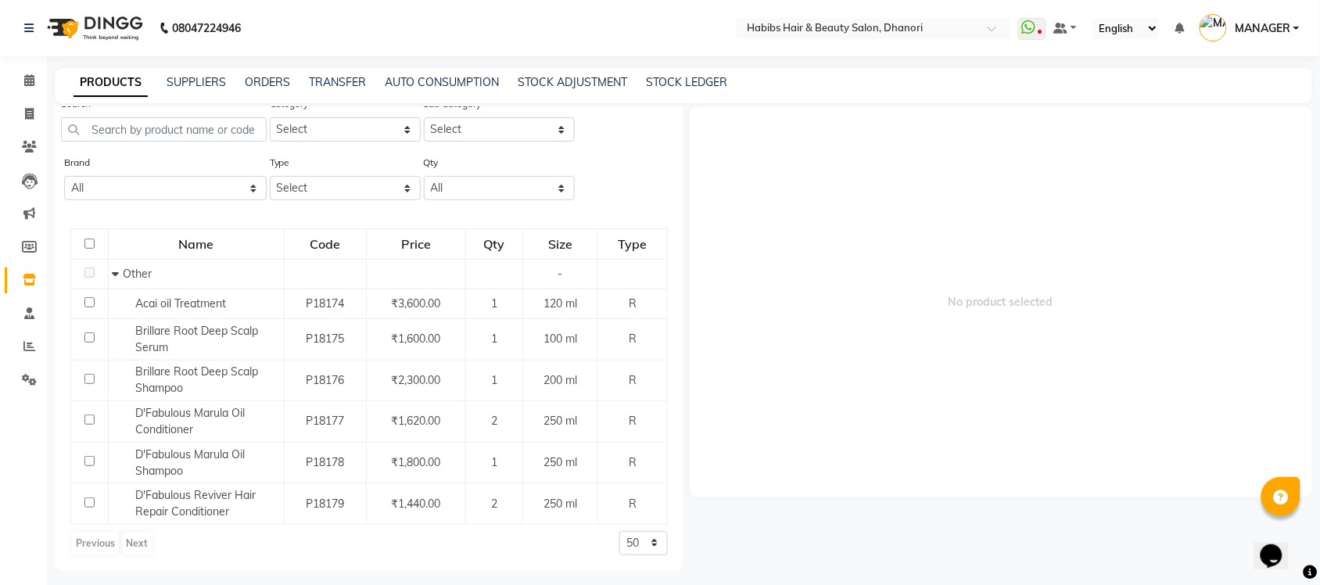
click at [506, 229] on th "Qty" at bounding box center [494, 244] width 57 height 31
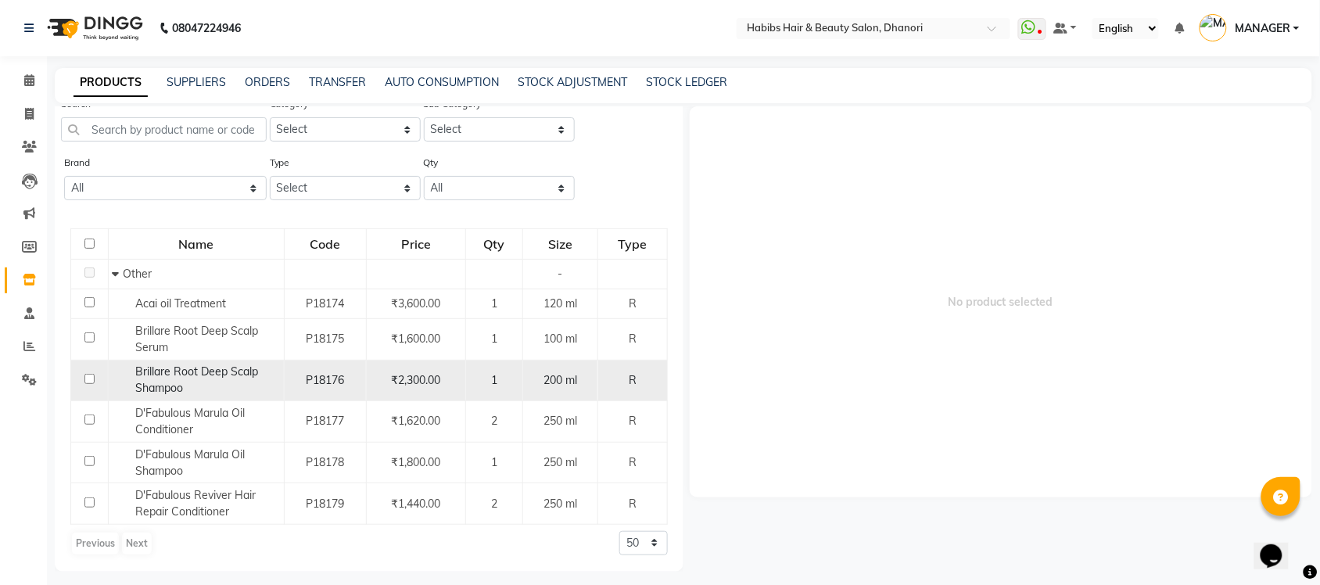
scroll to position [0, 0]
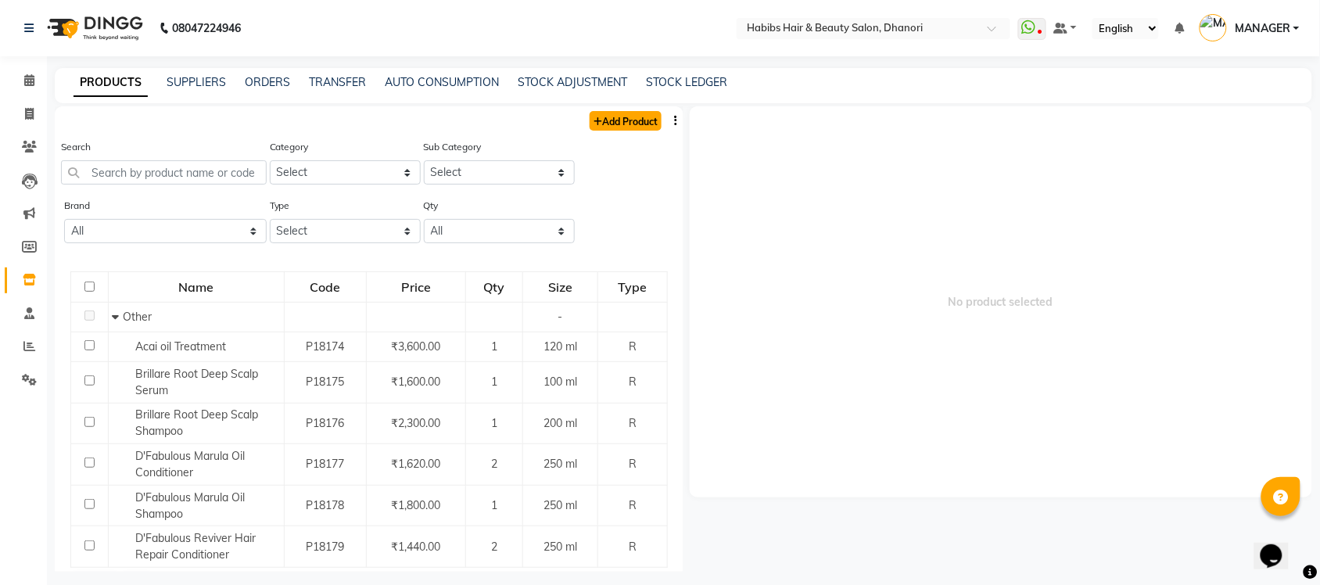
click at [595, 119] on link "Add Product" at bounding box center [626, 121] width 72 height 20
select select "true"
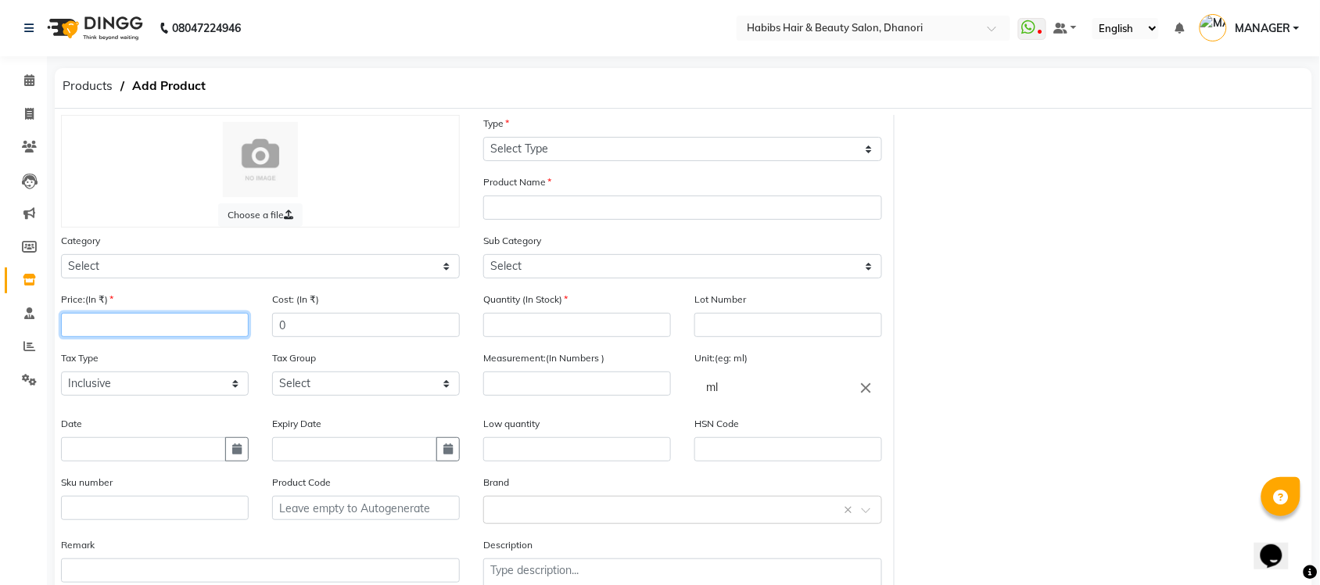
click at [180, 321] on input "number" at bounding box center [155, 325] width 188 height 24
type input "845"
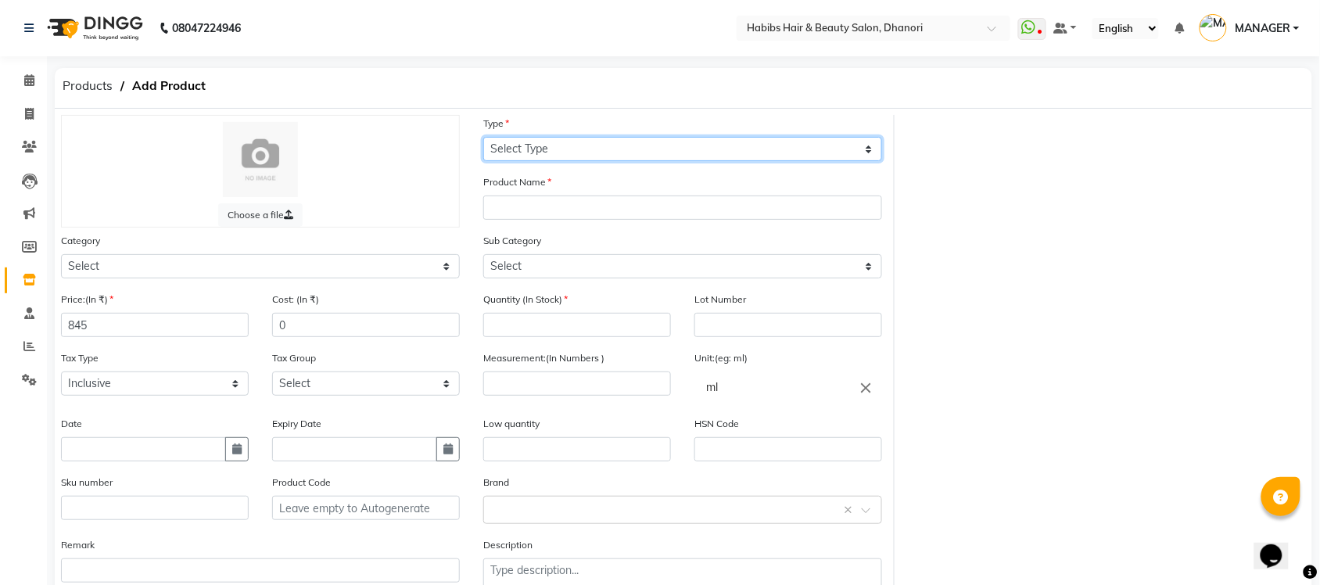
click at [651, 160] on select "Select Type Both Retail Consumable" at bounding box center [682, 149] width 399 height 24
select select "R"
click at [483, 137] on select "Select Type Both Retail Consumable" at bounding box center [682, 149] width 399 height 24
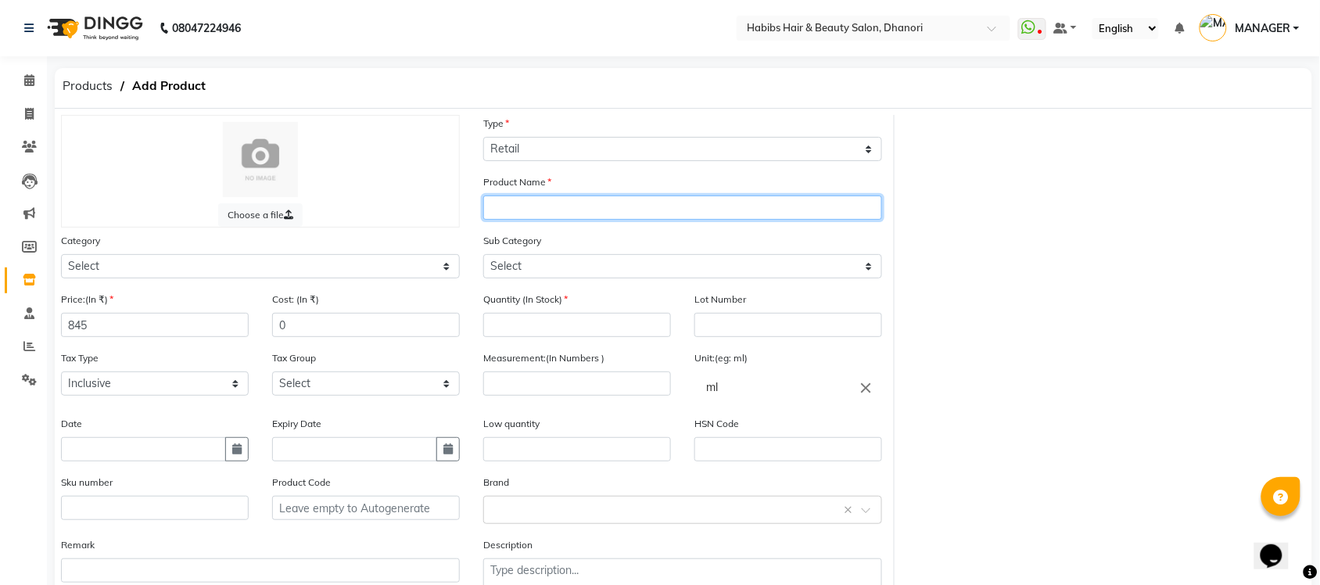
click at [600, 197] on input "text" at bounding box center [682, 208] width 399 height 24
paste input "L'Oreal Absolut Repair Shampoo"
type input "L'Oreal Absolut Repair Shampoo"
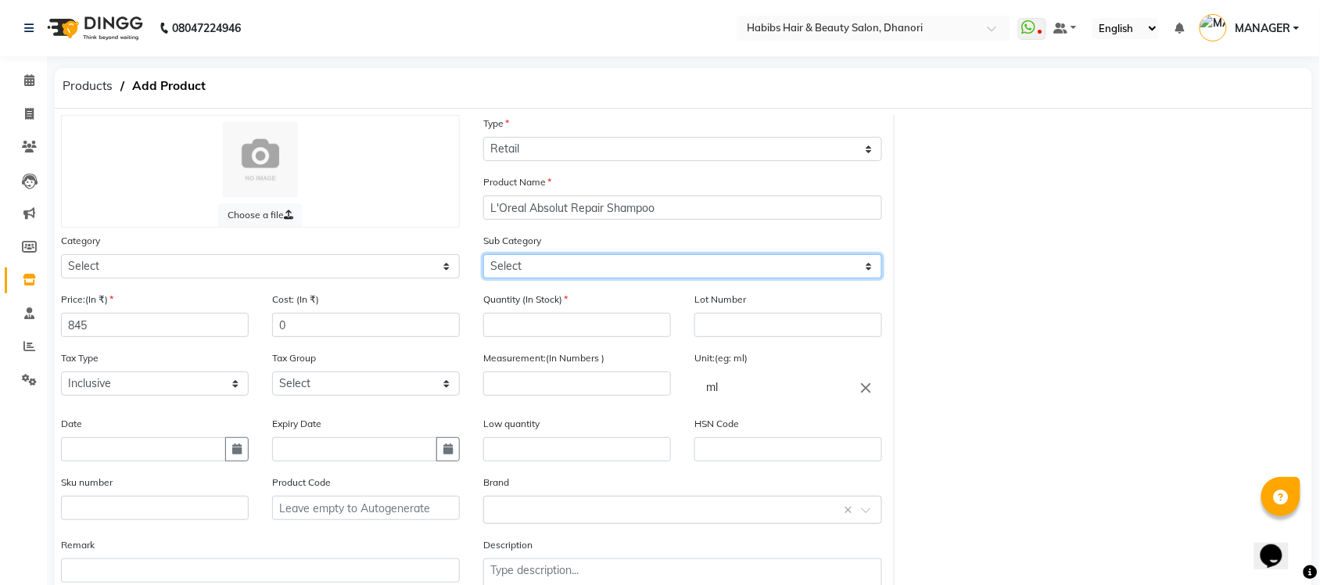
click at [528, 257] on select "Select" at bounding box center [682, 266] width 399 height 24
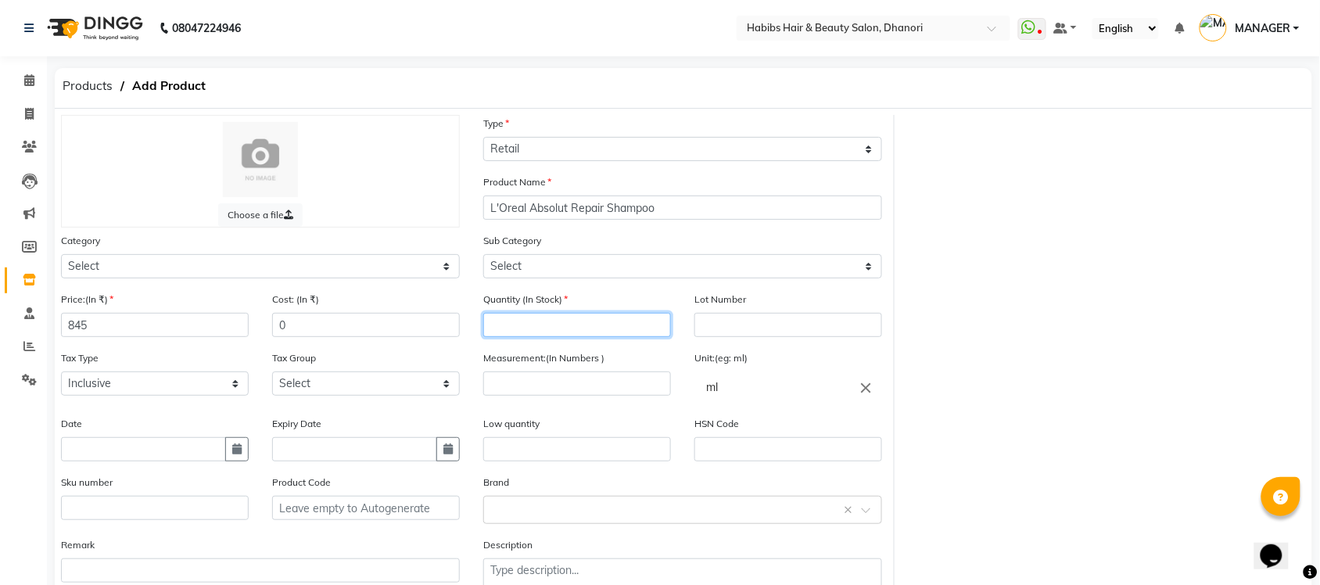
click at [510, 326] on input "number" at bounding box center [577, 325] width 188 height 24
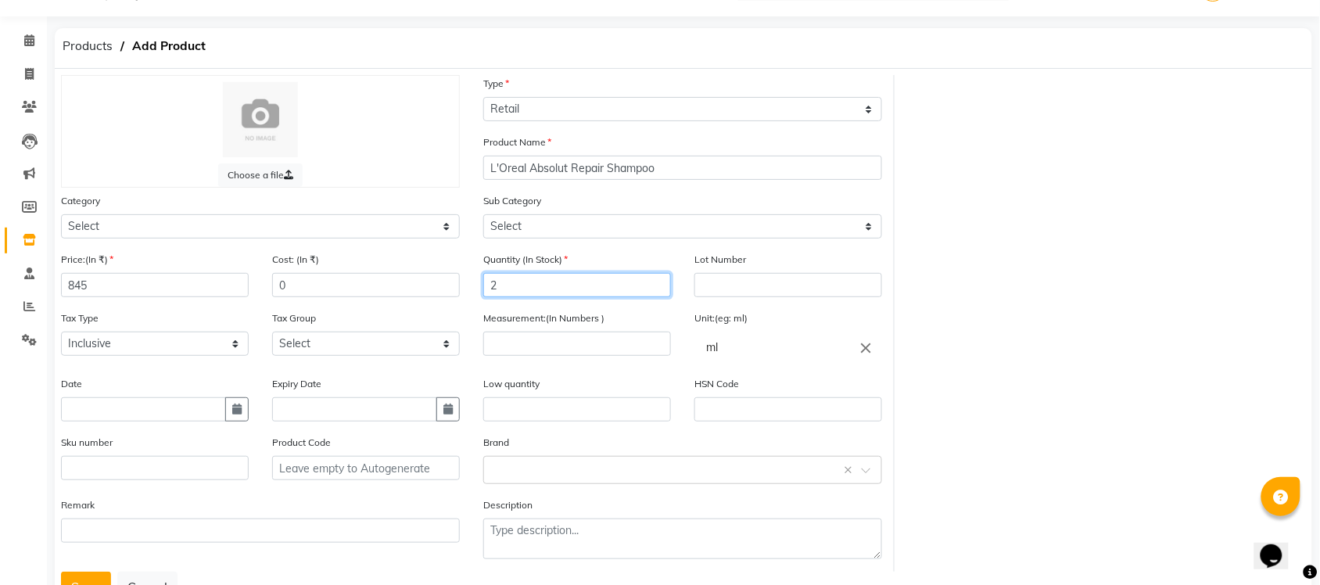
scroll to position [41, 0]
type input "2"
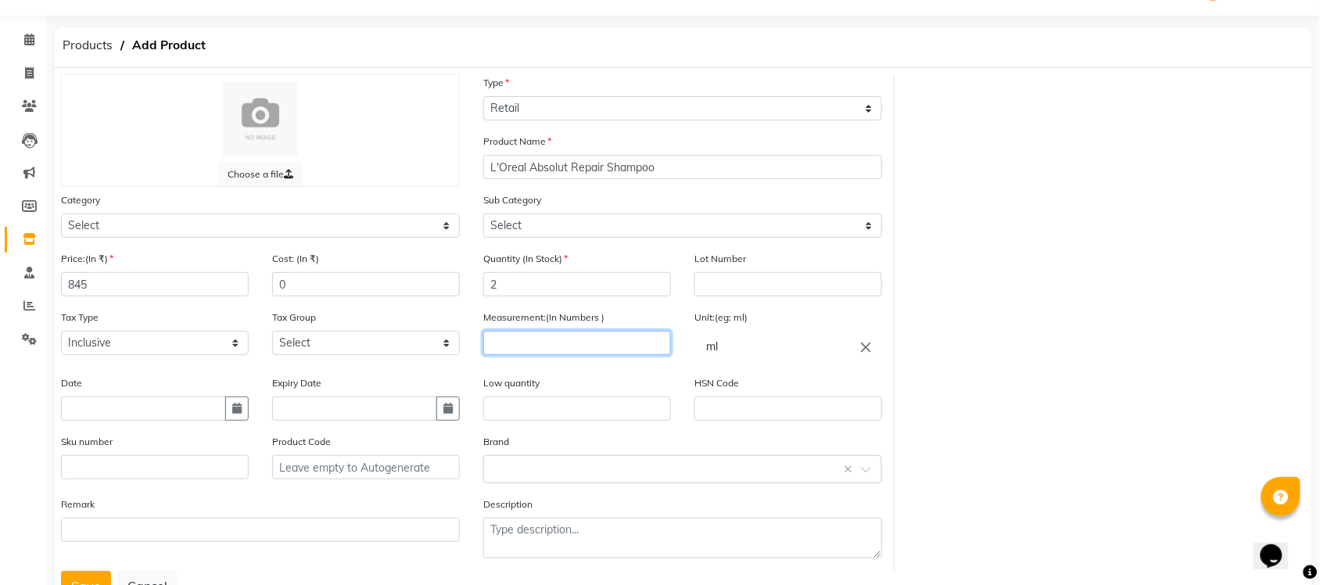
click at [533, 343] on input "number" at bounding box center [577, 343] width 188 height 24
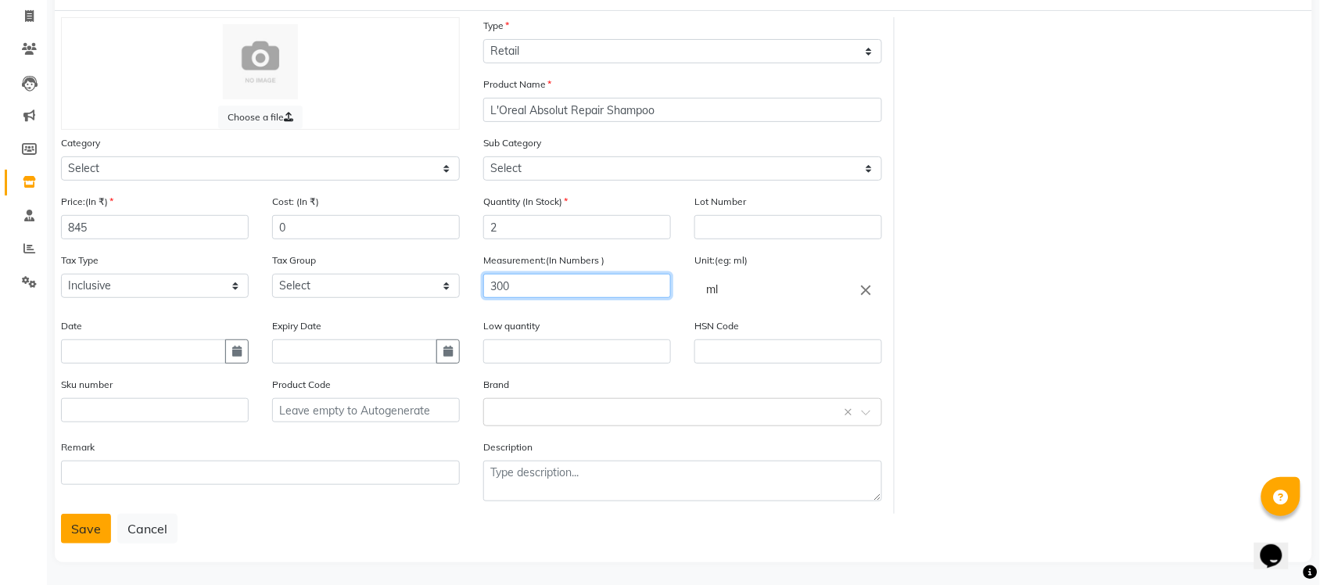
type input "300"
click at [84, 514] on button "Save" at bounding box center [86, 529] width 50 height 30
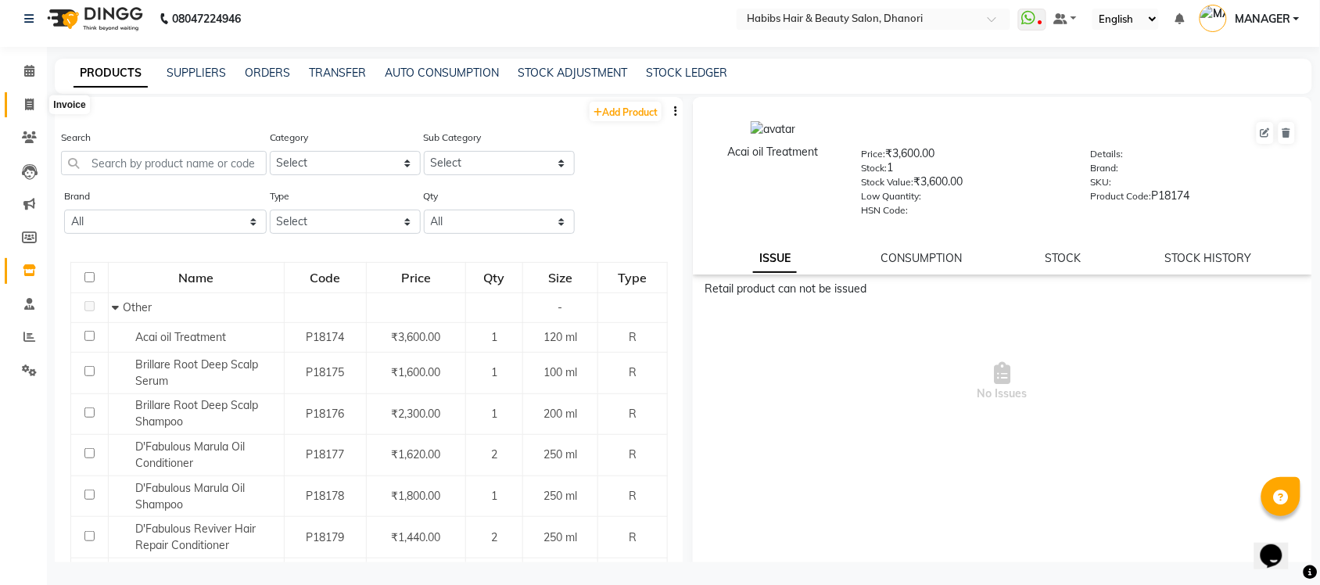
click at [22, 107] on span at bounding box center [29, 105] width 27 height 18
select select "4967"
select select "service"
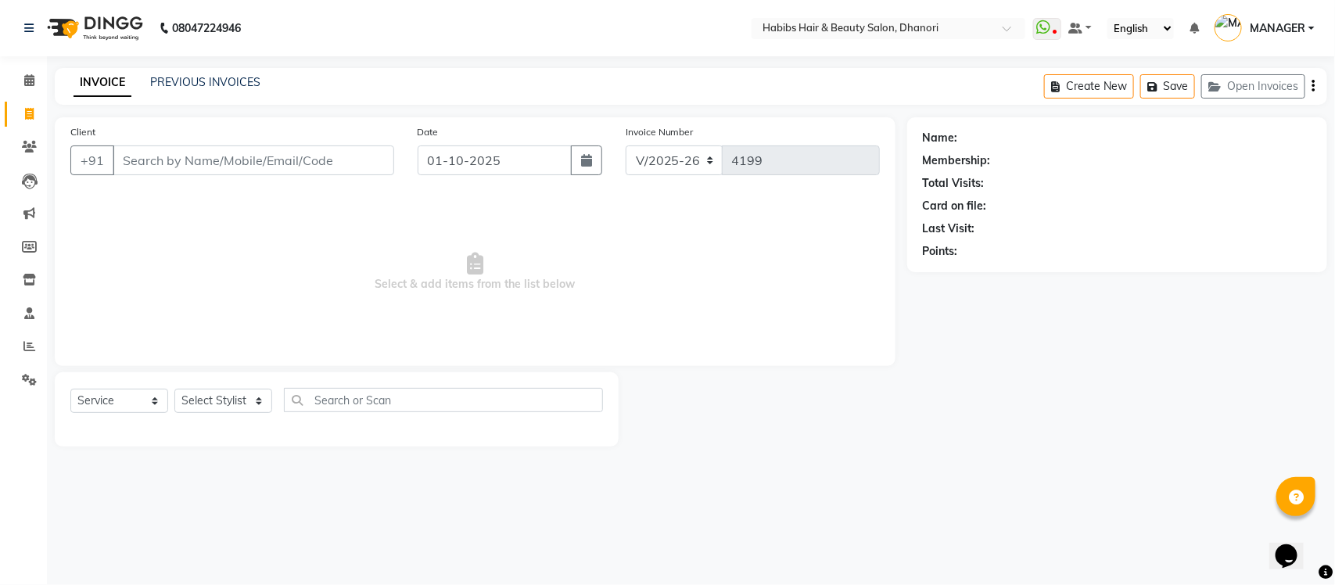
click at [205, 158] on input "Client" at bounding box center [254, 160] width 282 height 30
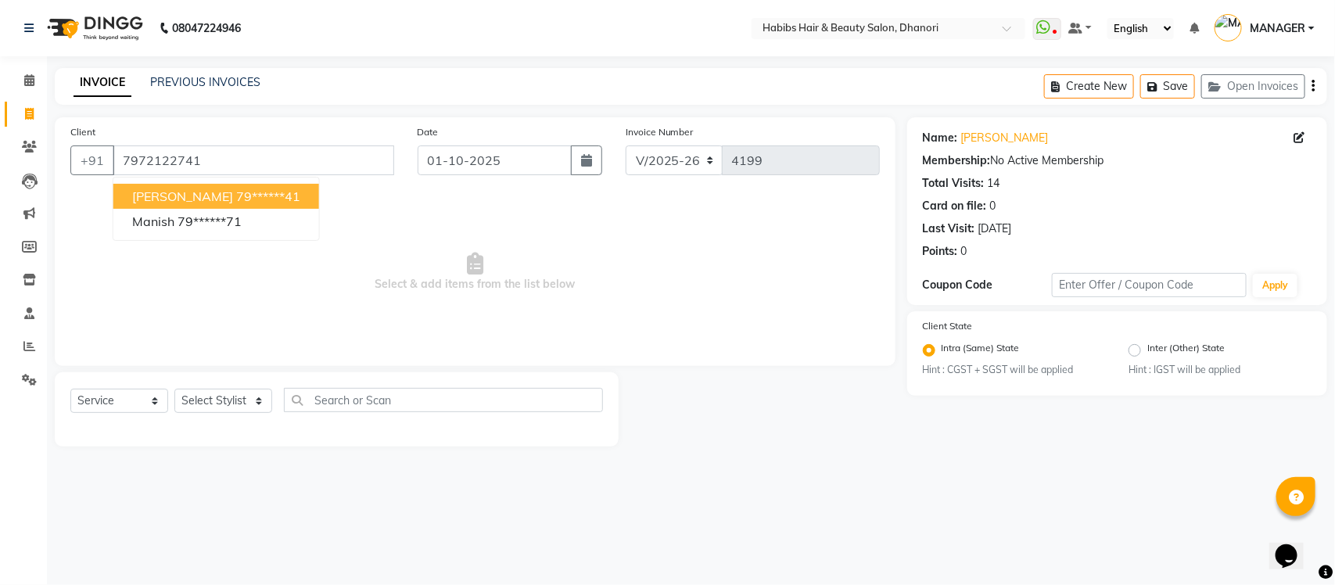
click at [225, 205] on button "[PERSON_NAME] 79******41" at bounding box center [216, 196] width 206 height 25
type input "79******41"
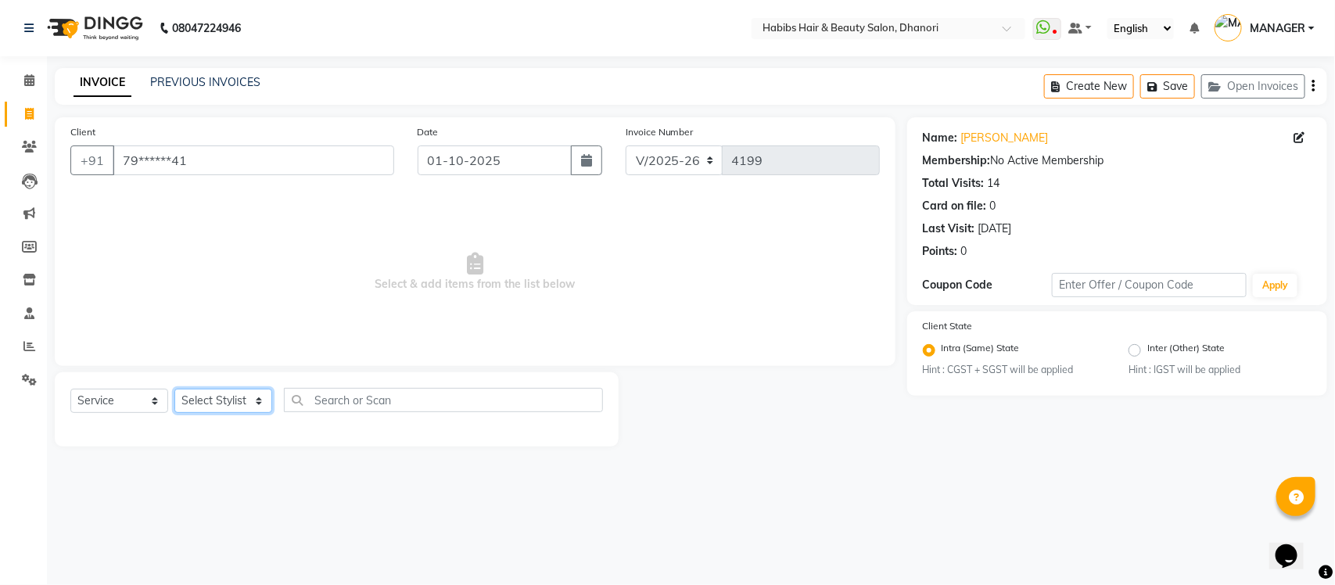
click at [229, 399] on select "Select Stylist Admin [PERSON_NAME] [PERSON_NAME] MANAGER [PERSON_NAME] [PERSON_…" at bounding box center [223, 401] width 98 height 24
select select "40478"
click at [174, 389] on select "Select Stylist Admin [PERSON_NAME] [PERSON_NAME] MANAGER [PERSON_NAME] [PERSON_…" at bounding box center [223, 401] width 98 height 24
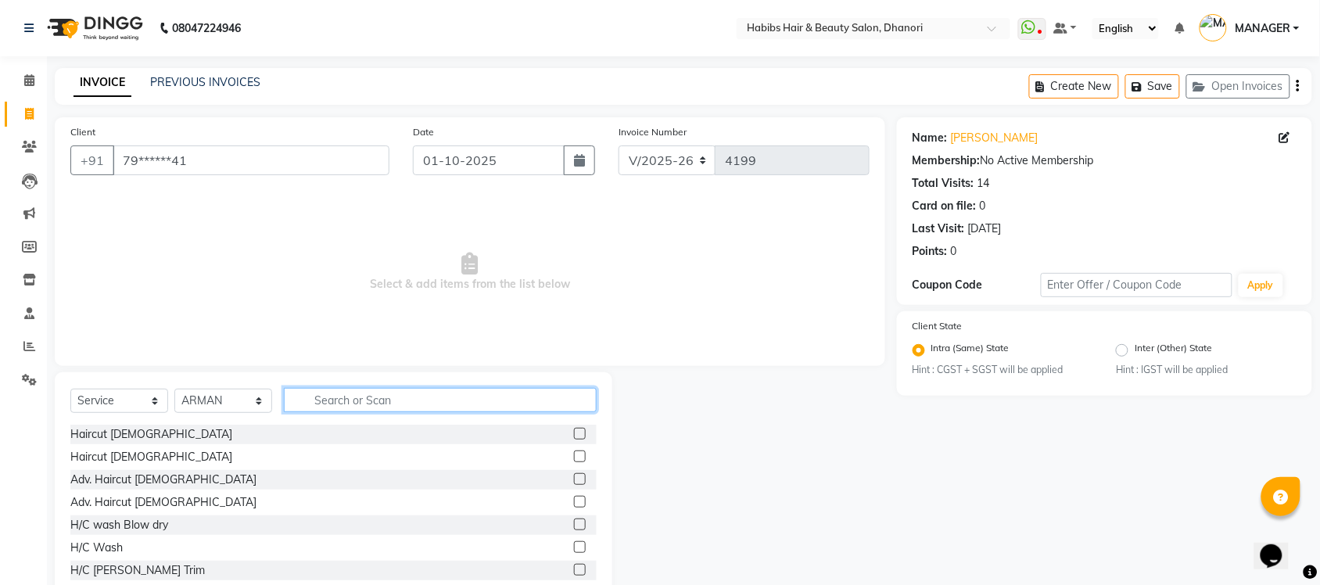
click at [352, 408] on input "text" at bounding box center [440, 400] width 313 height 24
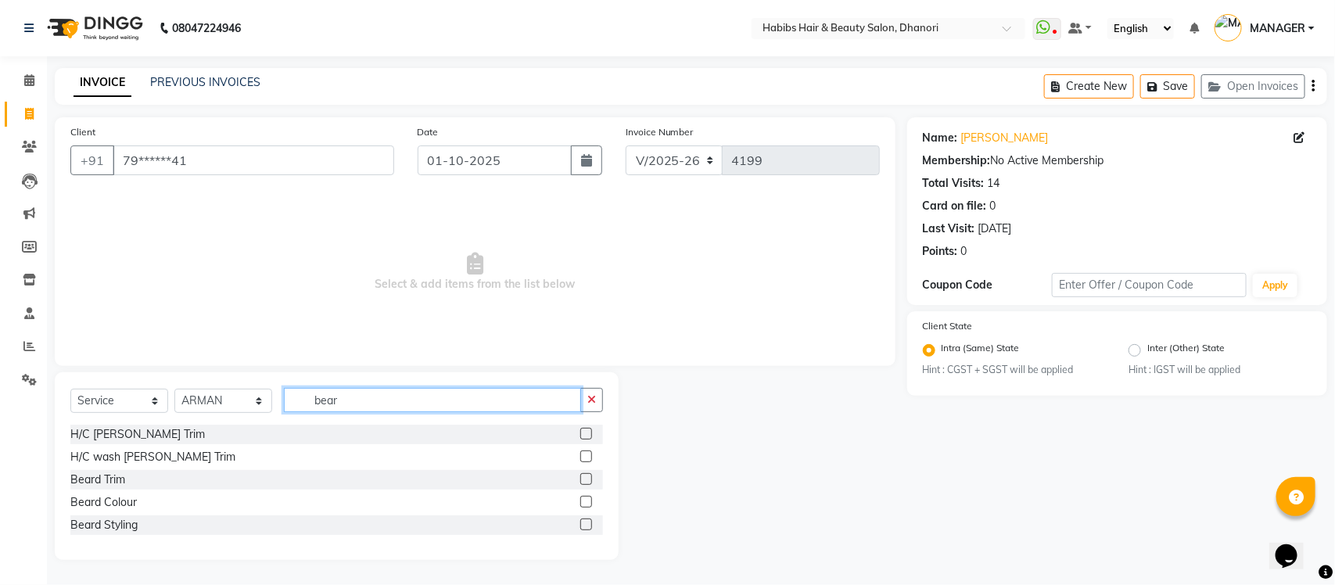
type input "bear"
click at [584, 435] on label at bounding box center [586, 434] width 12 height 12
click at [584, 435] on input "checkbox" at bounding box center [585, 434] width 10 height 10
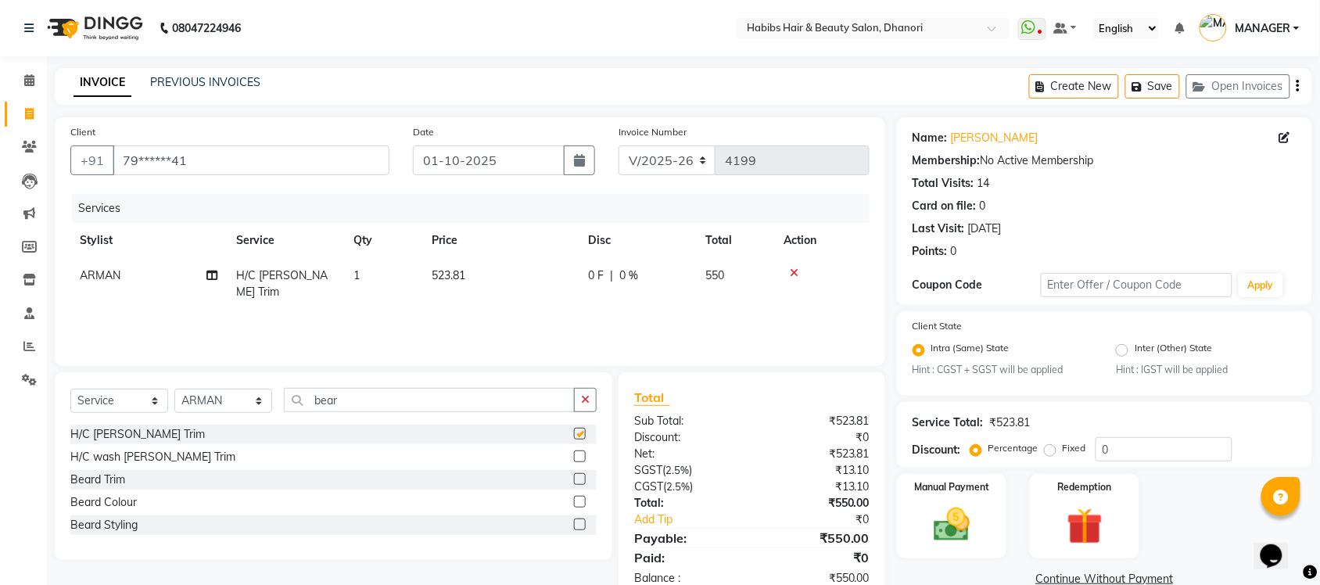
checkbox input "false"
click at [81, 407] on select "Select Service Product Membership Package Voucher Prepaid Gift Card" at bounding box center [119, 401] width 98 height 24
select select "product"
click at [70, 389] on select "Select Service Product Membership Package Voucher Prepaid Gift Card" at bounding box center [119, 401] width 98 height 24
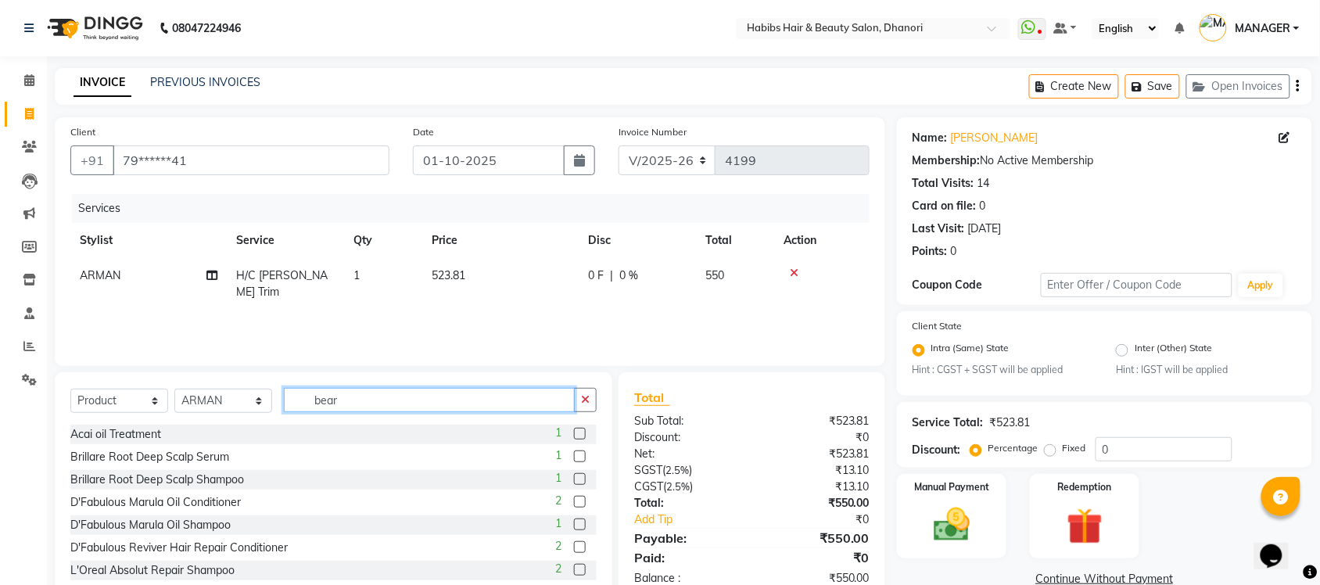
click at [350, 399] on input "bear" at bounding box center [429, 400] width 291 height 24
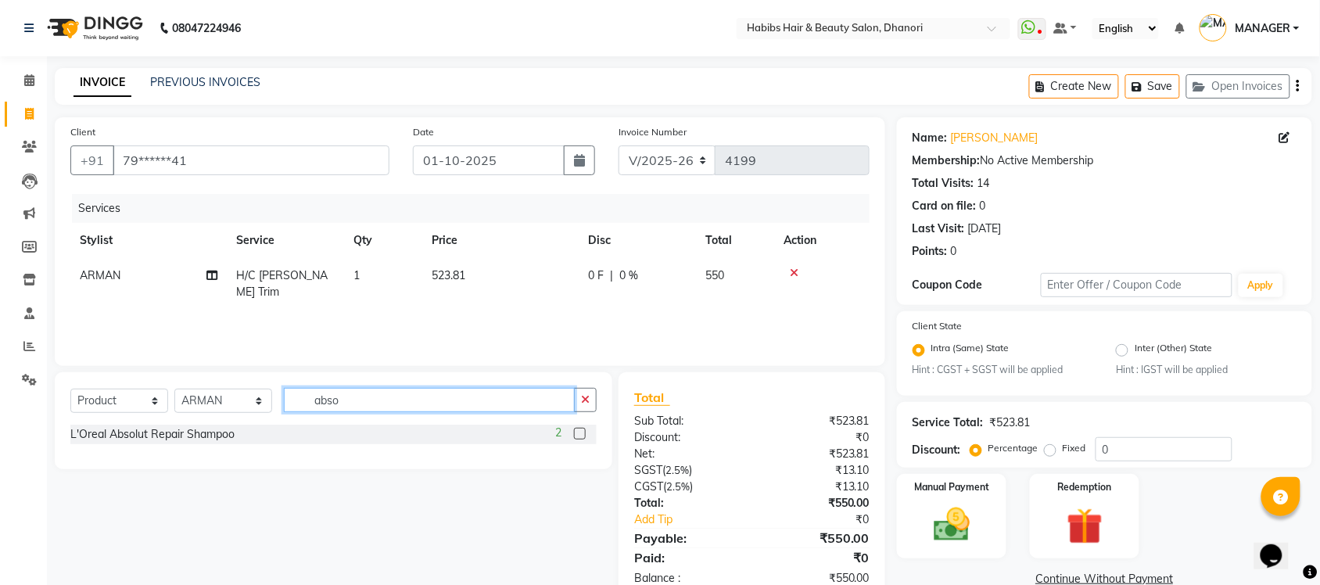
type input "abso"
click at [580, 434] on label at bounding box center [580, 434] width 12 height 12
click at [580, 434] on input "checkbox" at bounding box center [579, 434] width 10 height 10
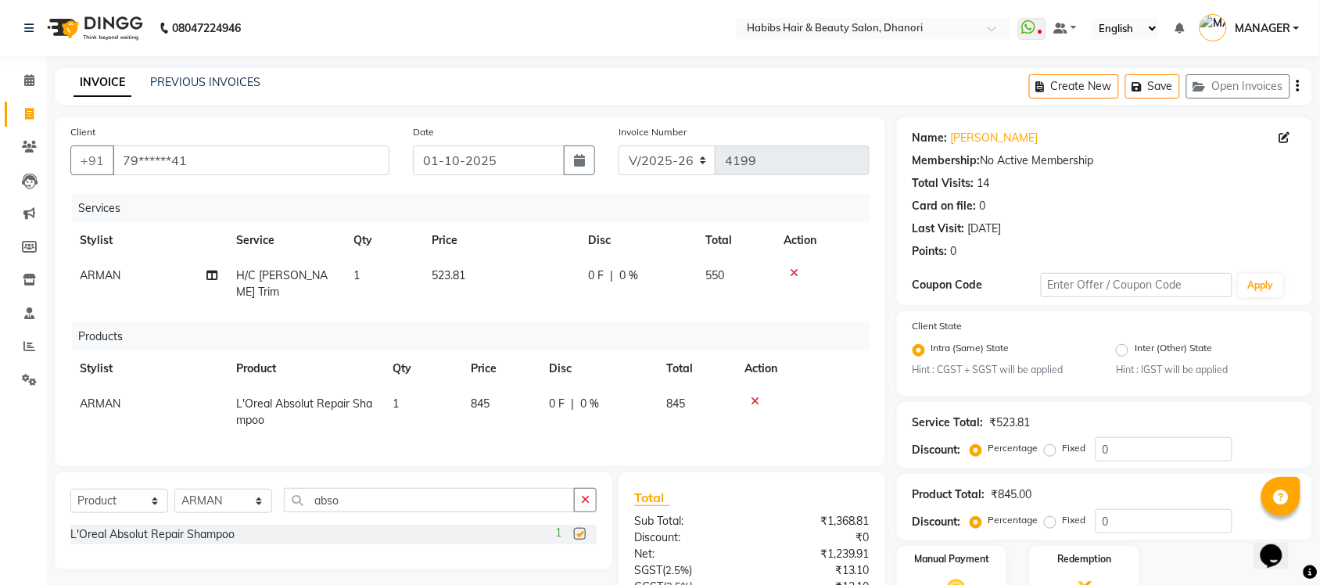
checkbox input "false"
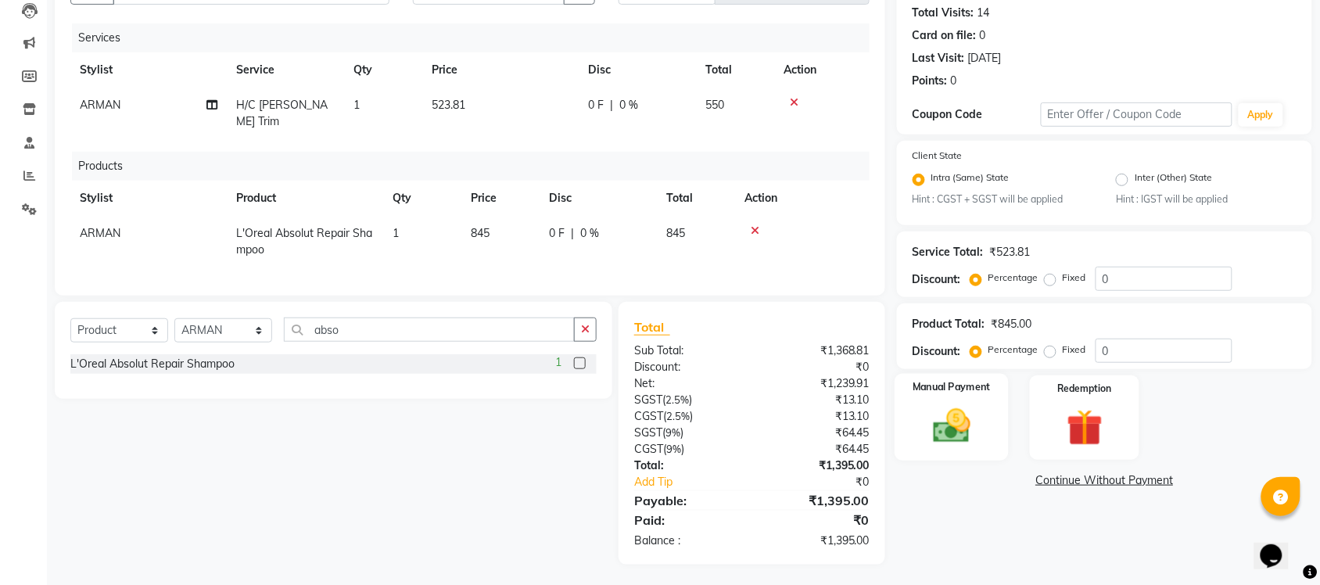
click at [919, 429] on div "Manual Payment" at bounding box center [952, 418] width 114 height 88
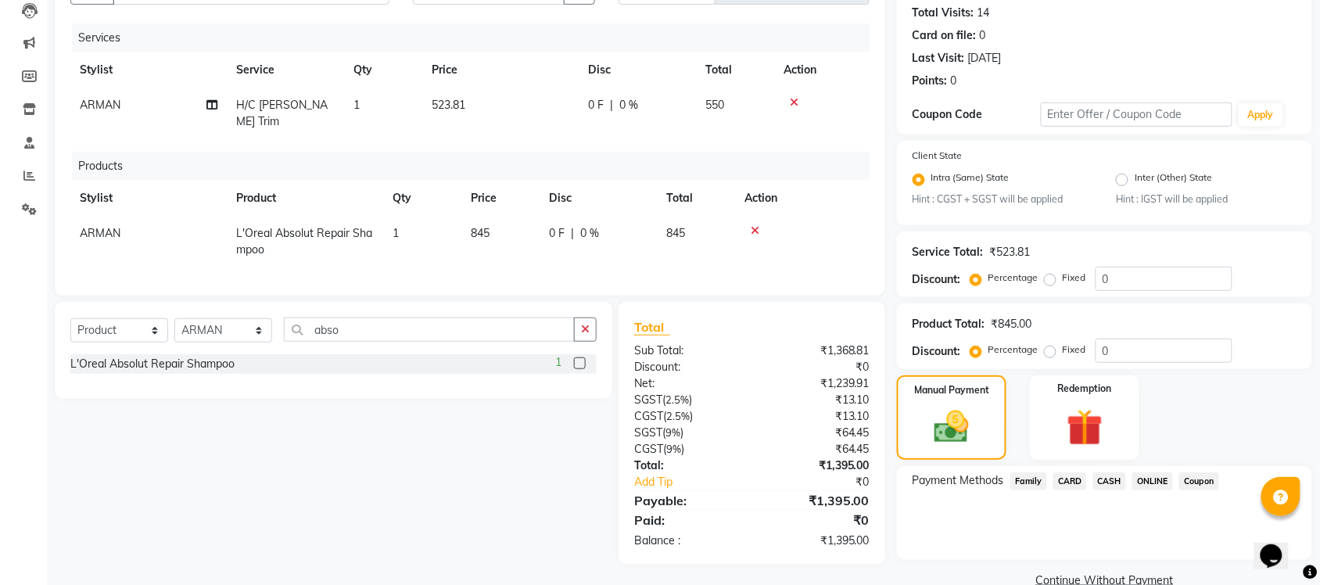
click at [1162, 466] on div "Payment Methods Family CARD CASH ONLINE Coupon" at bounding box center [1104, 513] width 415 height 94
click at [1156, 472] on span "ONLINE" at bounding box center [1153, 481] width 41 height 18
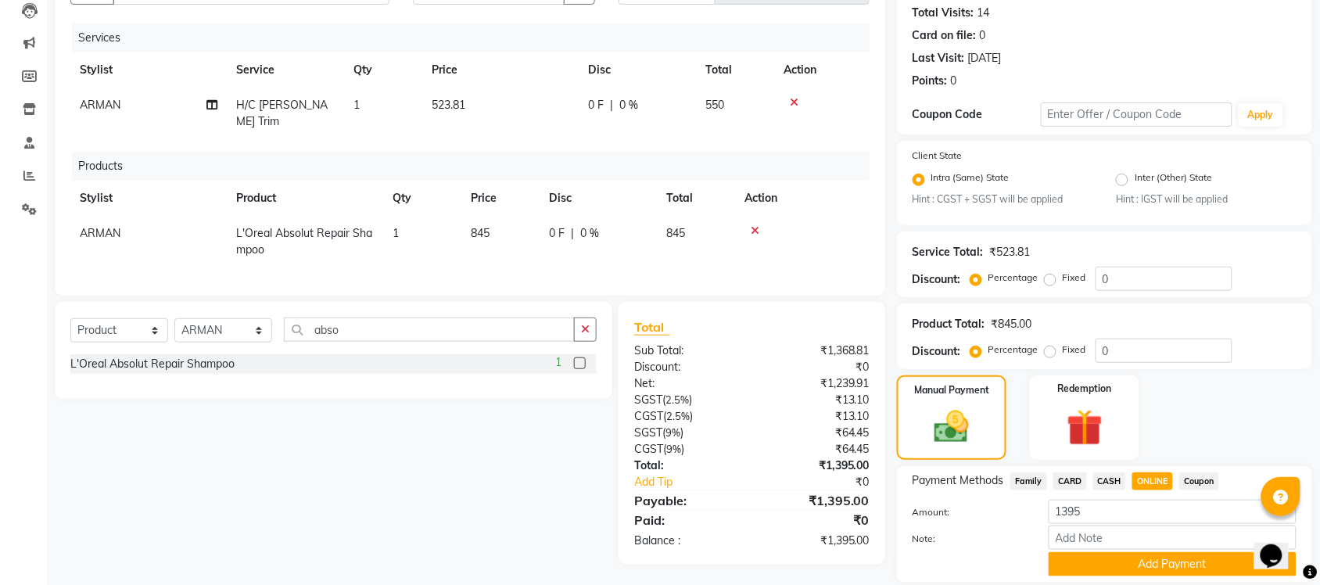
scroll to position [221, 0]
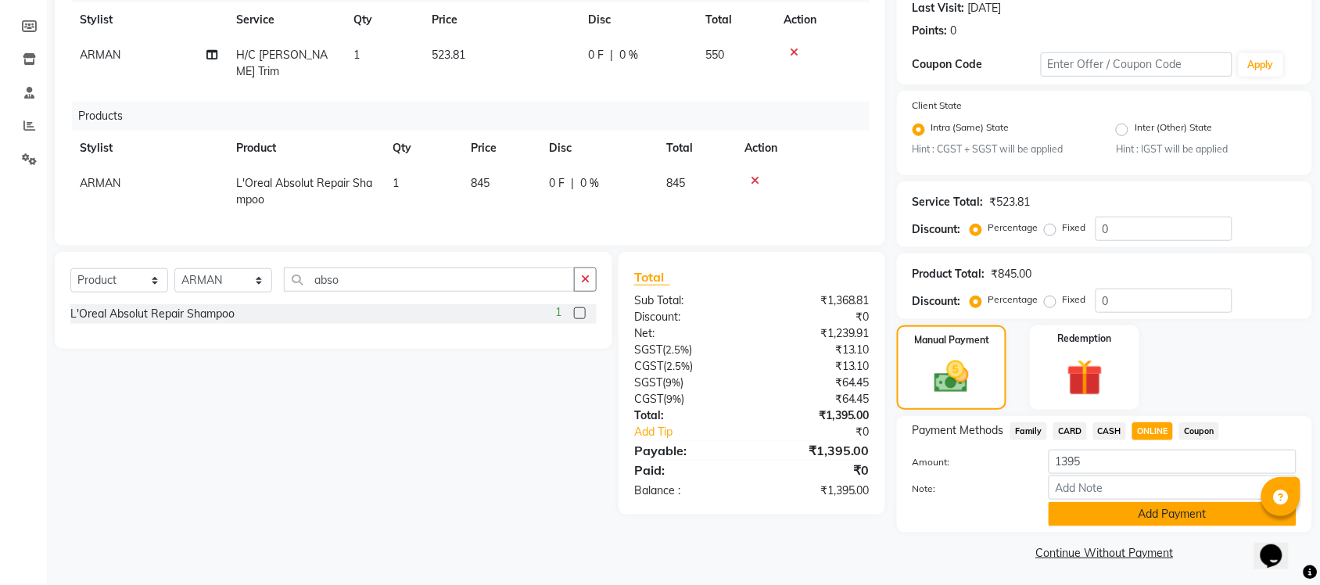
click at [1147, 506] on button "Add Payment" at bounding box center [1173, 514] width 248 height 24
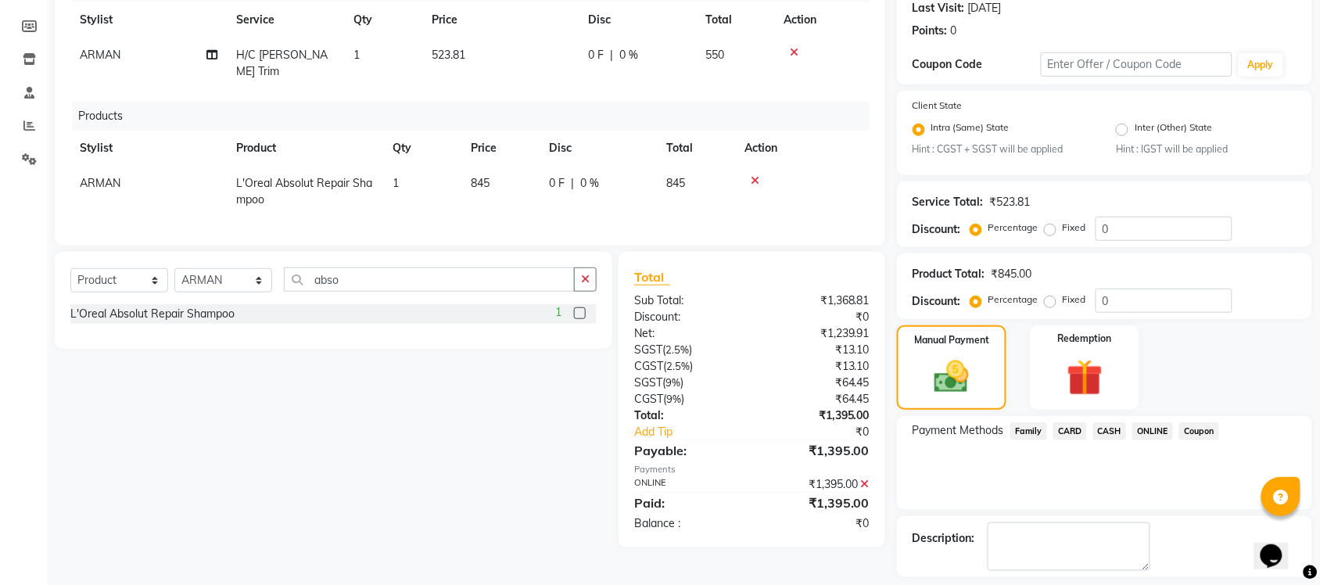
scroll to position [288, 0]
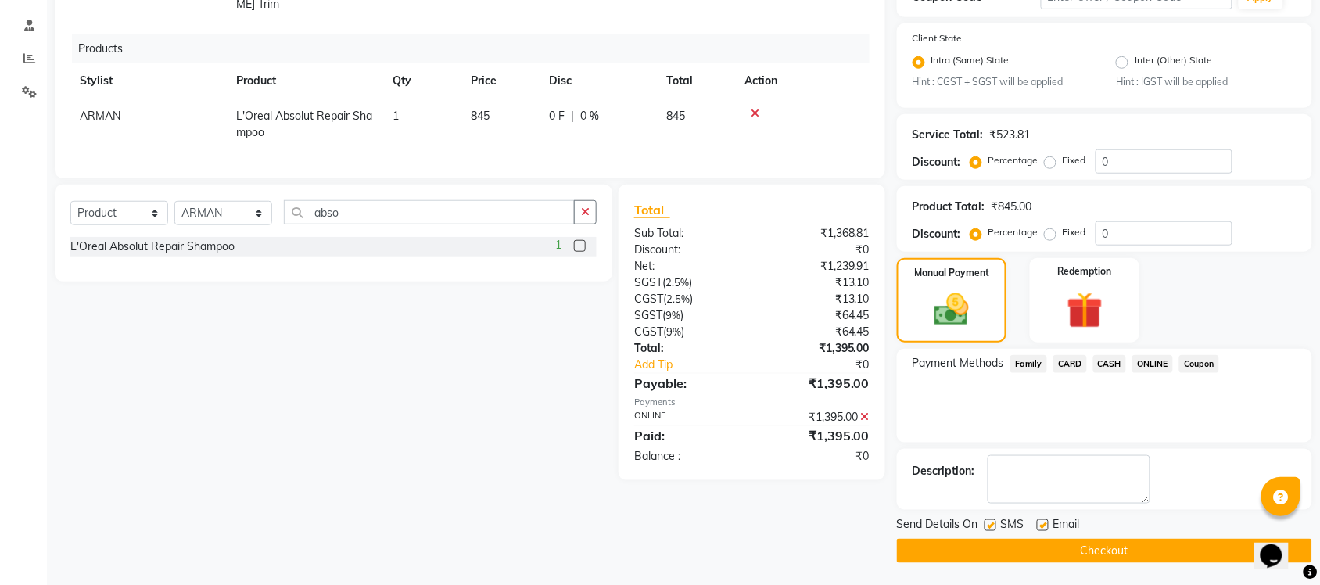
click at [1128, 559] on button "Checkout" at bounding box center [1104, 551] width 415 height 24
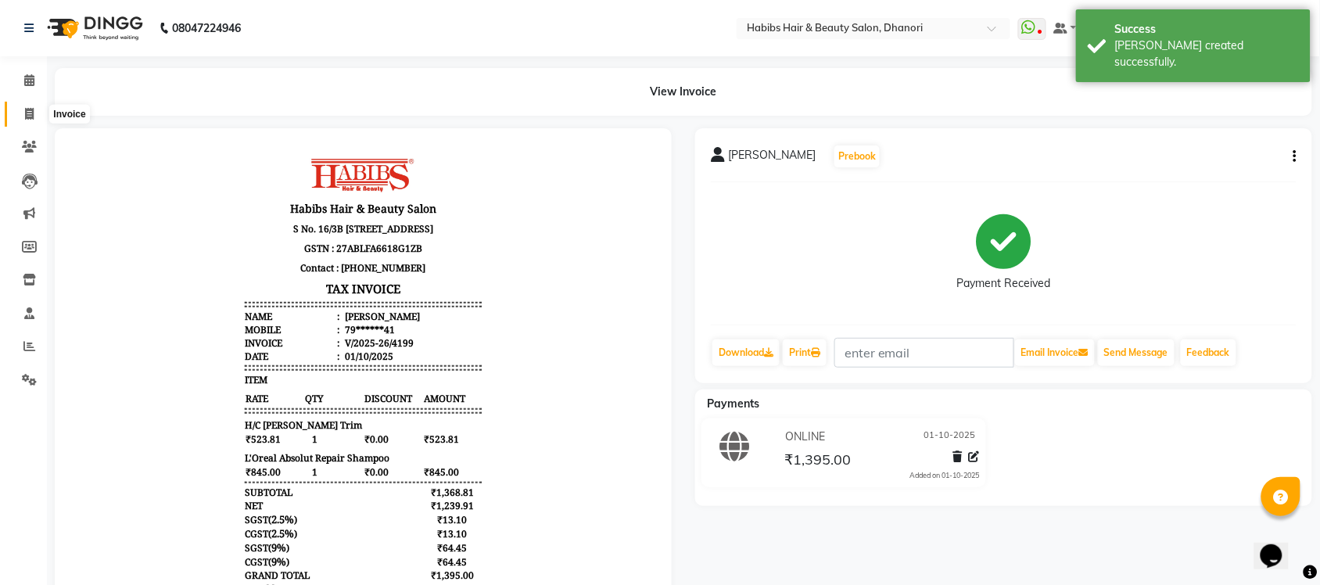
click at [26, 106] on span at bounding box center [29, 115] width 27 height 18
select select "4967"
select select "service"
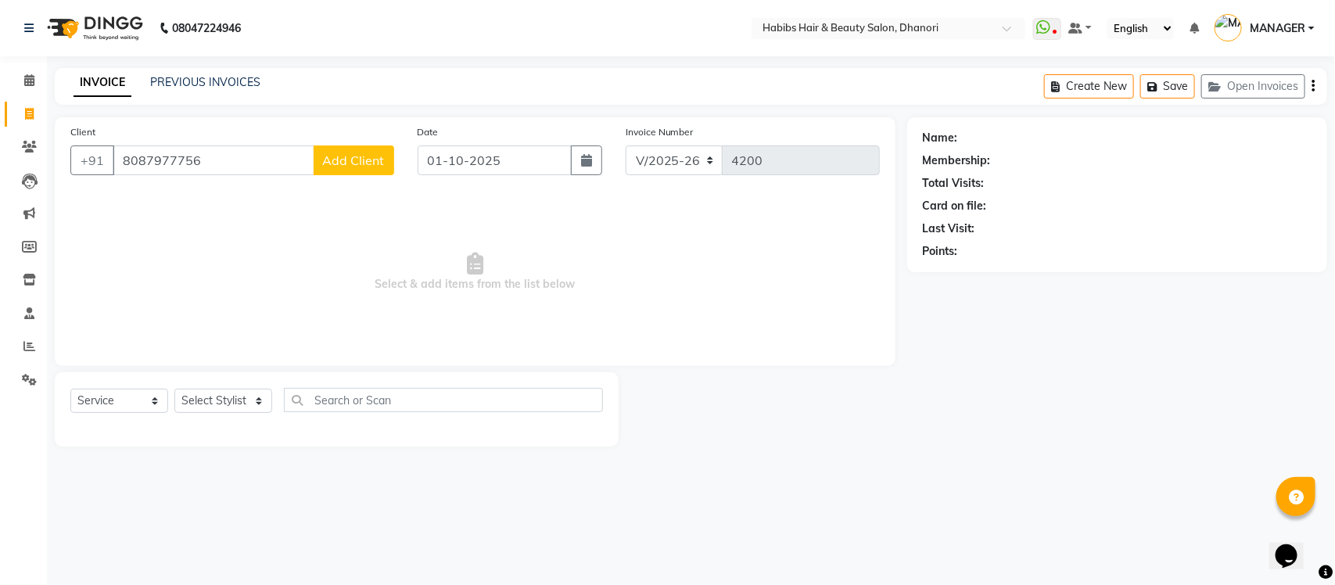
type input "8087977756"
click at [333, 176] on div "Client [PHONE_NUMBER] Add Client" at bounding box center [232, 156] width 347 height 64
click at [357, 158] on span "Add Client" at bounding box center [354, 161] width 62 height 16
select select "22"
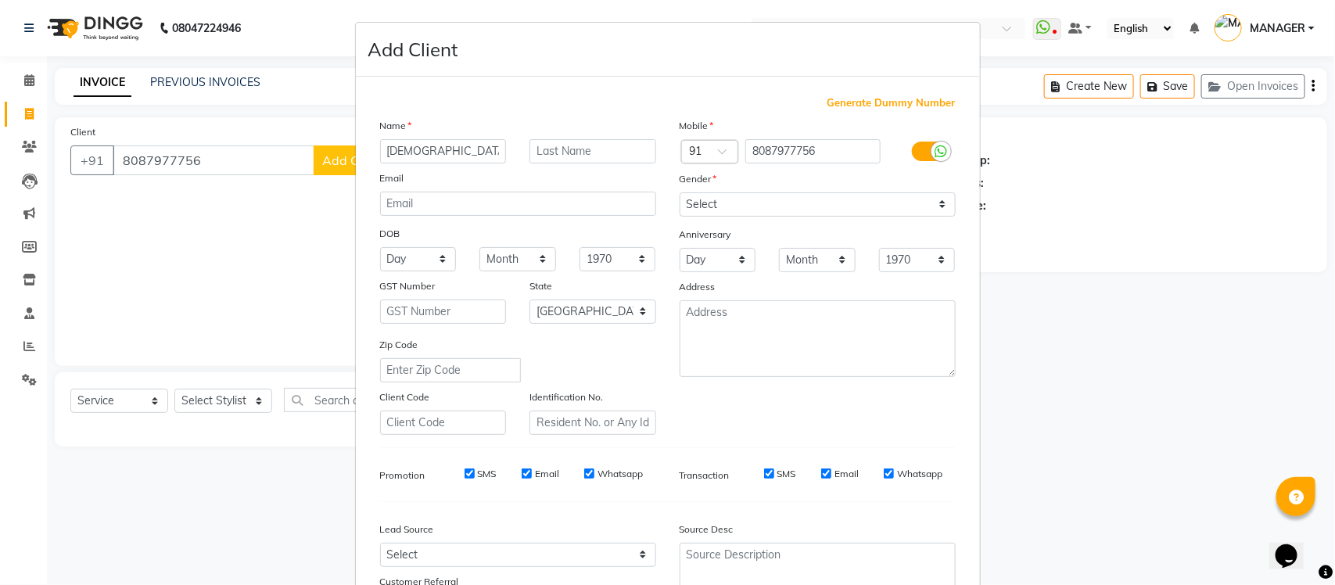
type input "[DEMOGRAPHIC_DATA]"
click at [795, 210] on select "Select [DEMOGRAPHIC_DATA] [DEMOGRAPHIC_DATA] Other Prefer Not To Say" at bounding box center [818, 204] width 276 height 24
select select "[DEMOGRAPHIC_DATA]"
click at [680, 192] on select "Select [DEMOGRAPHIC_DATA] [DEMOGRAPHIC_DATA] Other Prefer Not To Say" at bounding box center [818, 204] width 276 height 24
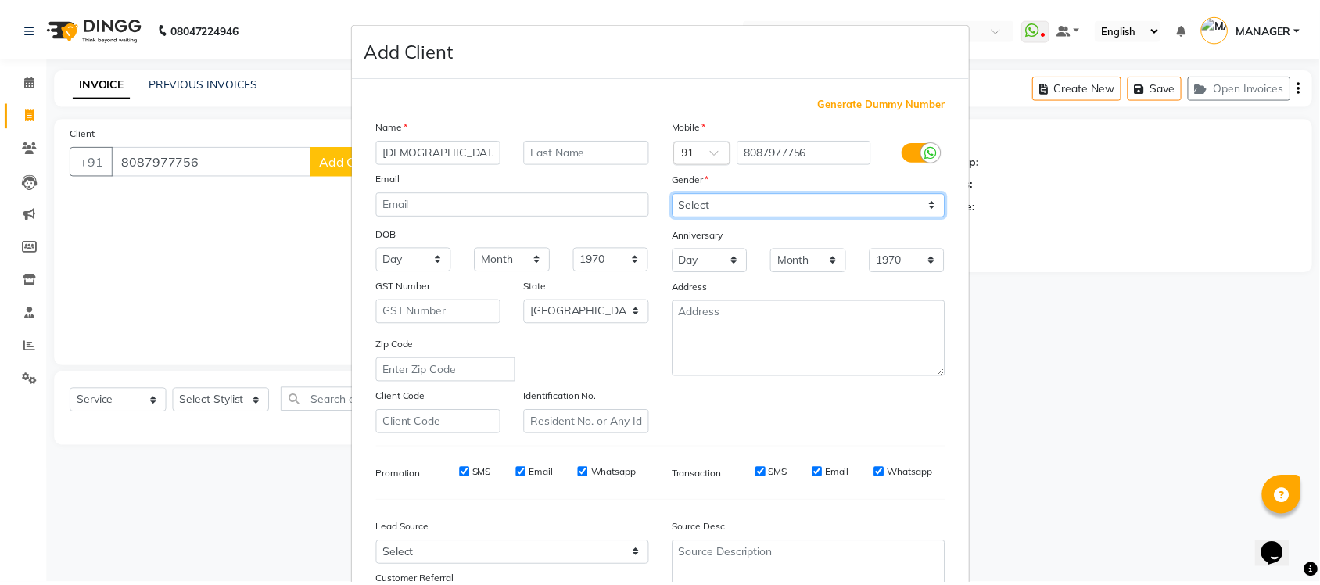
scroll to position [131, 0]
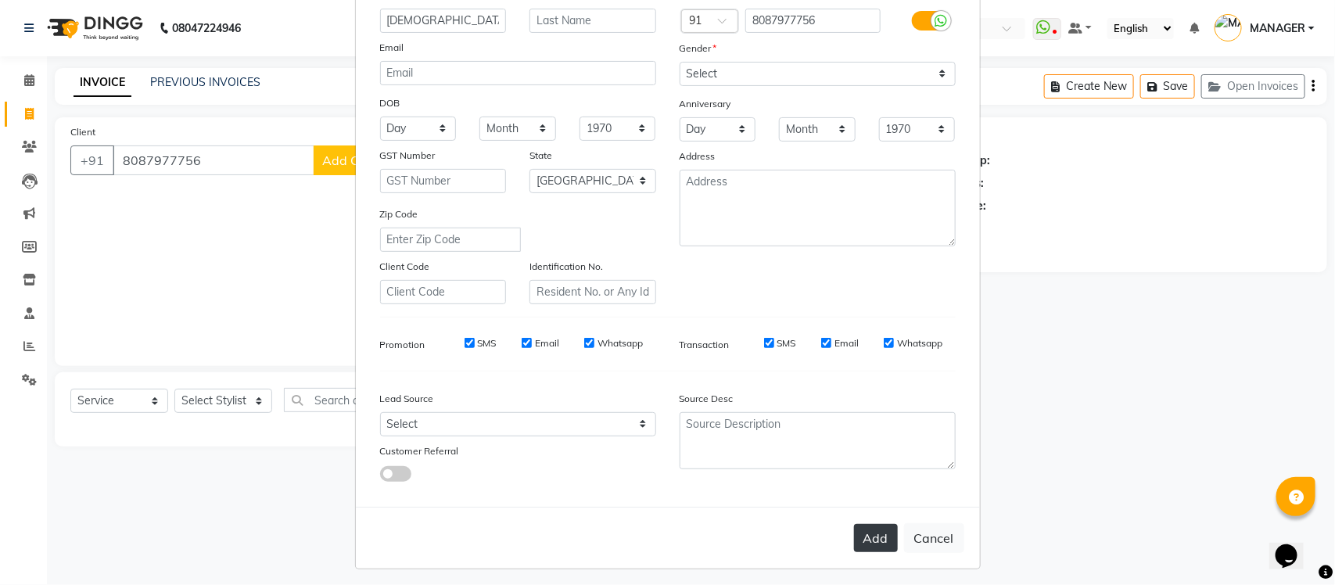
click at [857, 524] on button "Add" at bounding box center [876, 538] width 44 height 28
type input "80******56"
select select
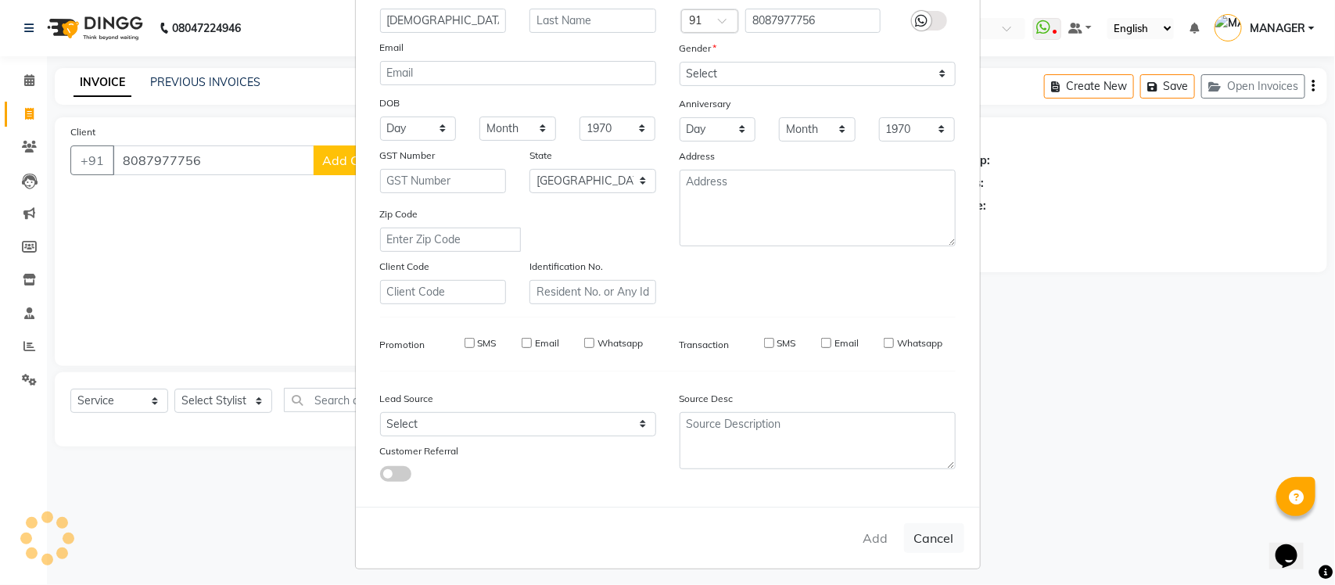
select select "null"
select select
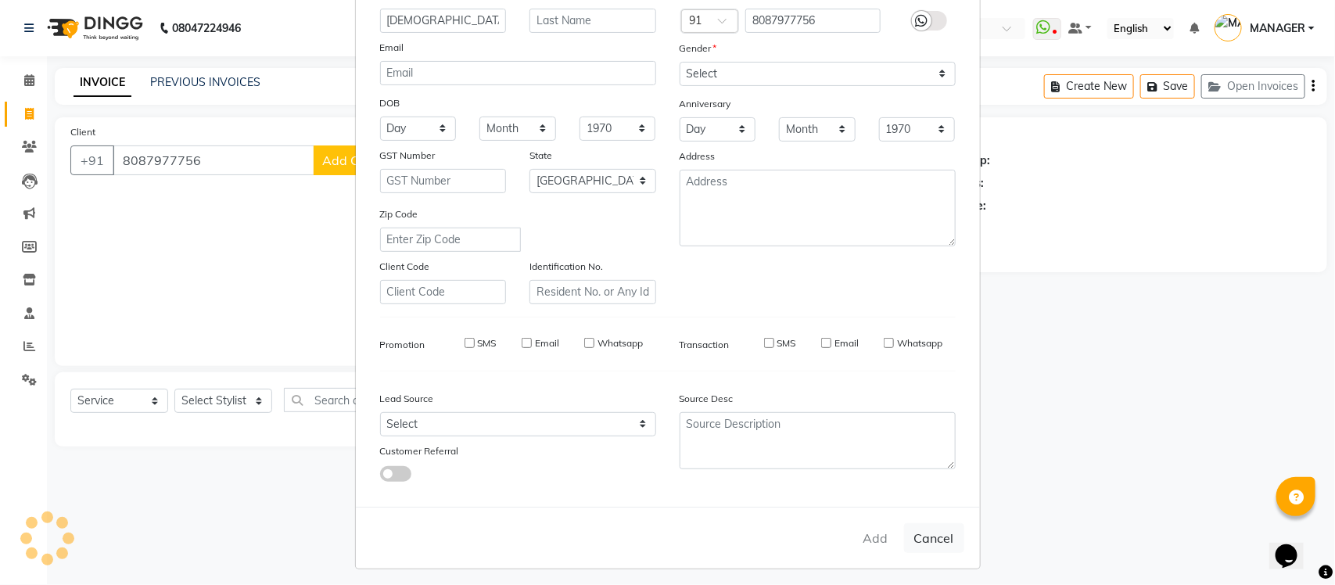
checkbox input "false"
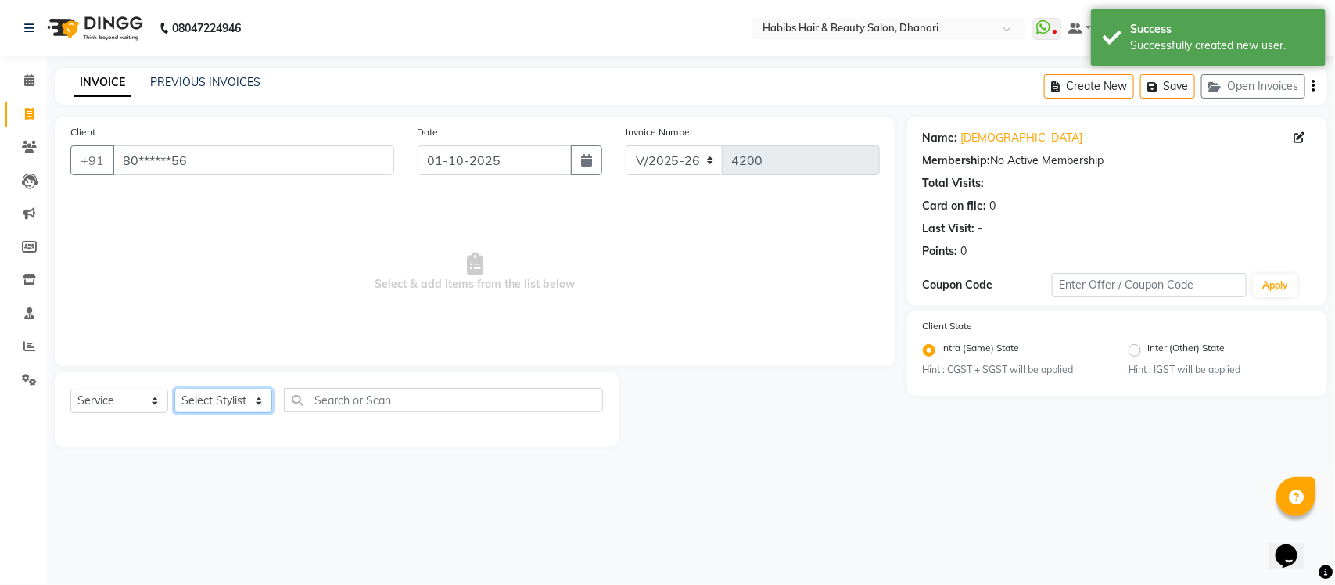
click at [221, 409] on select "Select Stylist Admin [PERSON_NAME] [PERSON_NAME] MANAGER [PERSON_NAME] [PERSON_…" at bounding box center [223, 401] width 98 height 24
select select "35846"
click at [174, 389] on select "Select Stylist Admin [PERSON_NAME] [PERSON_NAME] MANAGER [PERSON_NAME] [PERSON_…" at bounding box center [223, 401] width 98 height 24
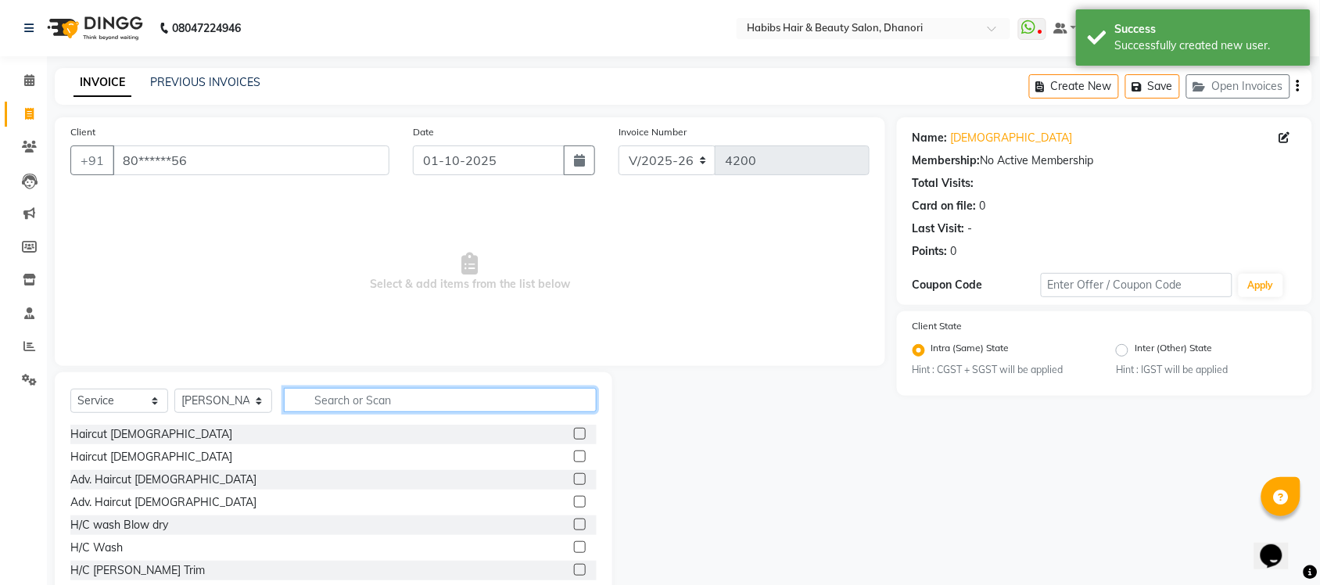
click at [411, 392] on input "text" at bounding box center [440, 400] width 313 height 24
type input "h"
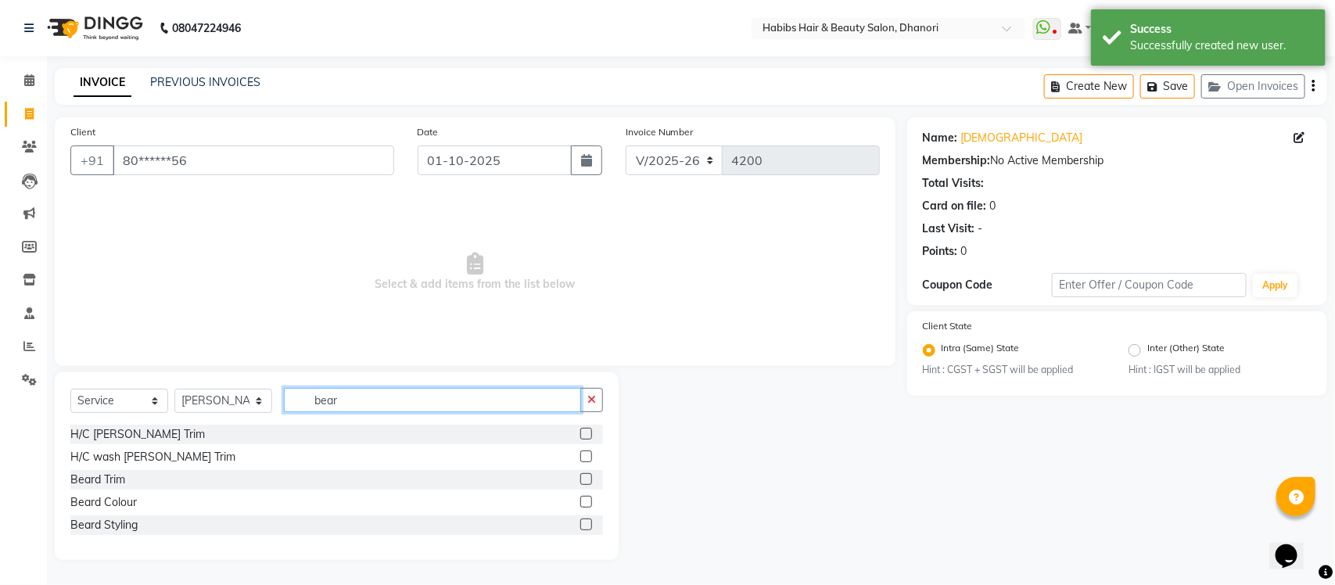
type input "bear"
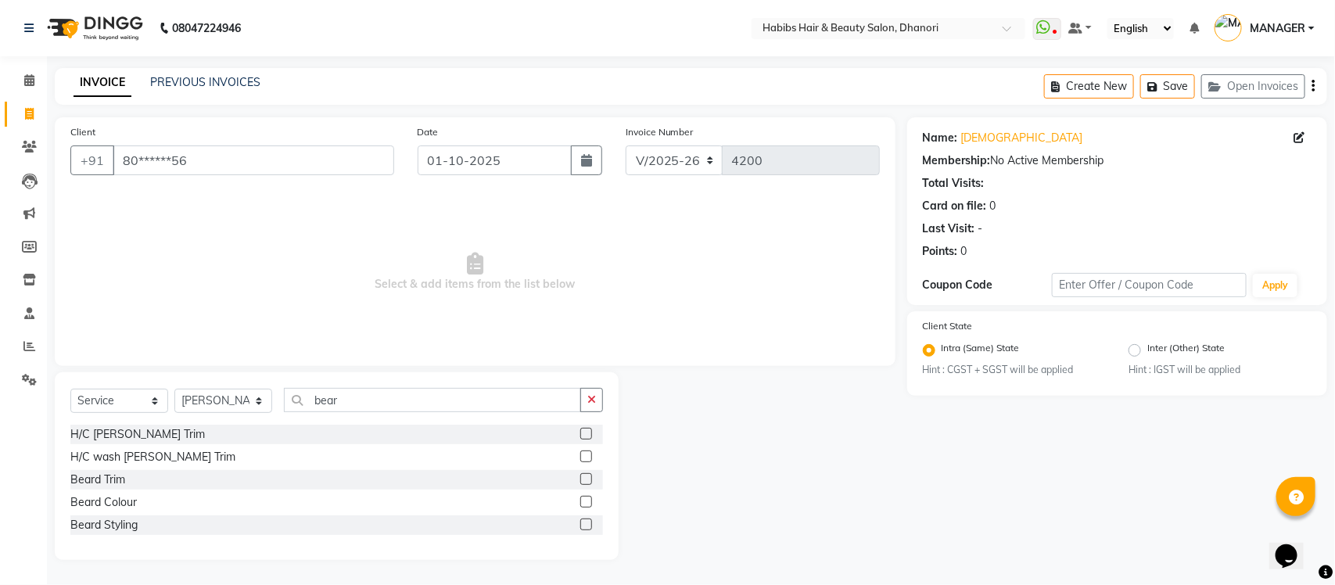
click at [585, 434] on label at bounding box center [586, 434] width 12 height 12
click at [585, 434] on input "checkbox" at bounding box center [585, 434] width 10 height 10
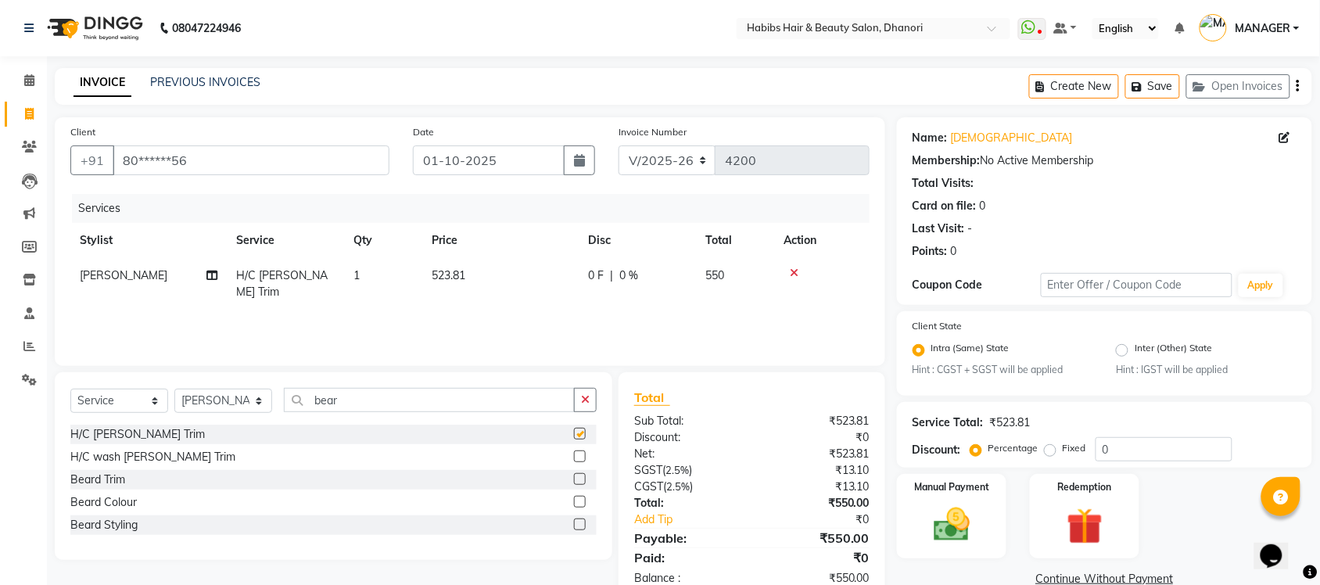
checkbox input "false"
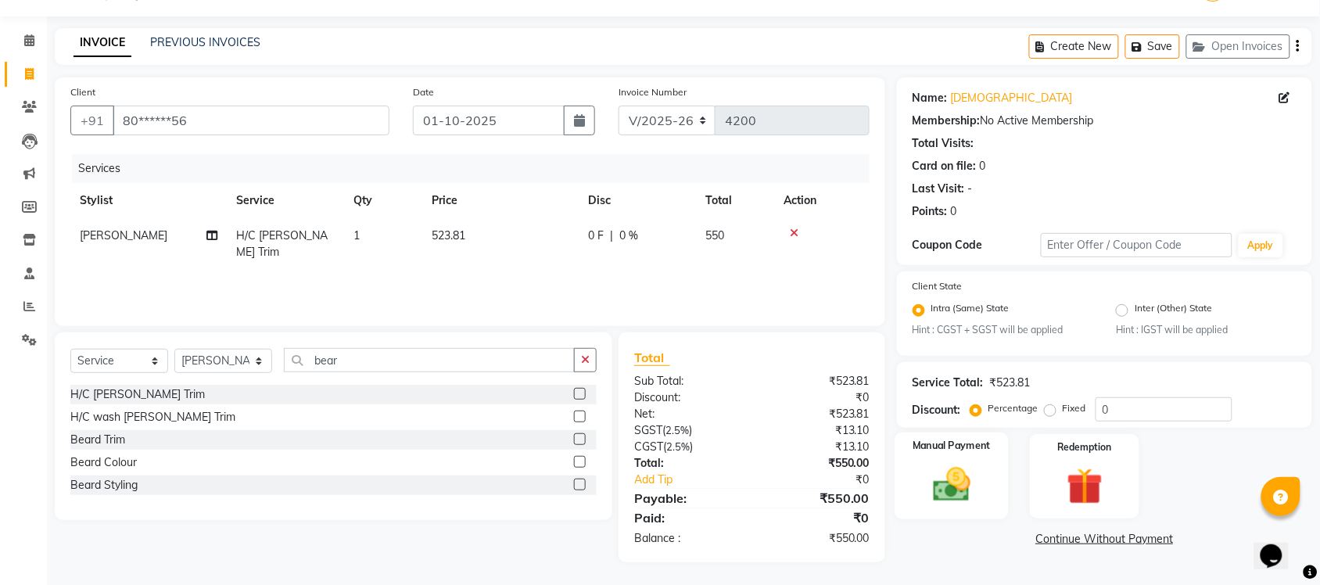
click at [945, 489] on img at bounding box center [951, 485] width 61 height 43
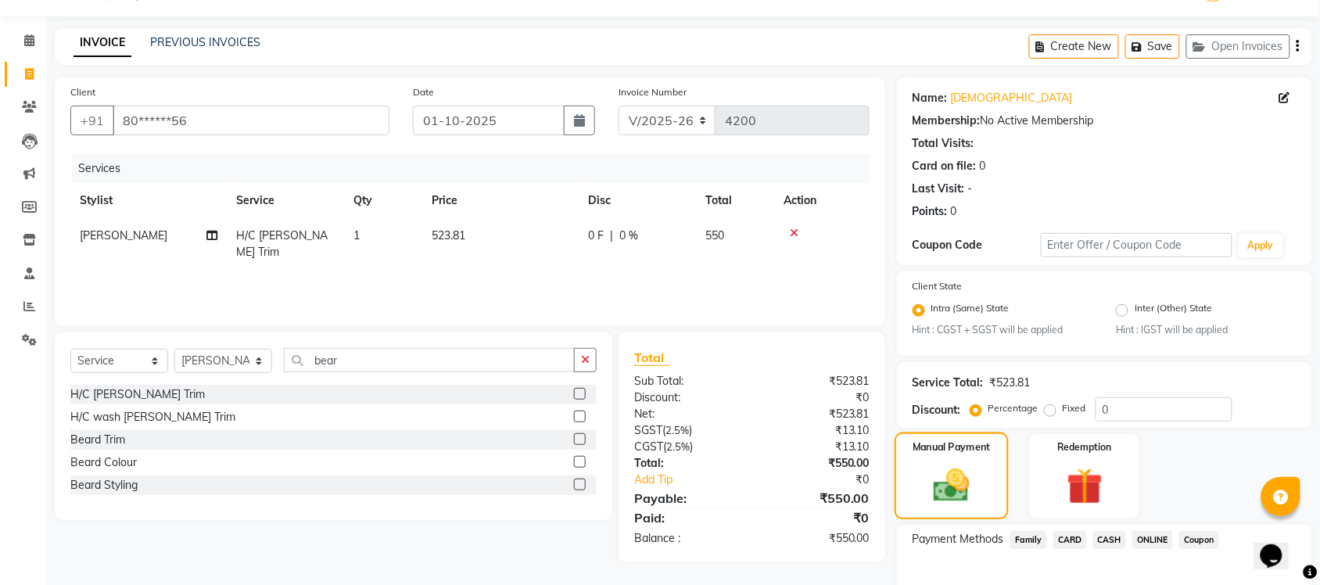
scroll to position [127, 0]
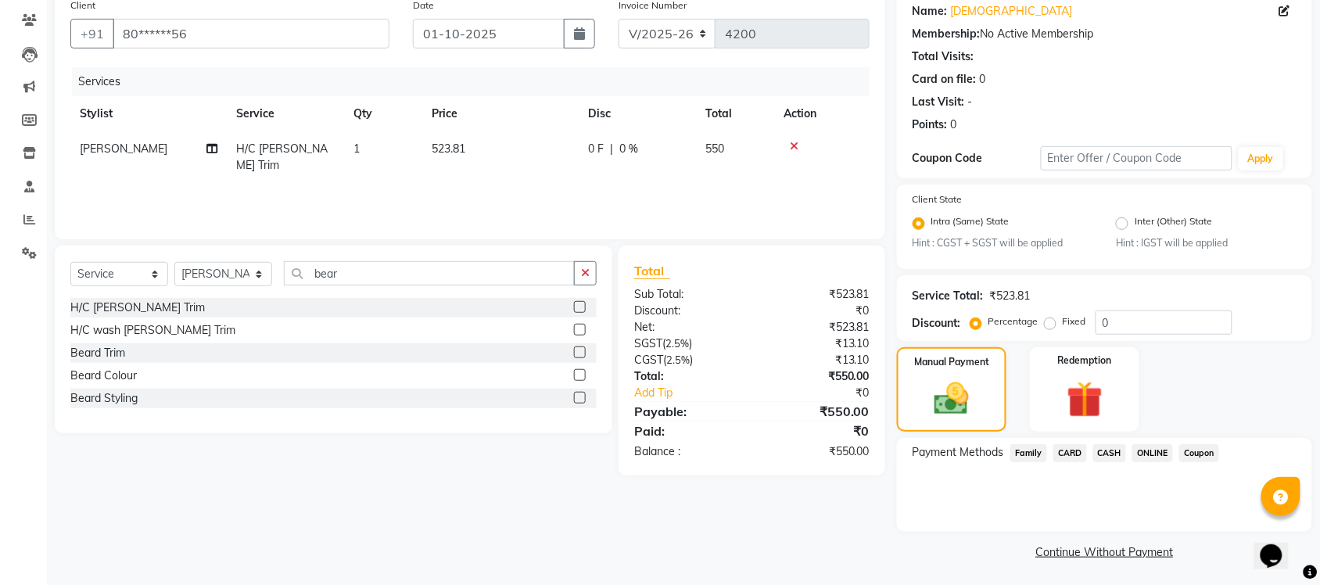
click at [1148, 454] on span "ONLINE" at bounding box center [1153, 453] width 41 height 18
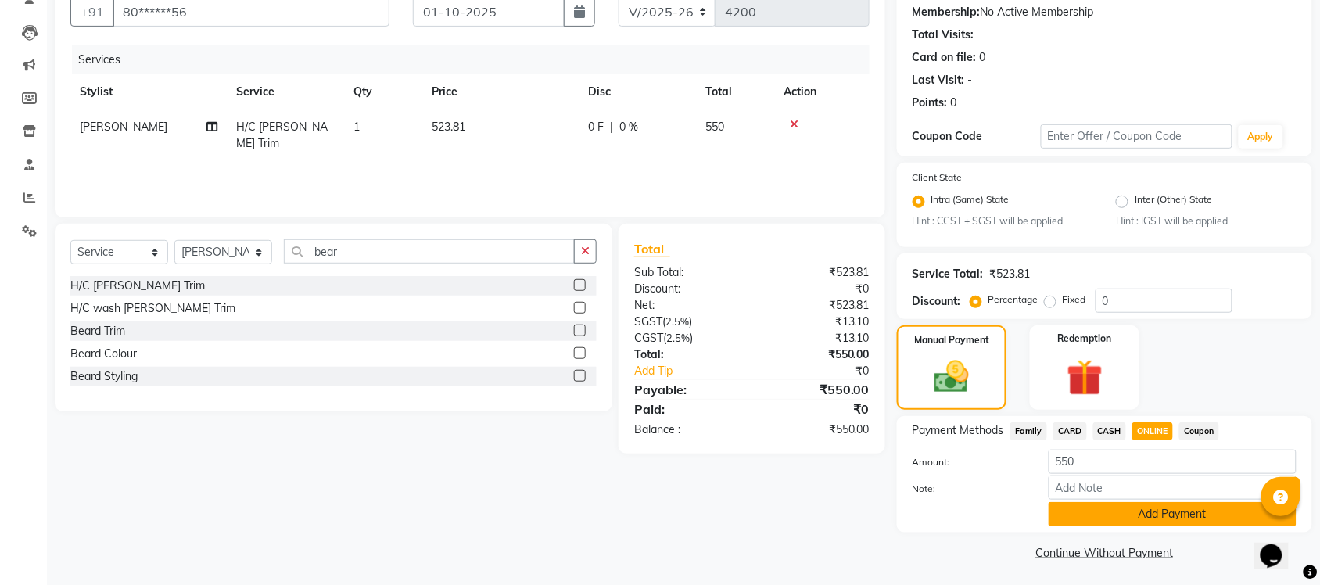
click at [1135, 507] on button "Add Payment" at bounding box center [1173, 514] width 248 height 24
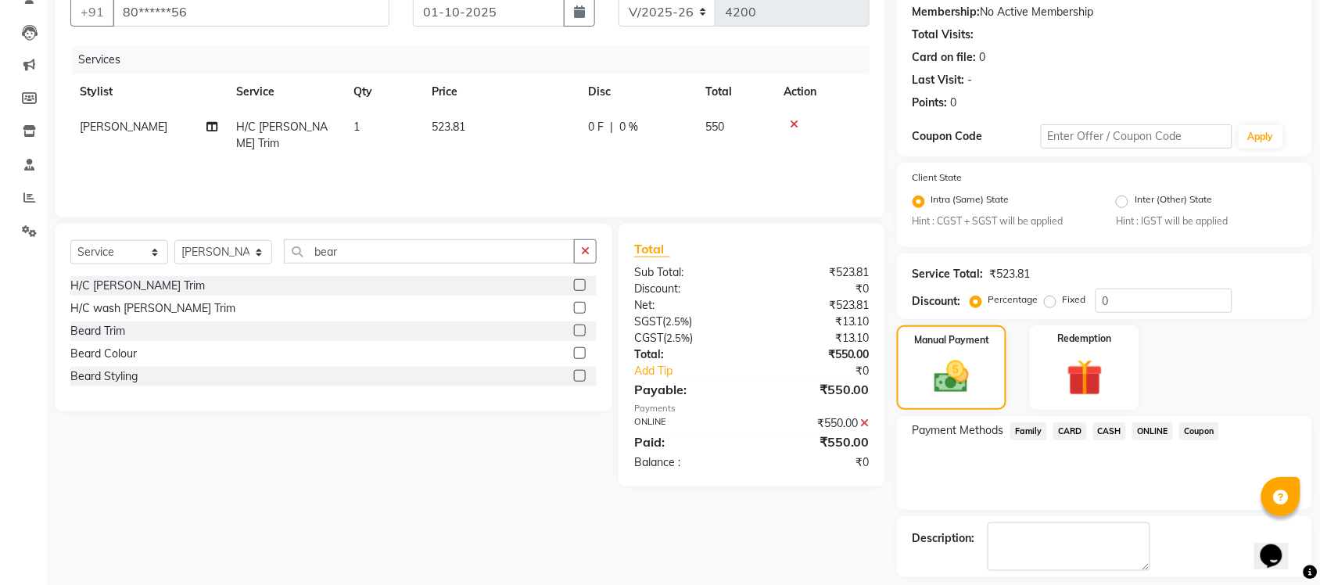
scroll to position [216, 0]
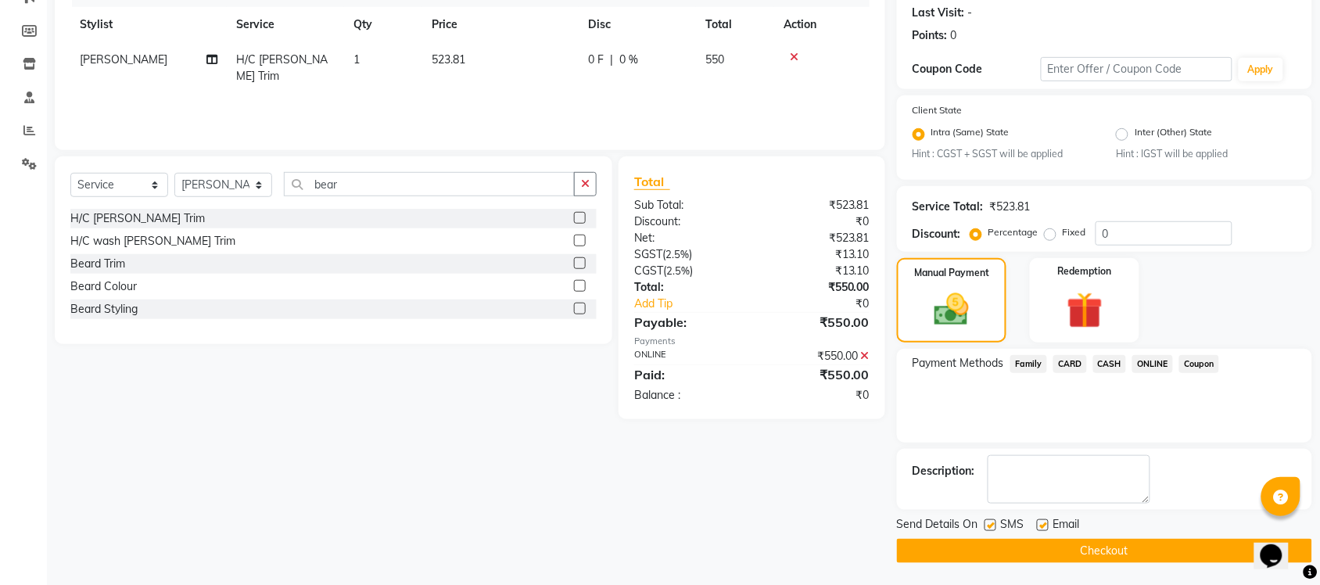
click at [1132, 539] on button "Checkout" at bounding box center [1104, 551] width 415 height 24
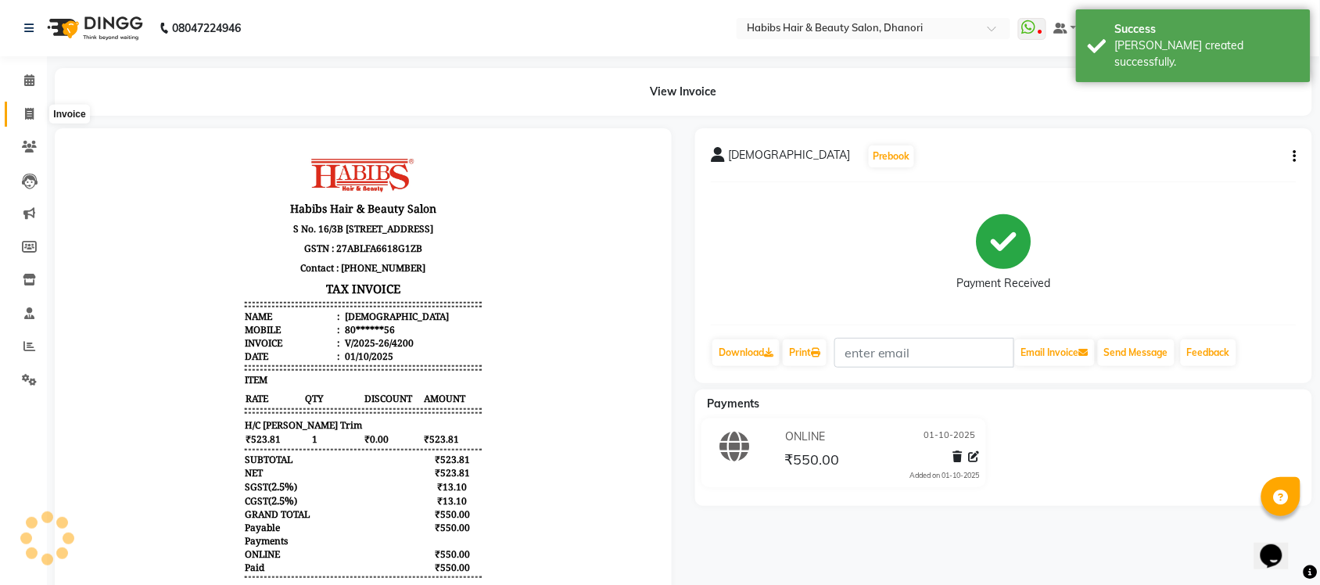
click at [21, 117] on span at bounding box center [29, 115] width 27 height 18
select select "service"
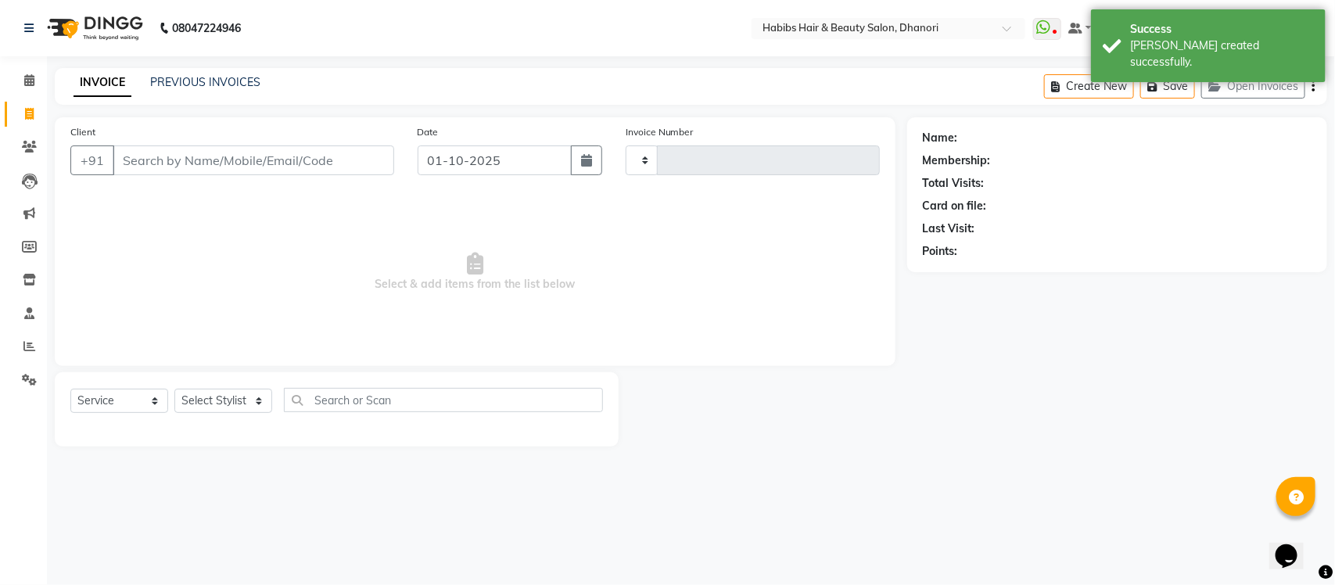
click at [221, 155] on input "Client" at bounding box center [254, 160] width 282 height 30
type input "4201"
select select "4967"
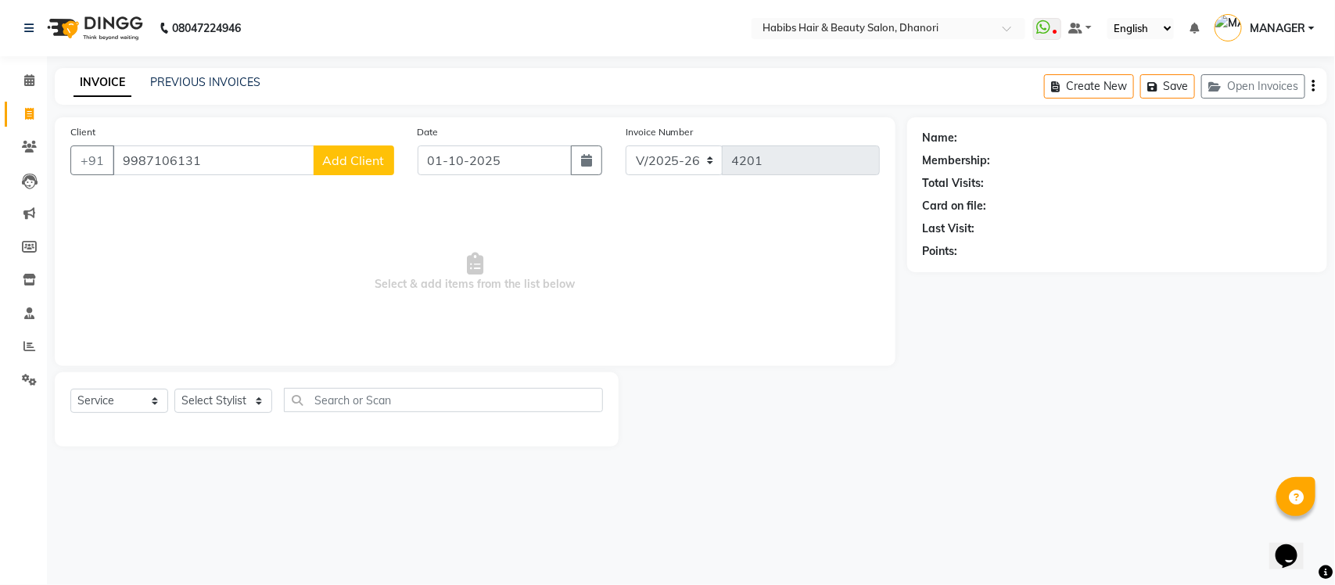
type input "9987106131"
click at [358, 159] on span "Add Client" at bounding box center [354, 161] width 62 height 16
select select "22"
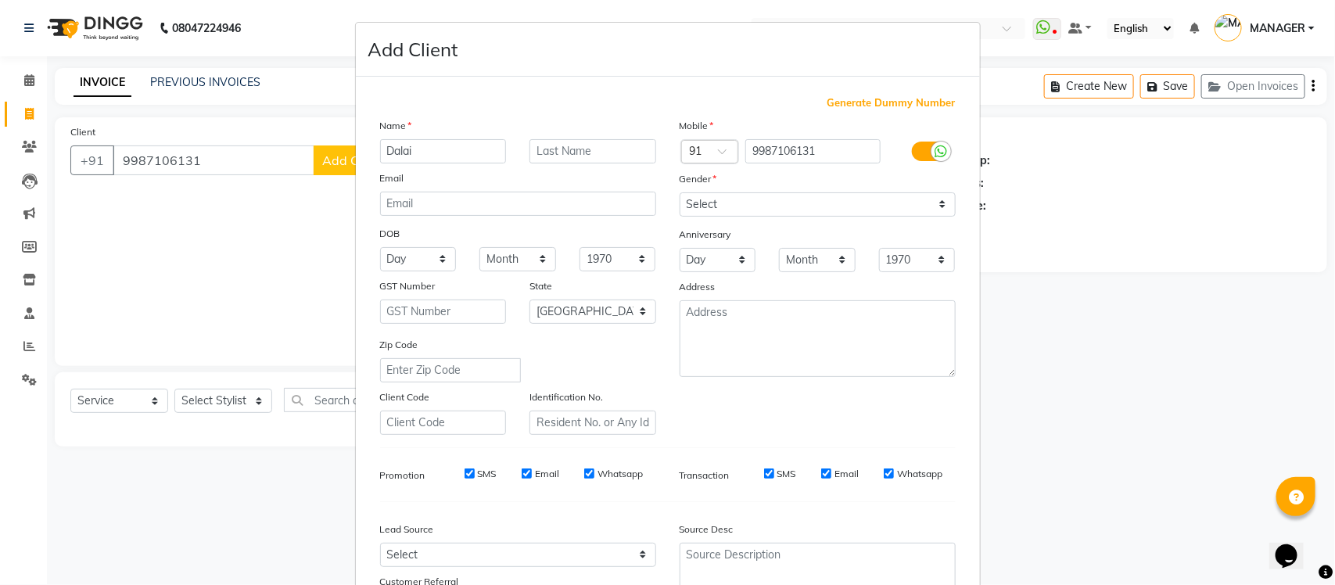
type input "Dalai"
type input "N"
click at [728, 197] on select "Select [DEMOGRAPHIC_DATA] [DEMOGRAPHIC_DATA] Other Prefer Not To Say" at bounding box center [818, 204] width 276 height 24
select select "[DEMOGRAPHIC_DATA]"
click at [680, 192] on select "Select [DEMOGRAPHIC_DATA] [DEMOGRAPHIC_DATA] Other Prefer Not To Say" at bounding box center [818, 204] width 276 height 24
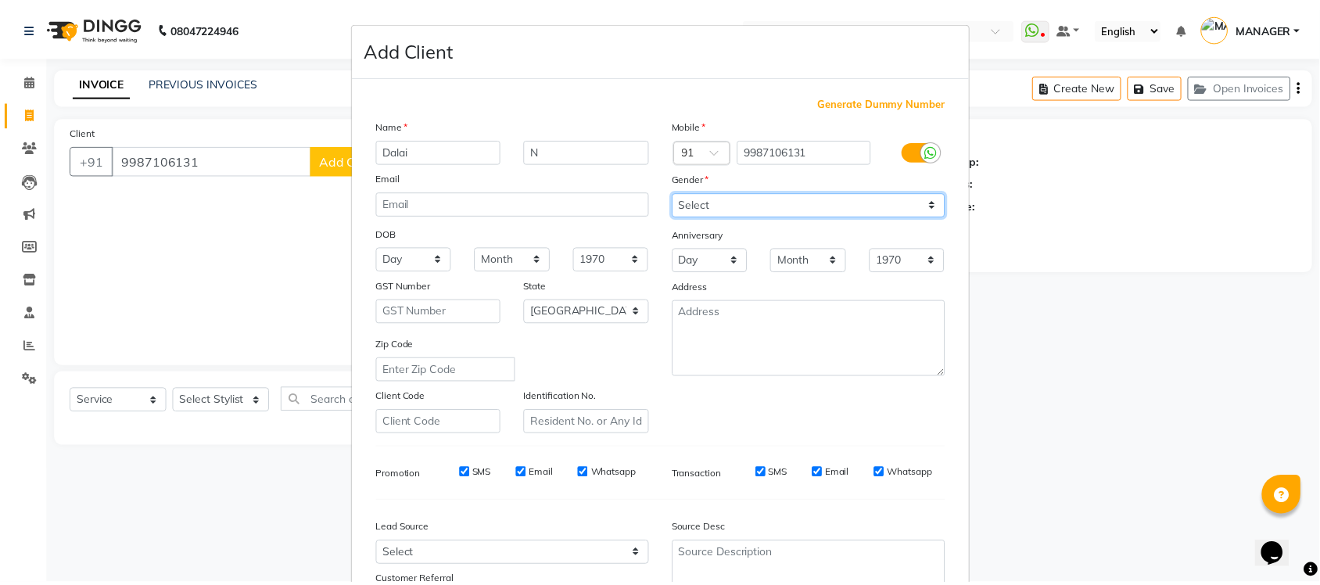
scroll to position [131, 0]
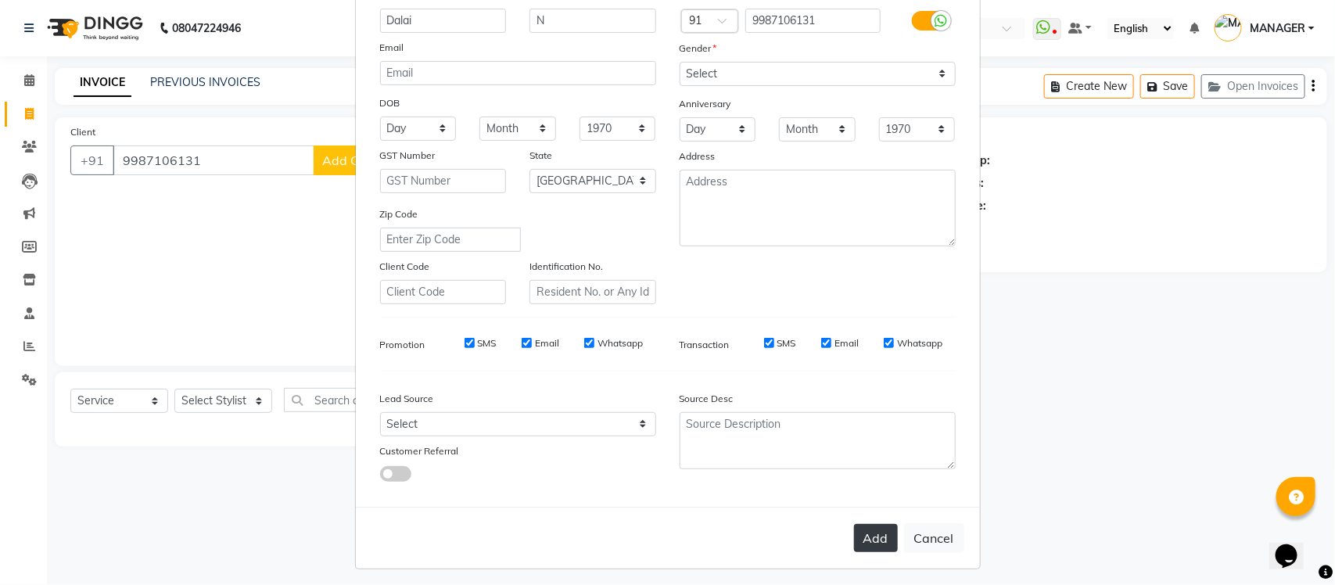
click at [865, 528] on button "Add" at bounding box center [876, 538] width 44 height 28
type input "99******31"
select select
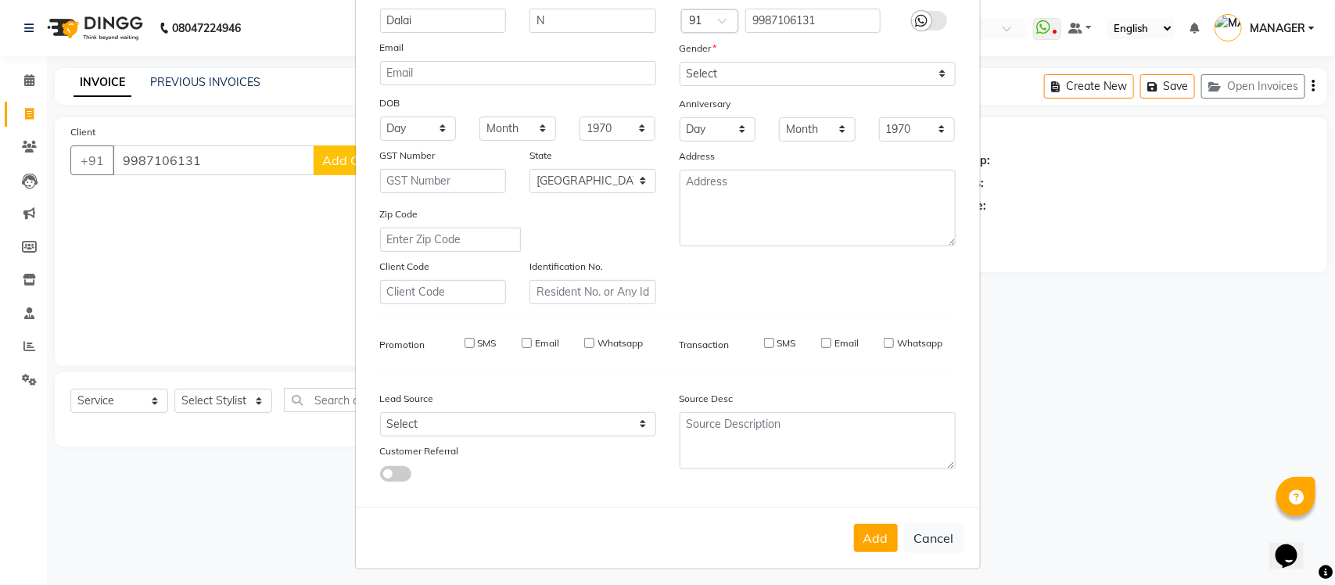
select select "null"
select select
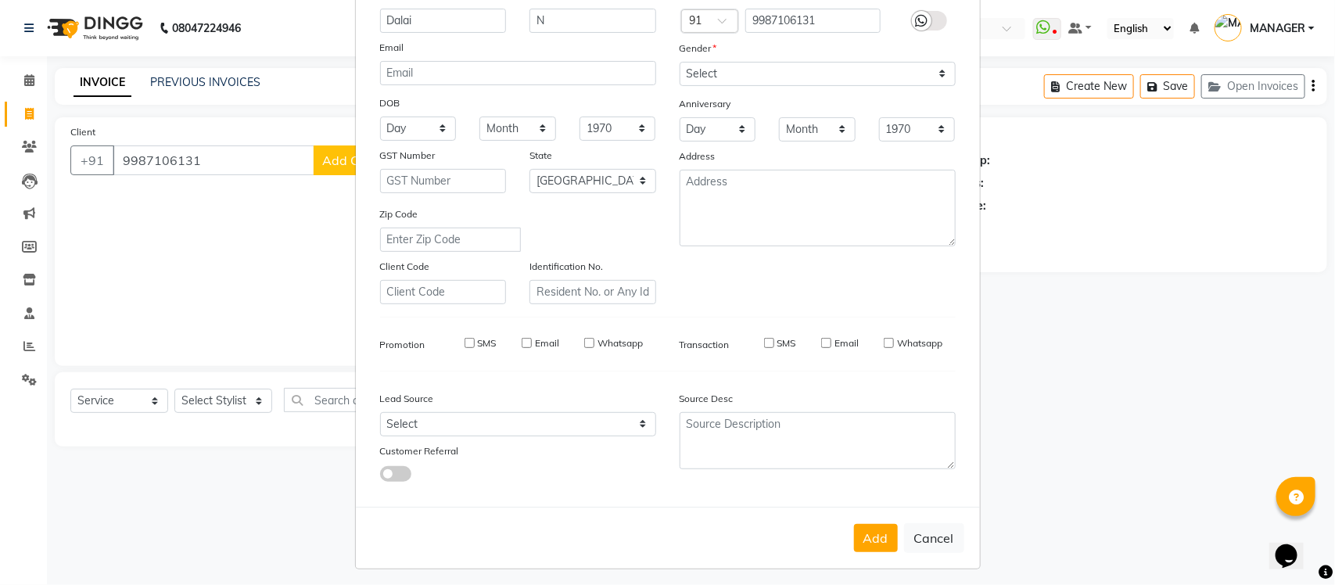
checkbox input "false"
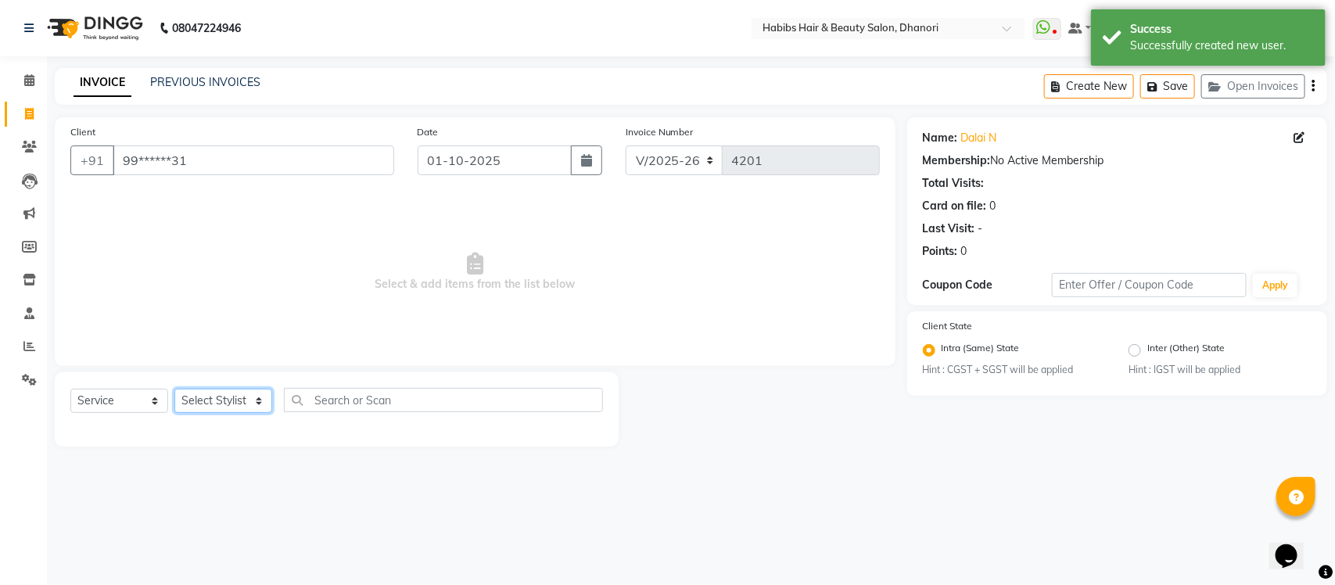
click at [221, 403] on select "Select Stylist Admin [PERSON_NAME] [PERSON_NAME] MANAGER [PERSON_NAME] [PERSON_…" at bounding box center [223, 401] width 98 height 24
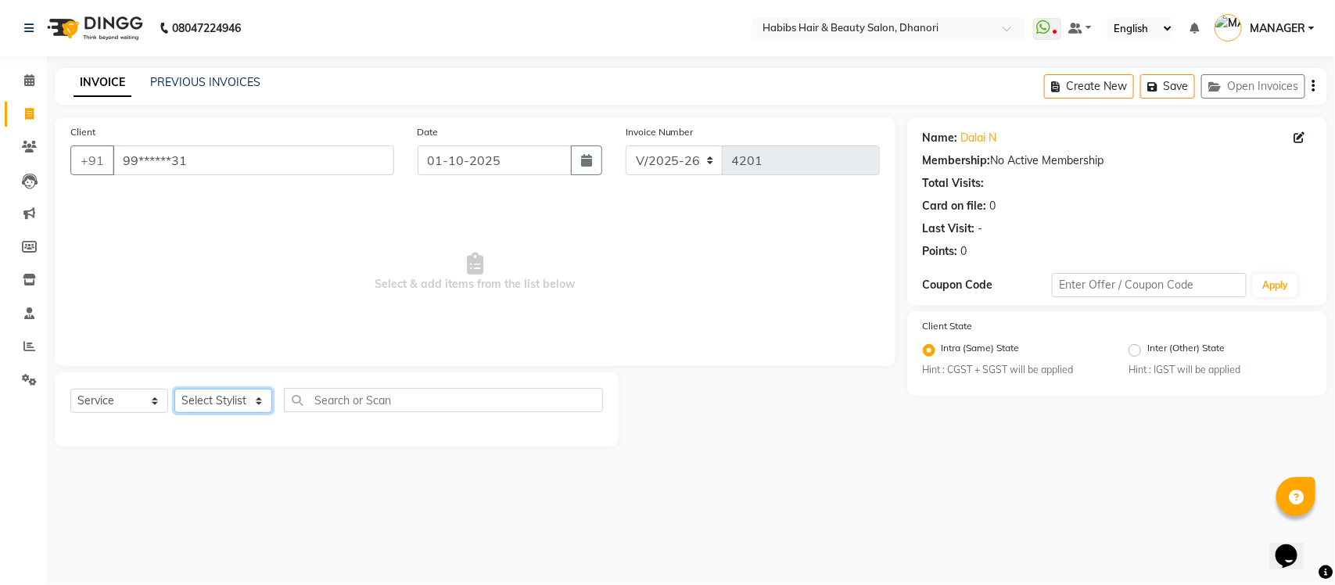
select select "70341"
click at [174, 389] on select "Select Stylist Admin [PERSON_NAME] [PERSON_NAME] MANAGER [PERSON_NAME] [PERSON_…" at bounding box center [223, 401] width 98 height 24
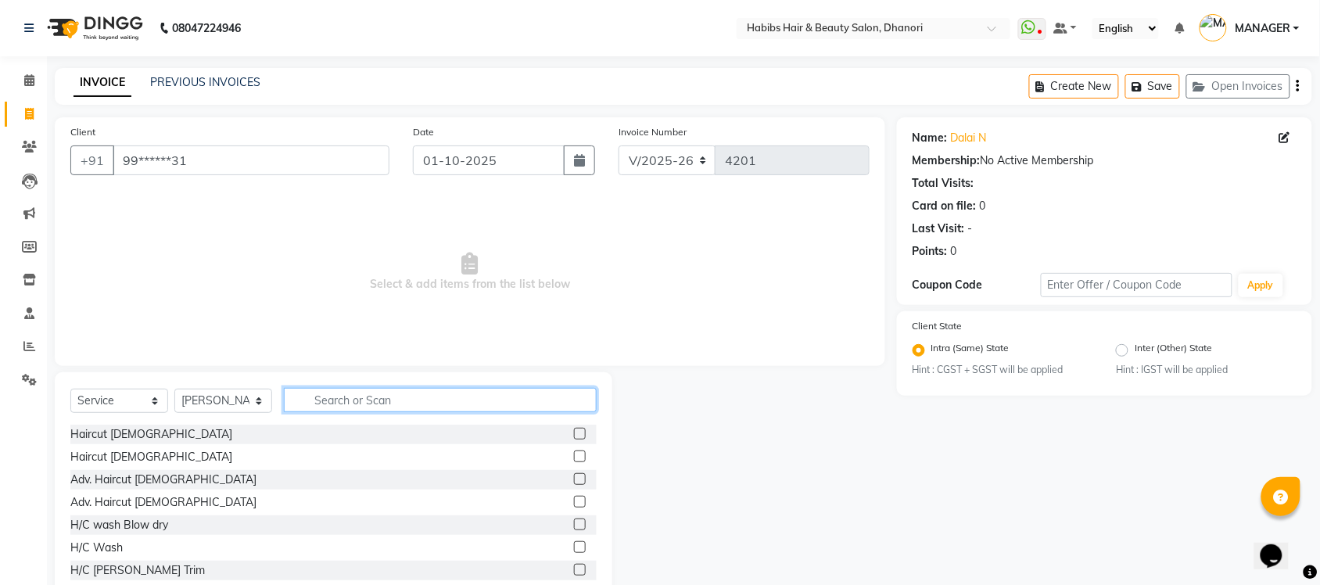
click at [357, 392] on input "text" at bounding box center [440, 400] width 313 height 24
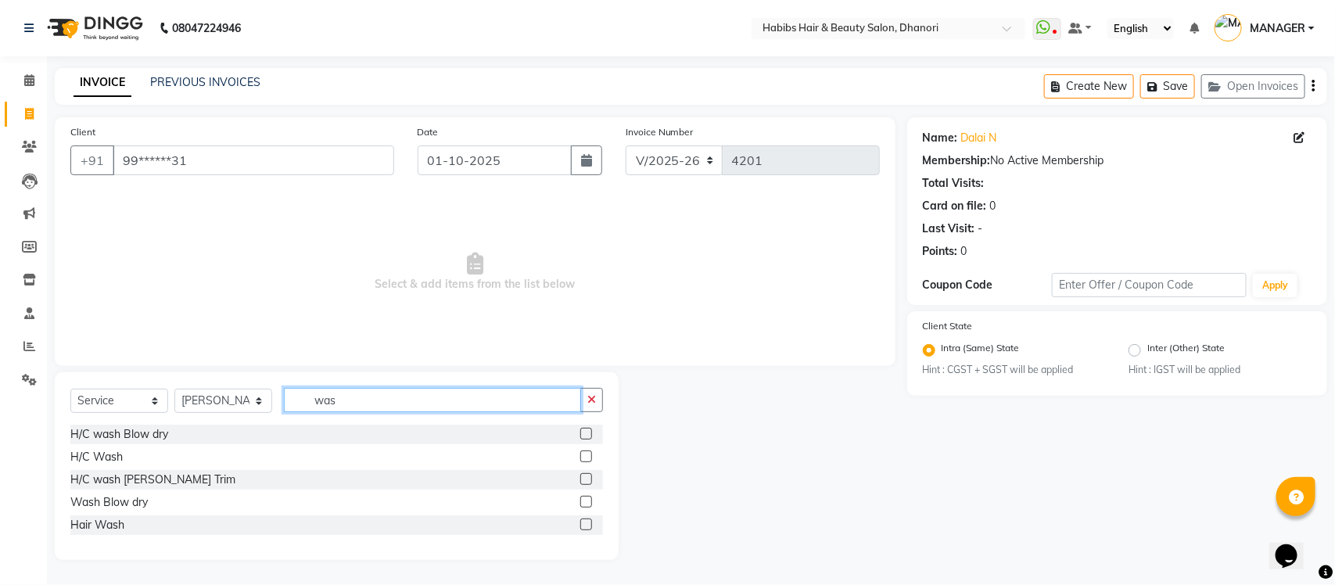
type input "was"
click at [580, 452] on label at bounding box center [586, 457] width 12 height 12
click at [580, 452] on input "checkbox" at bounding box center [585, 457] width 10 height 10
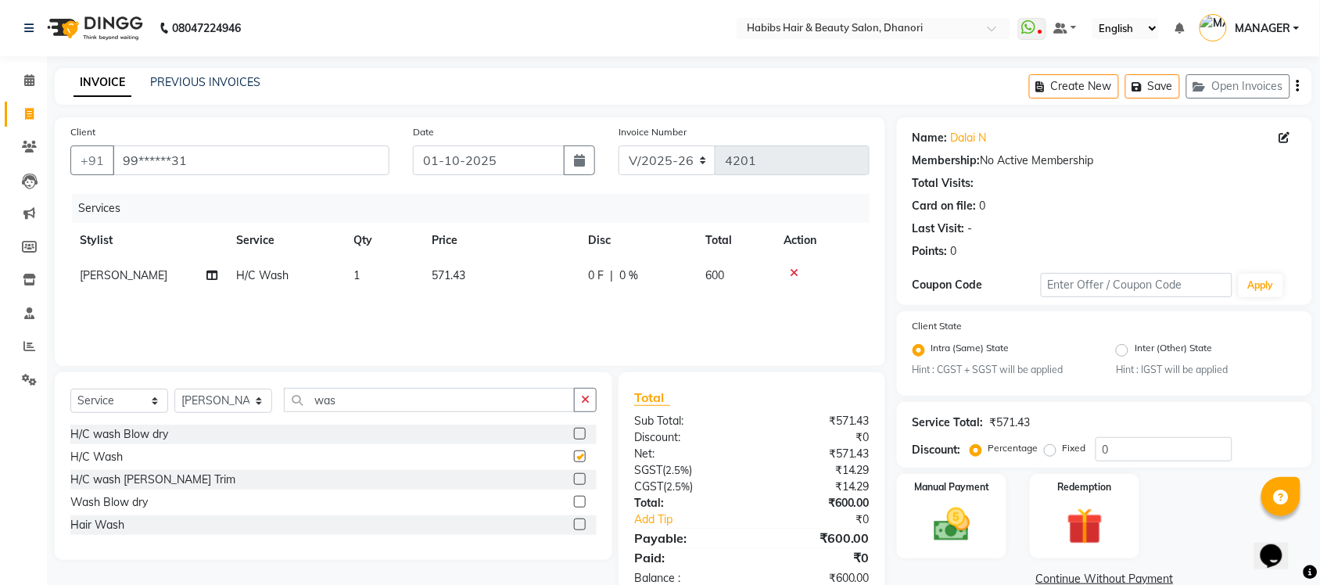
checkbox input "false"
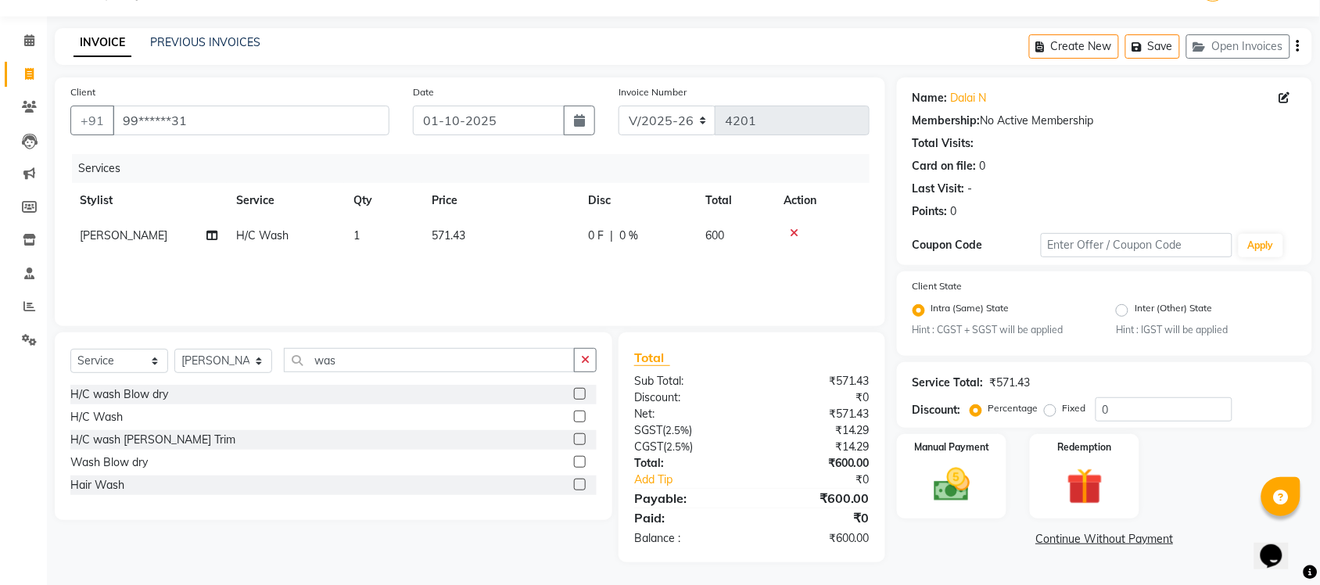
click at [1063, 404] on label "Fixed" at bounding box center [1074, 408] width 23 height 14
click at [1052, 404] on input "Fixed" at bounding box center [1053, 408] width 11 height 11
radio input "true"
click at [1148, 404] on input "0" at bounding box center [1164, 409] width 137 height 24
type input "100"
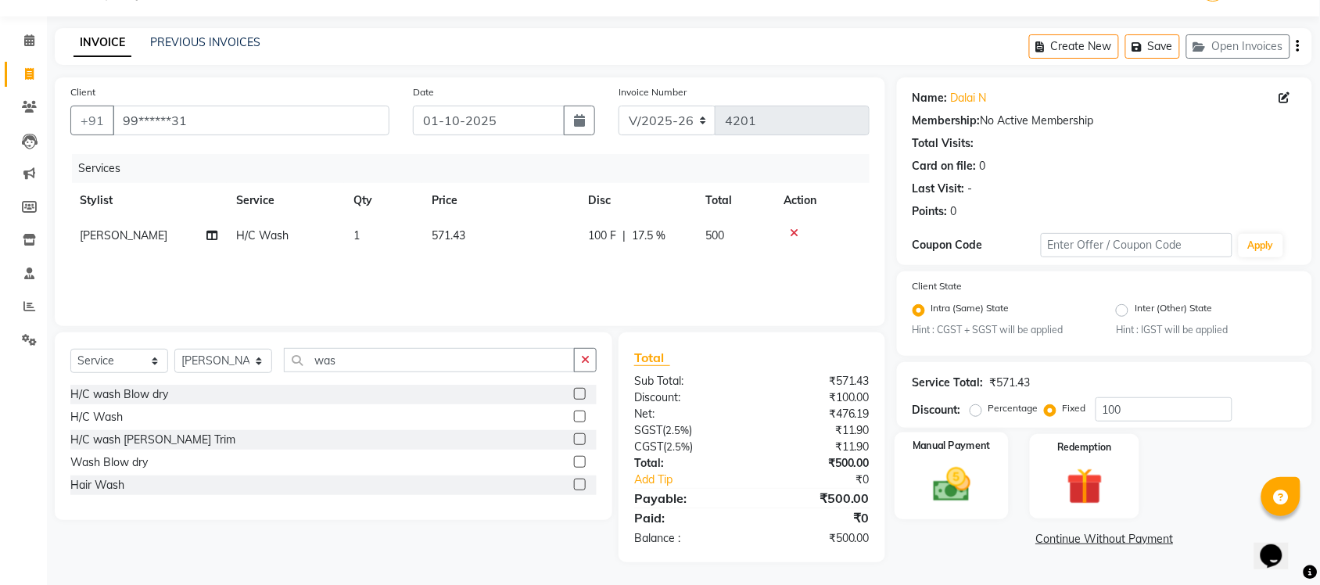
click at [953, 464] on img at bounding box center [951, 485] width 61 height 43
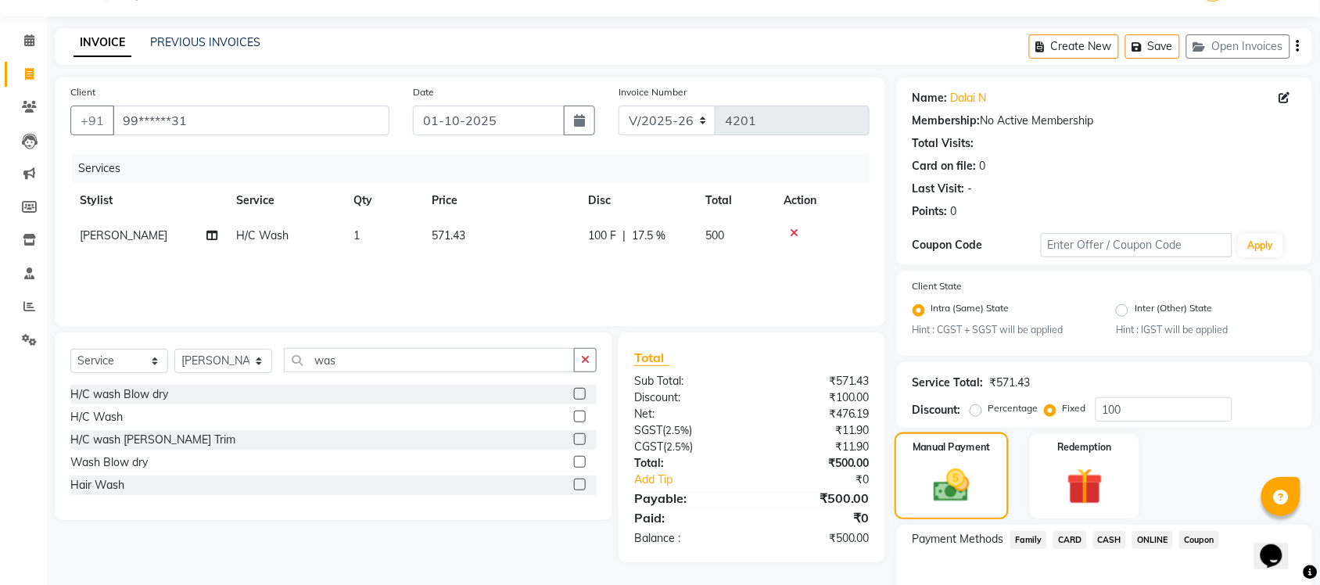
scroll to position [127, 0]
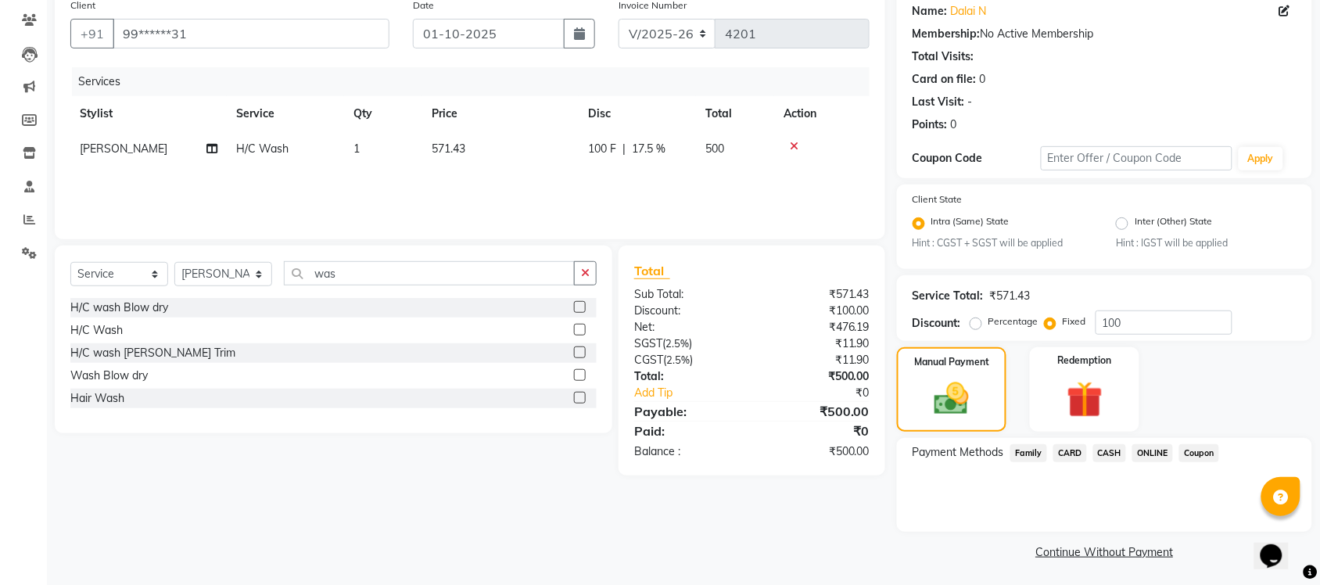
click at [1163, 452] on span "ONLINE" at bounding box center [1153, 453] width 41 height 18
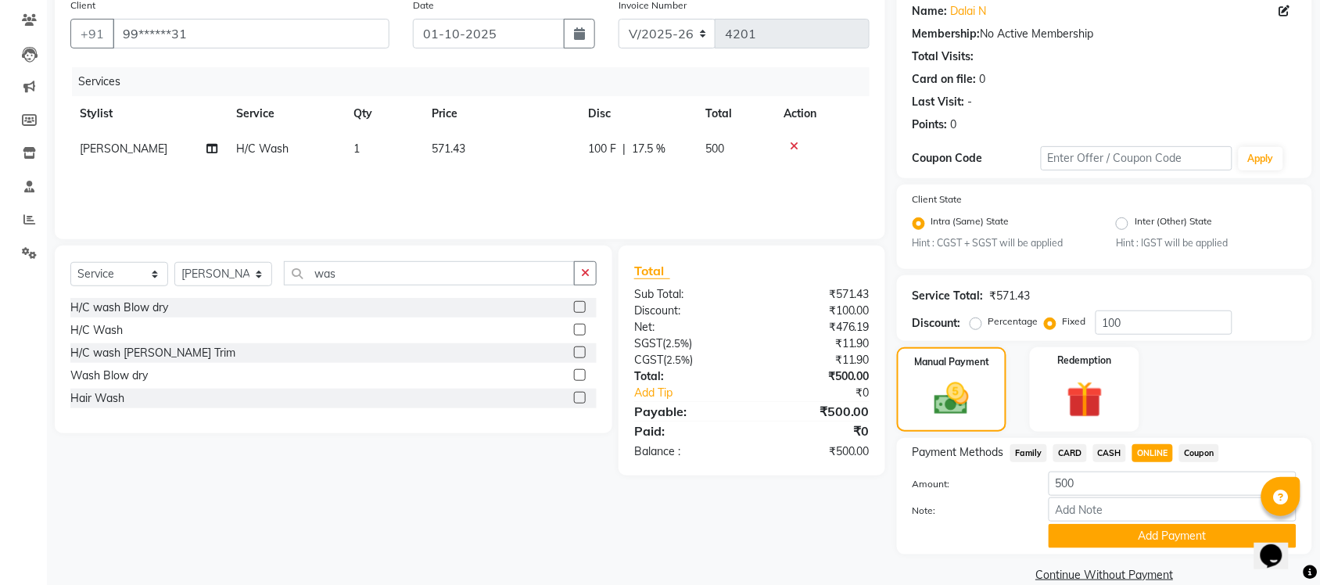
scroll to position [149, 0]
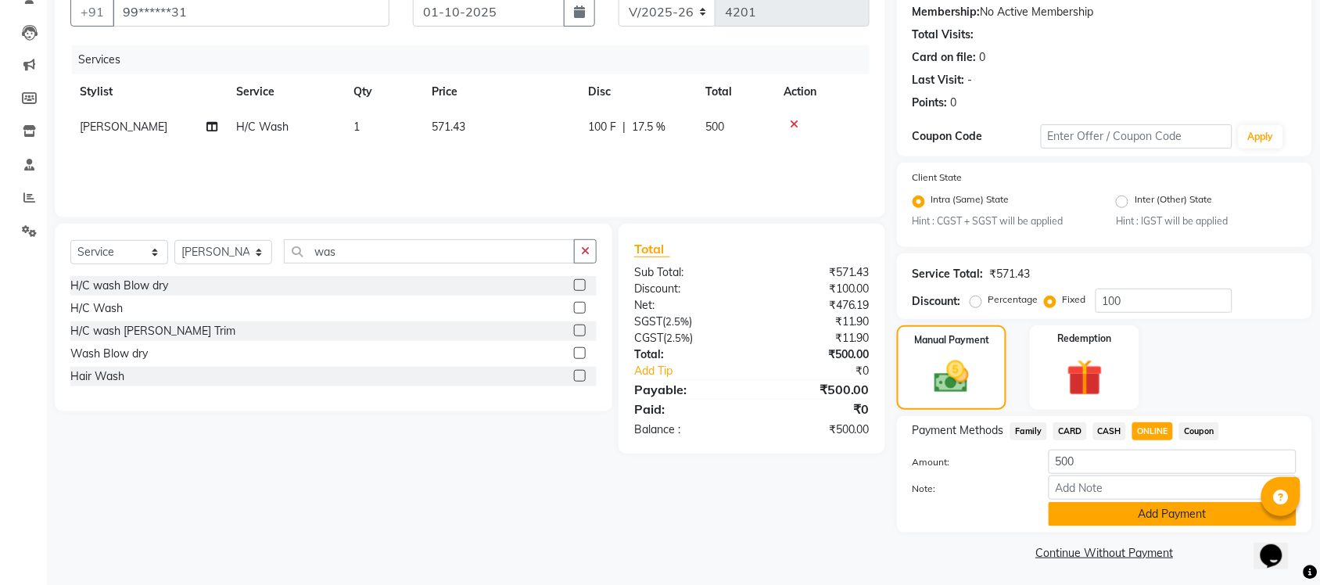
click at [1111, 520] on button "Add Payment" at bounding box center [1173, 514] width 248 height 24
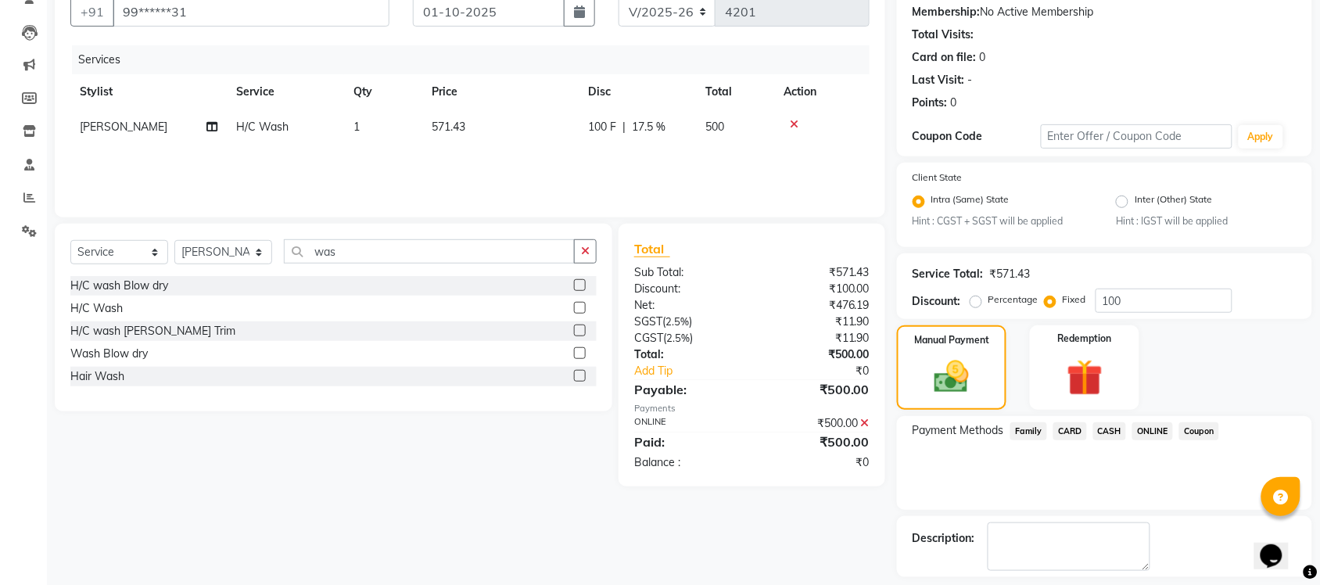
scroll to position [216, 0]
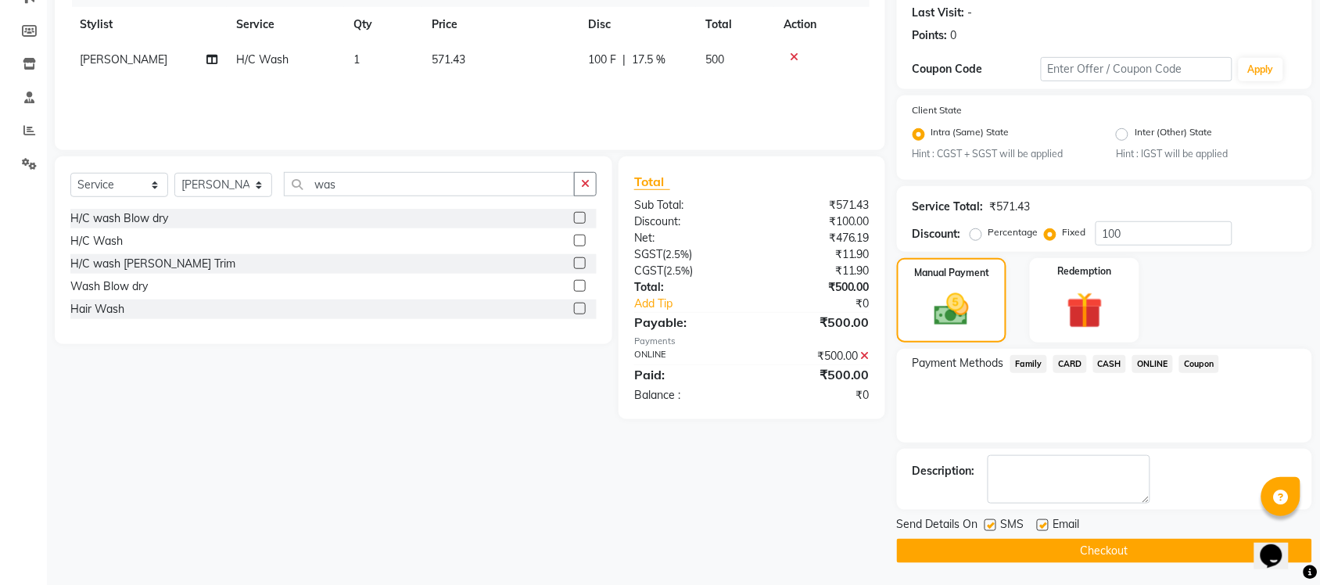
click at [1096, 552] on button "Checkout" at bounding box center [1104, 551] width 415 height 24
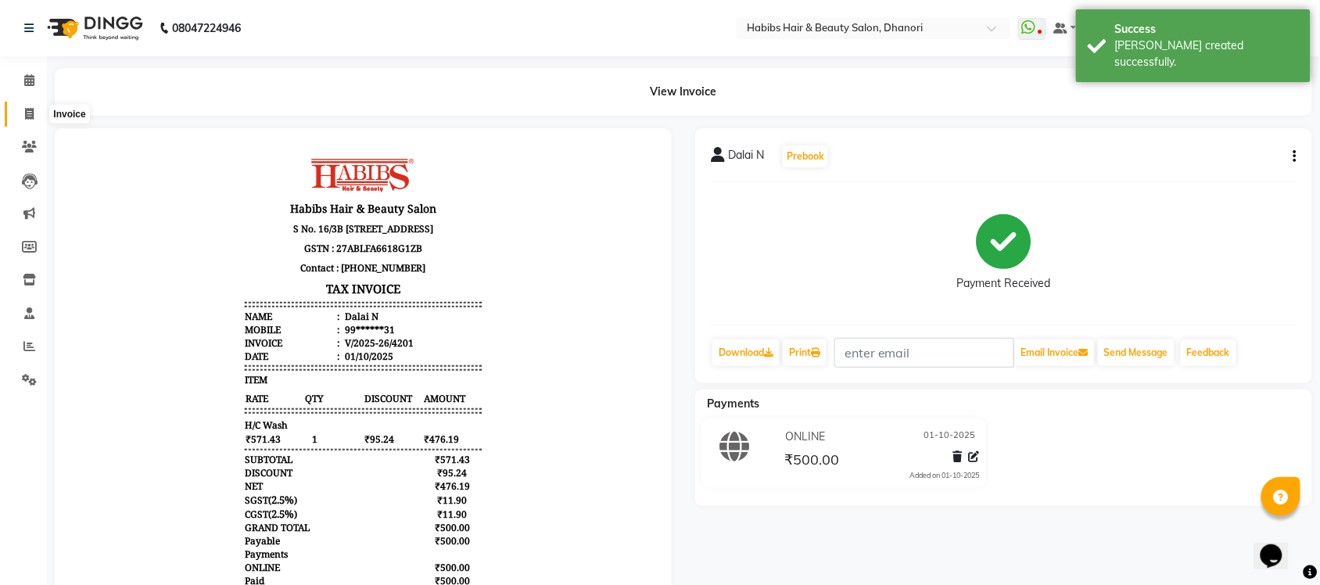
click at [26, 106] on span at bounding box center [29, 115] width 27 height 18
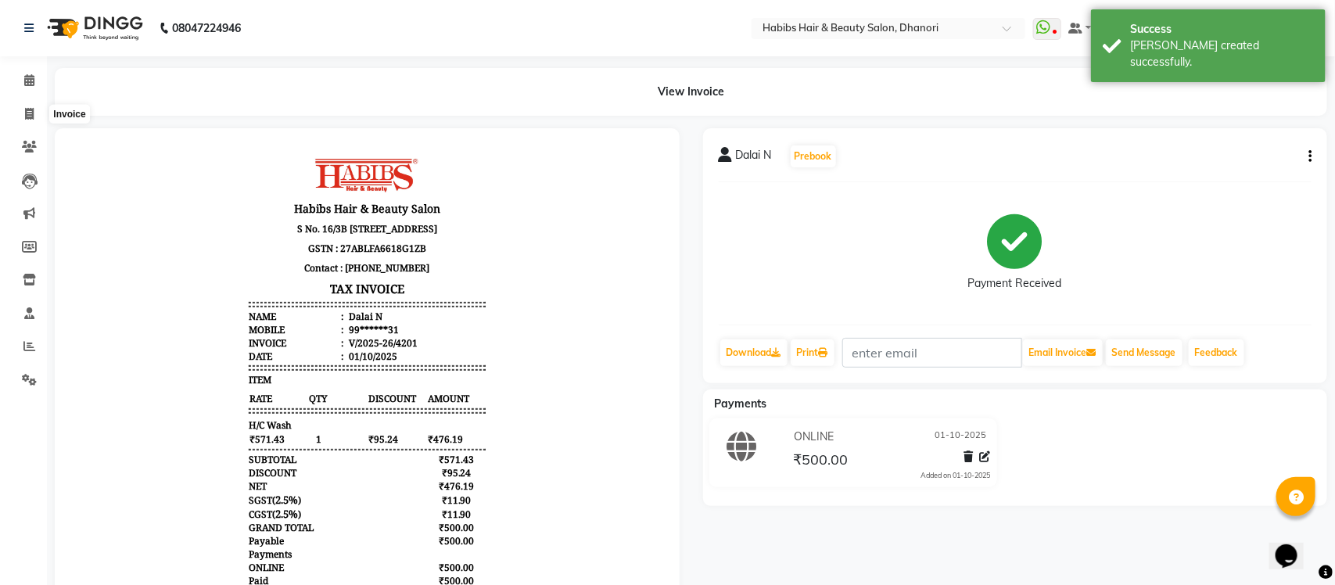
select select "service"
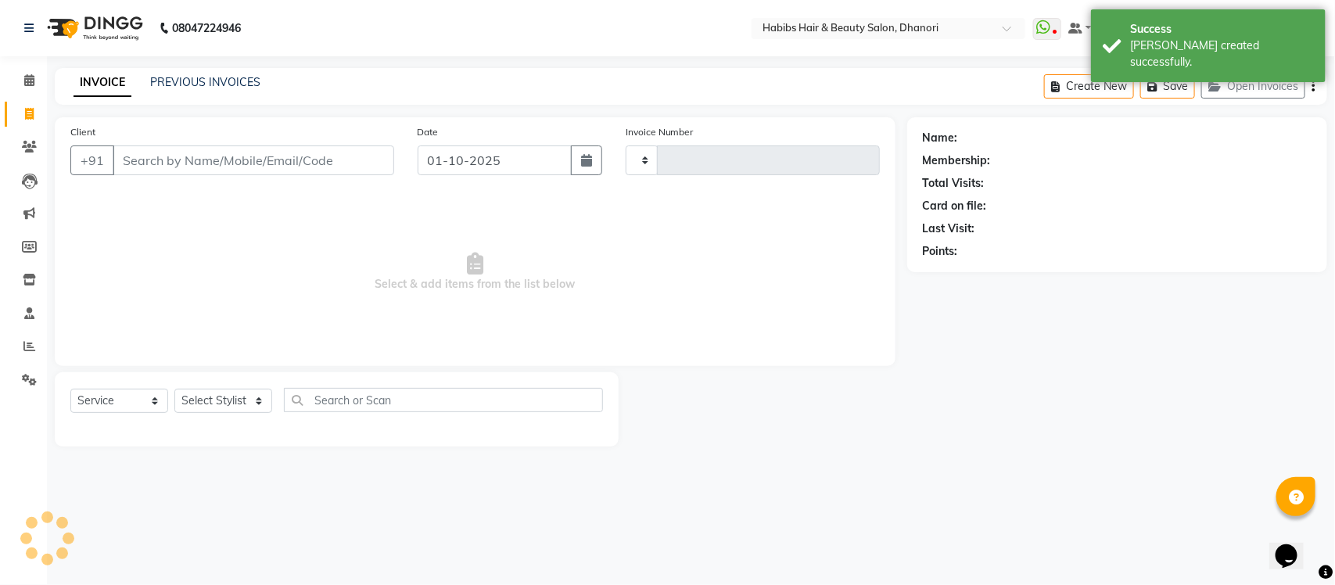
type input "4202"
select select "4967"
